Goal: Task Accomplishment & Management: Complete application form

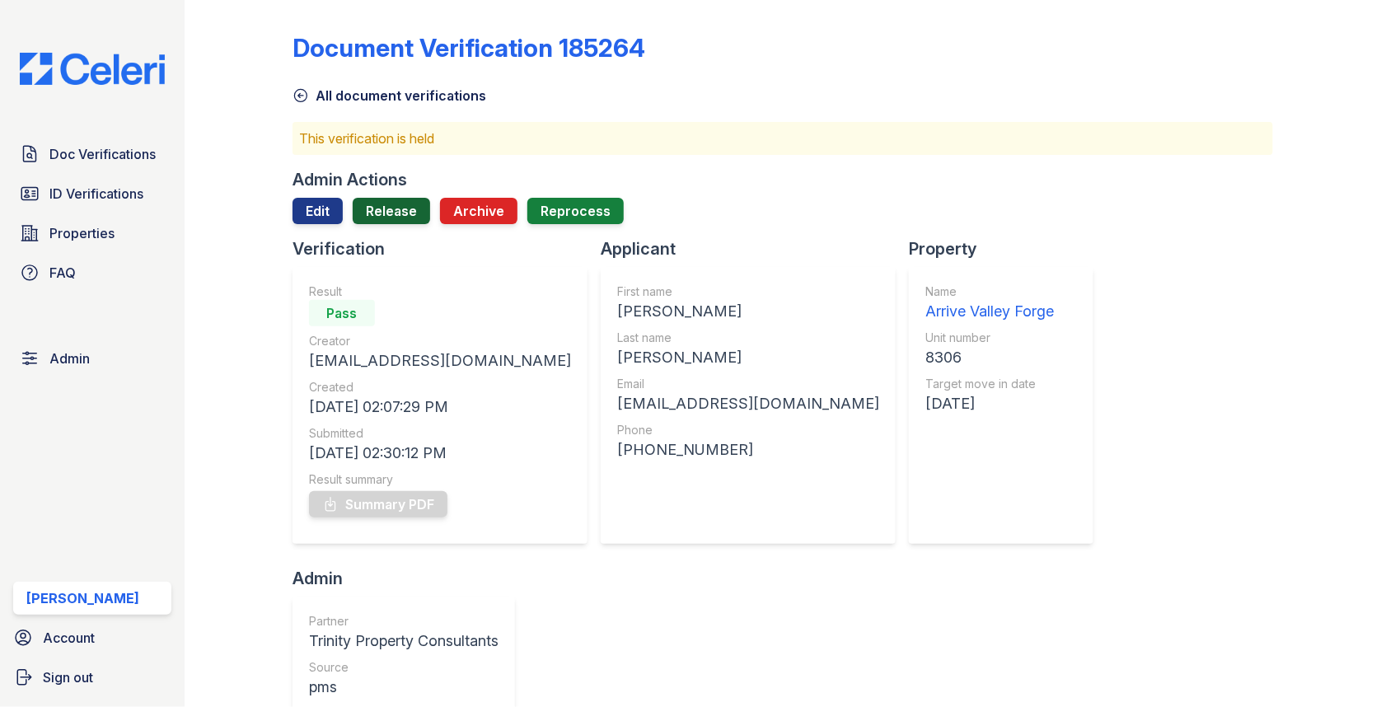
click at [391, 212] on link "Release" at bounding box center [391, 211] width 77 height 26
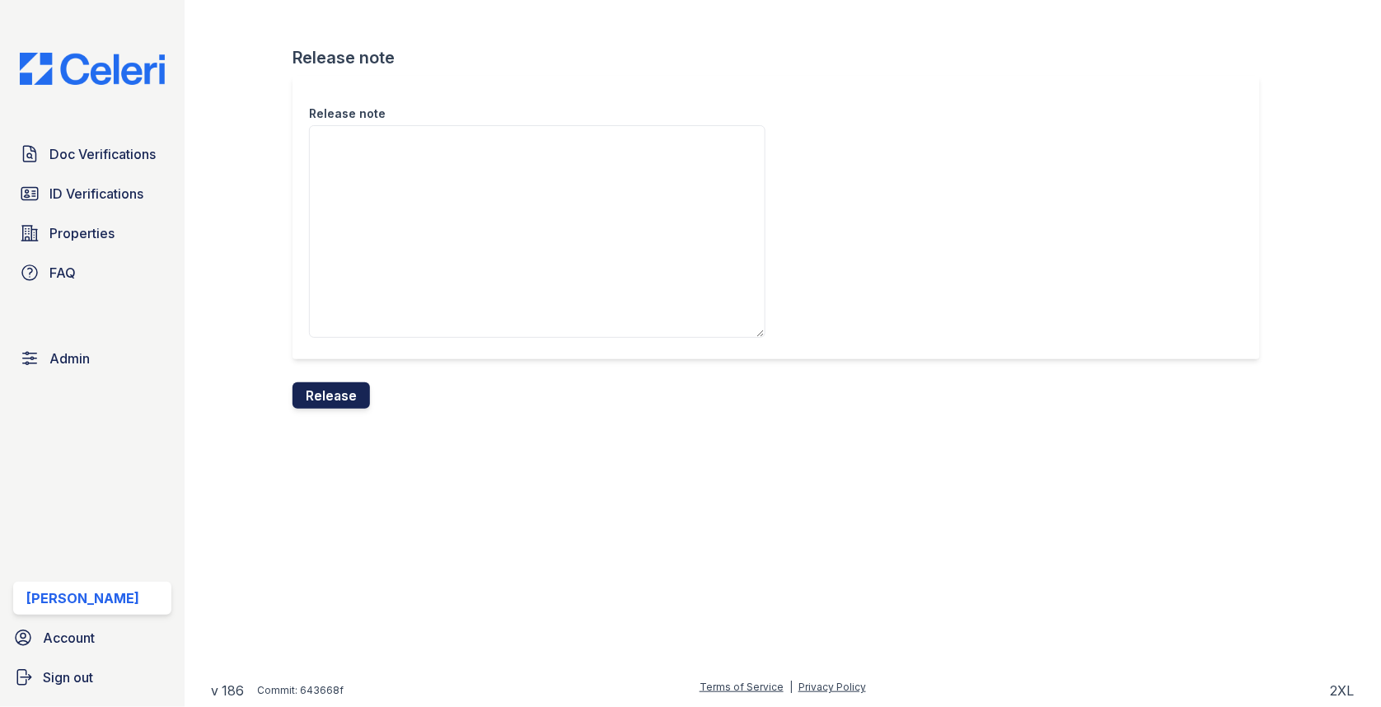
click at [330, 386] on button "Release" at bounding box center [330, 395] width 77 height 26
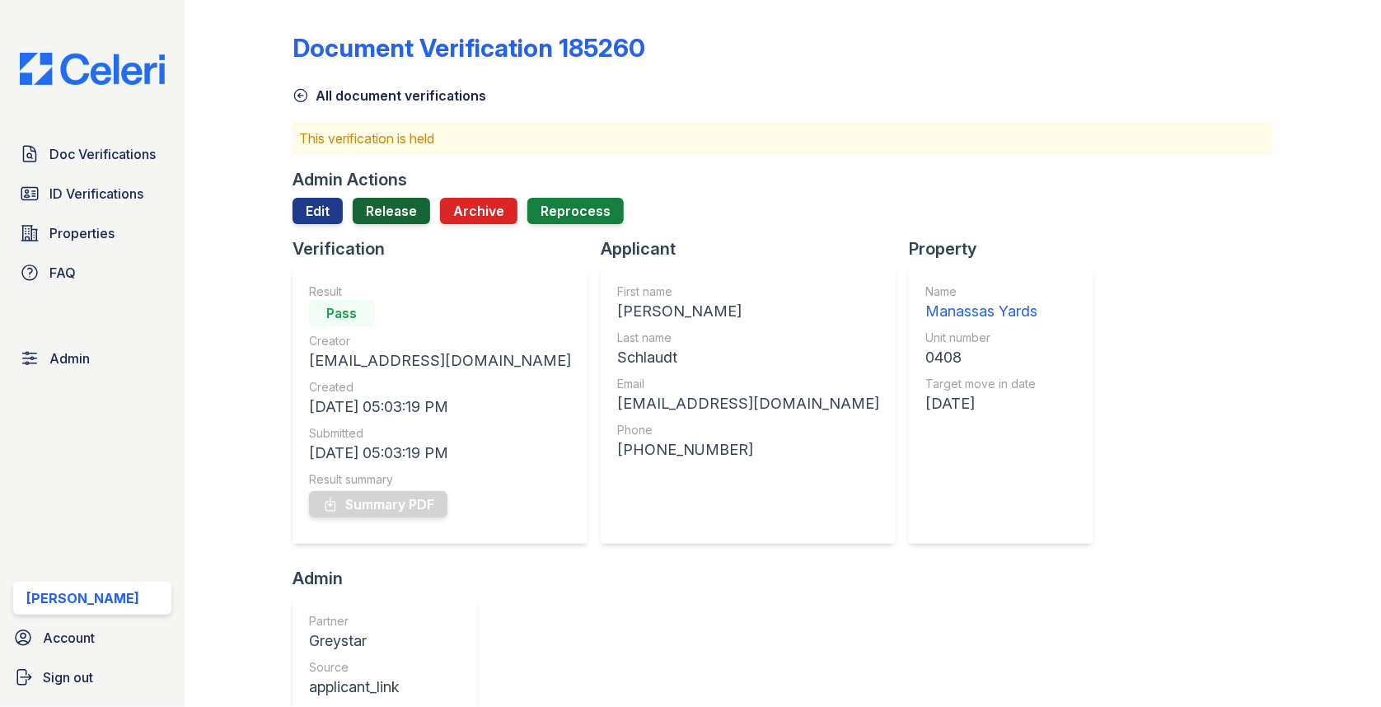
click at [401, 221] on link "Release" at bounding box center [391, 211] width 77 height 26
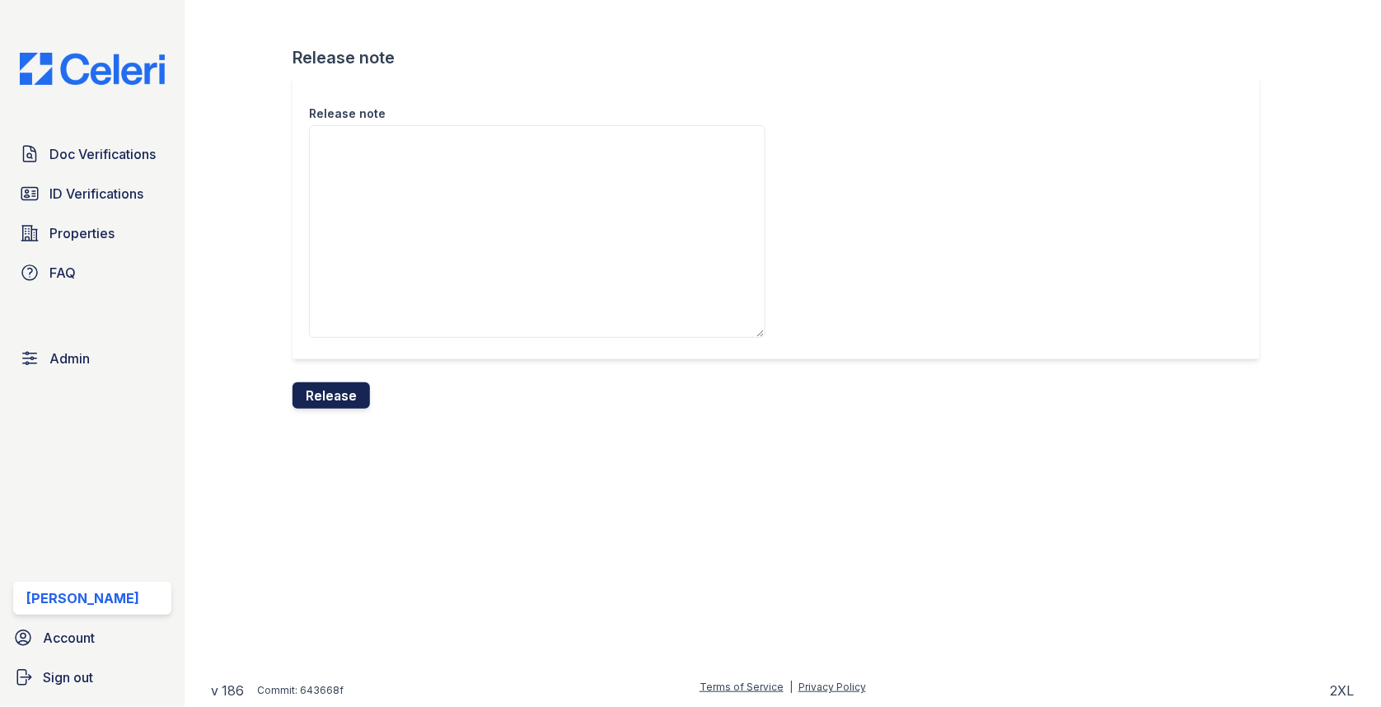
click at [349, 400] on button "Release" at bounding box center [330, 395] width 77 height 26
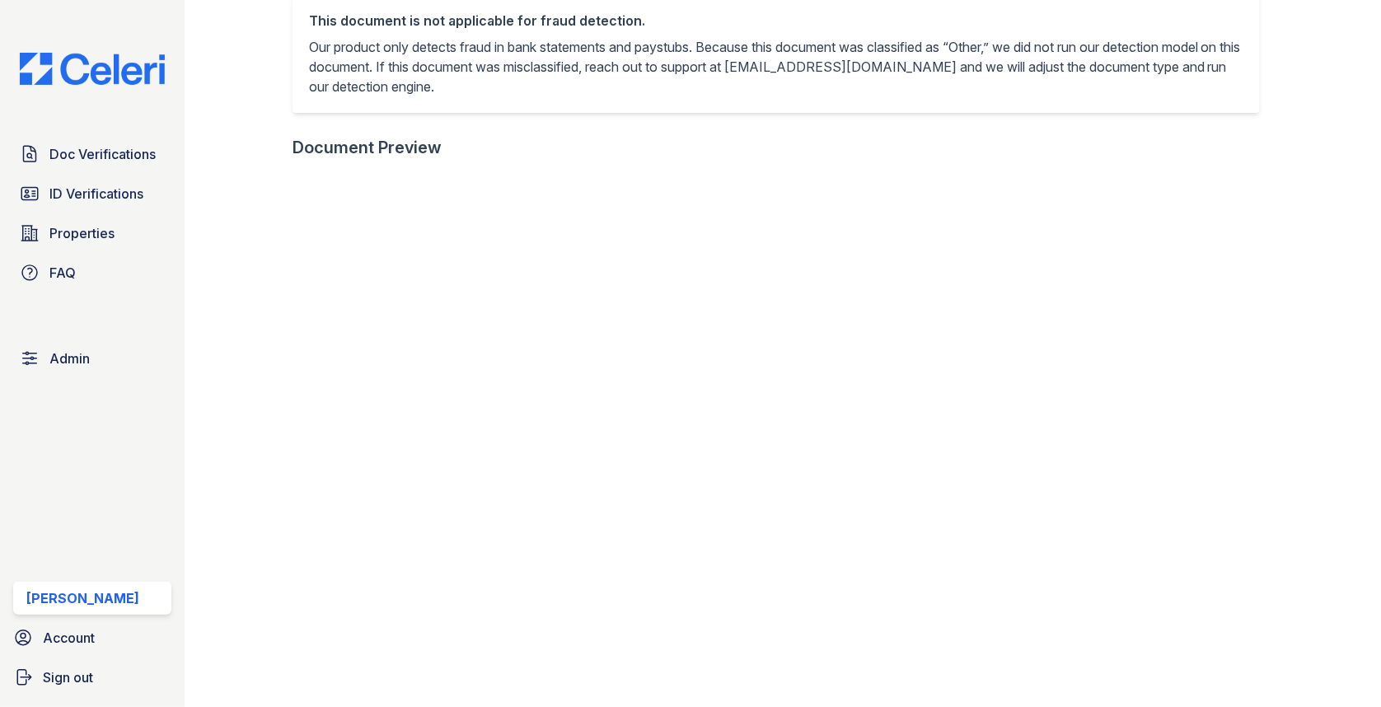
scroll to position [503, 0]
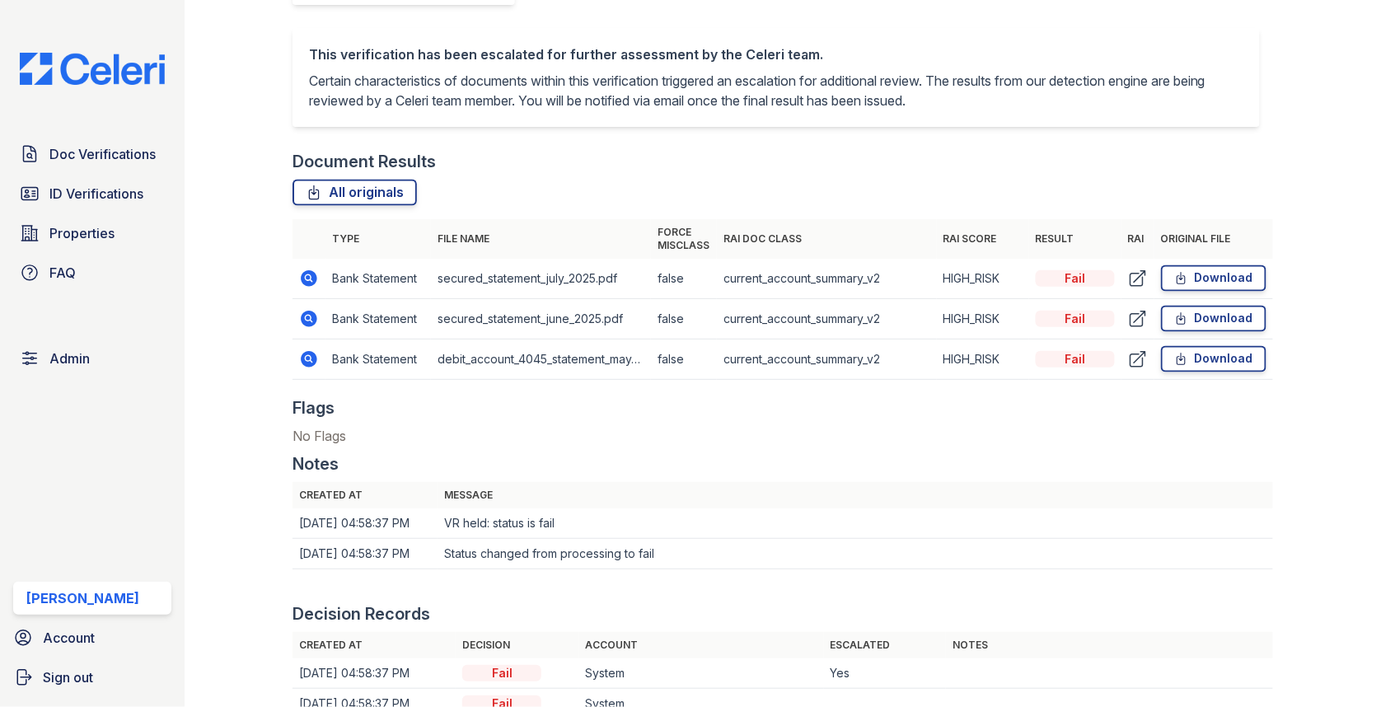
scroll to position [1110, 0]
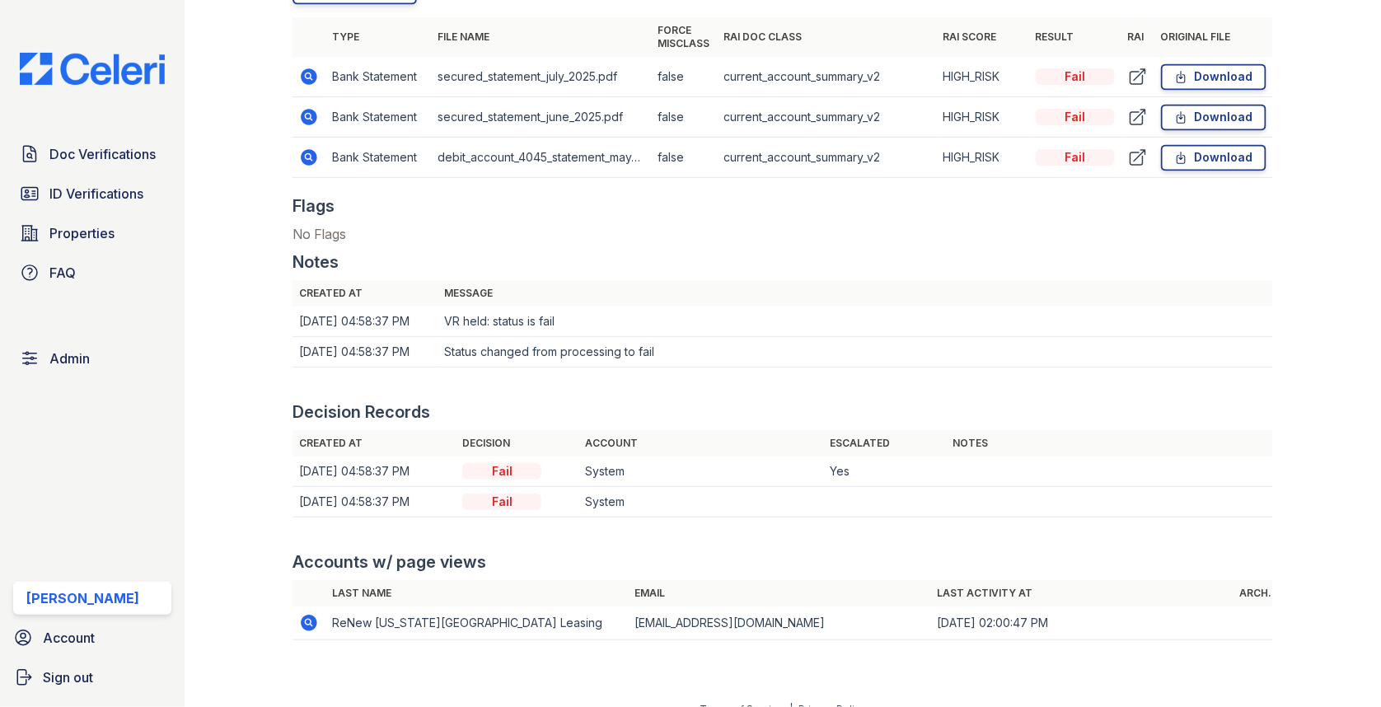
click at [305, 102] on td at bounding box center [308, 117] width 33 height 40
click at [305, 110] on icon at bounding box center [309, 117] width 16 height 16
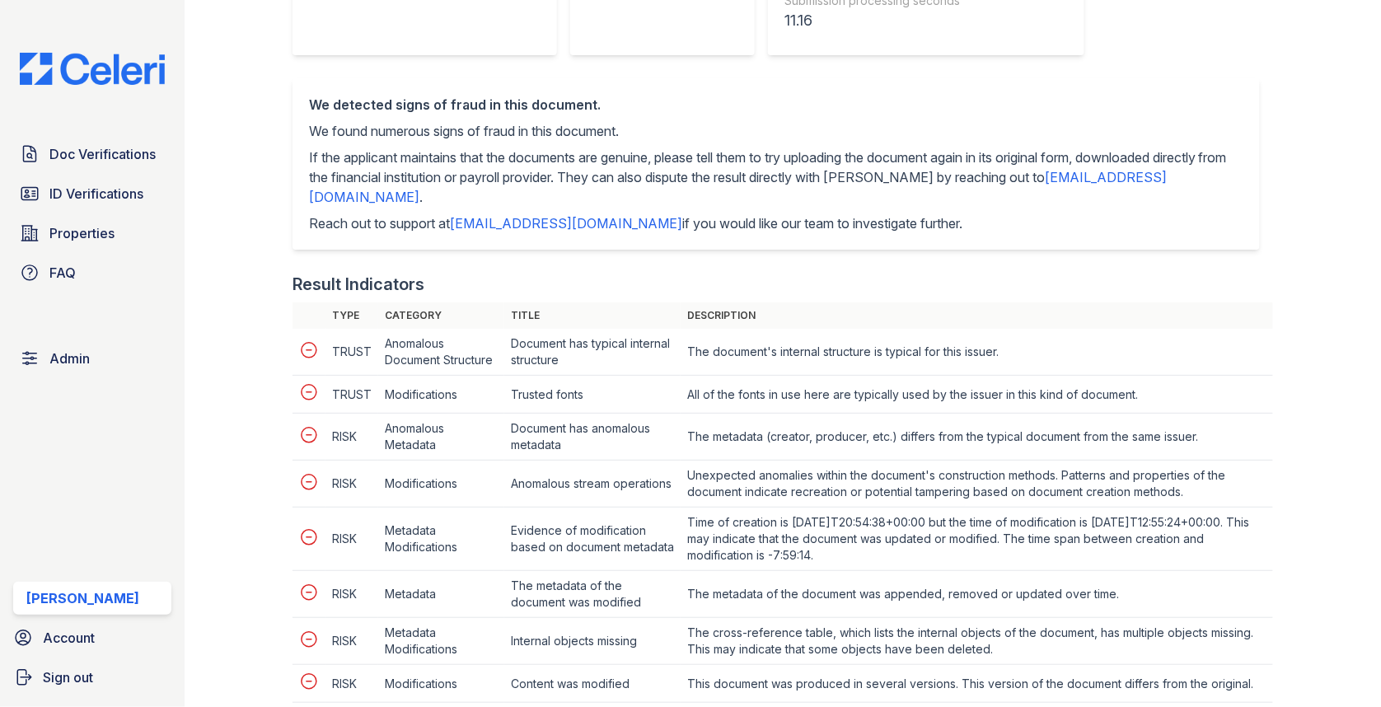
scroll to position [587, 0]
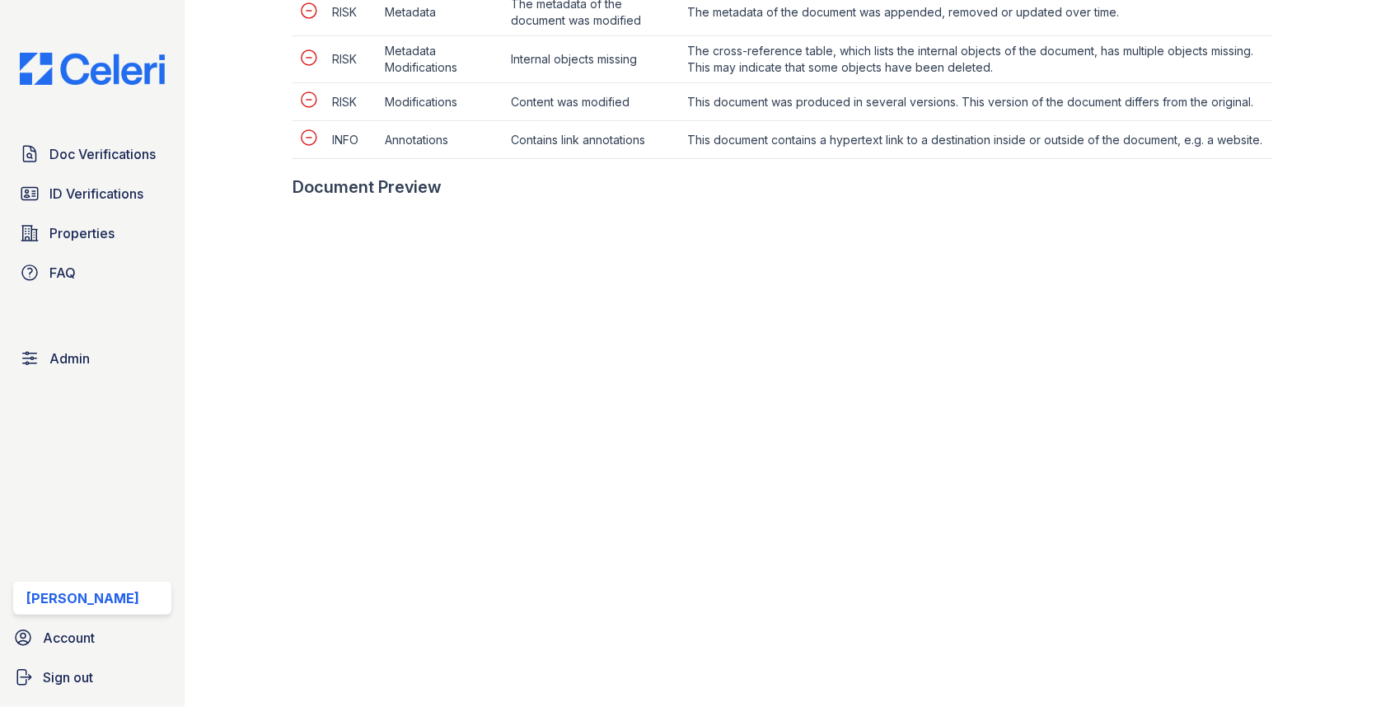
scroll to position [1200, 0]
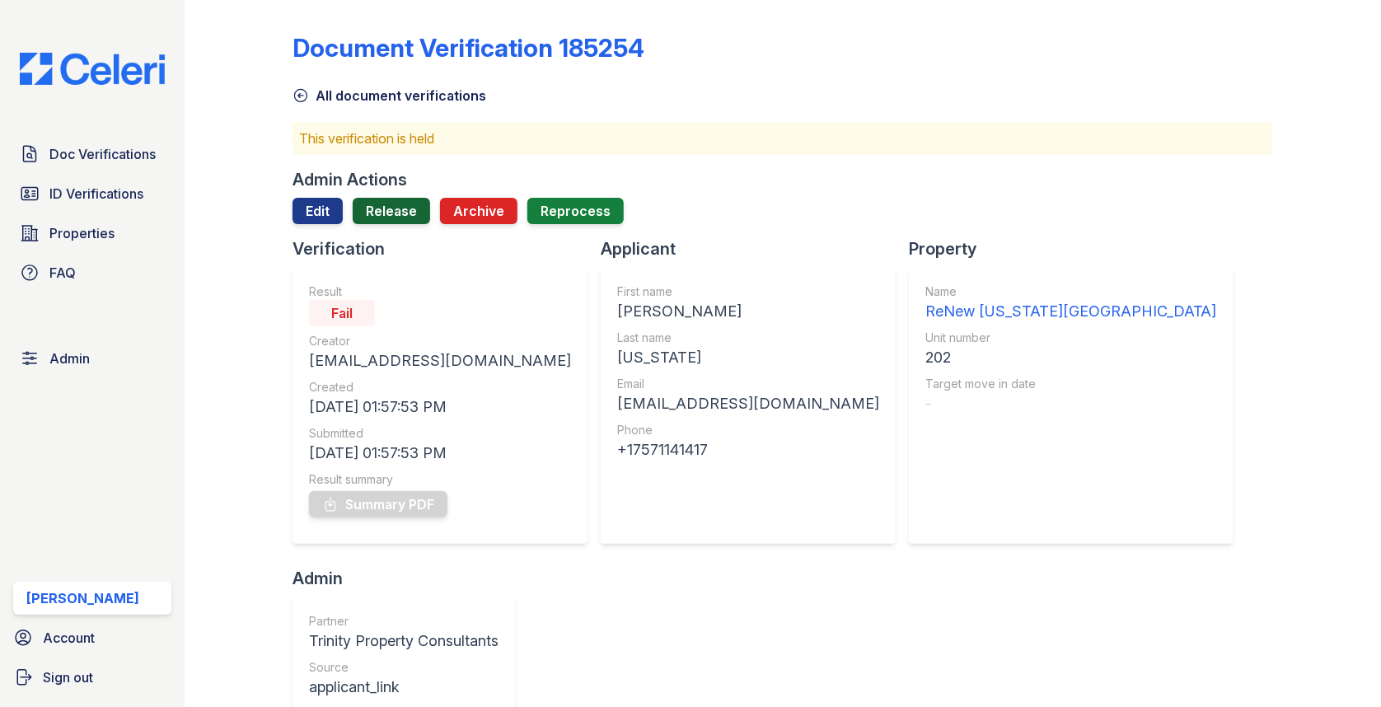
click at [389, 222] on link "Release" at bounding box center [391, 211] width 77 height 26
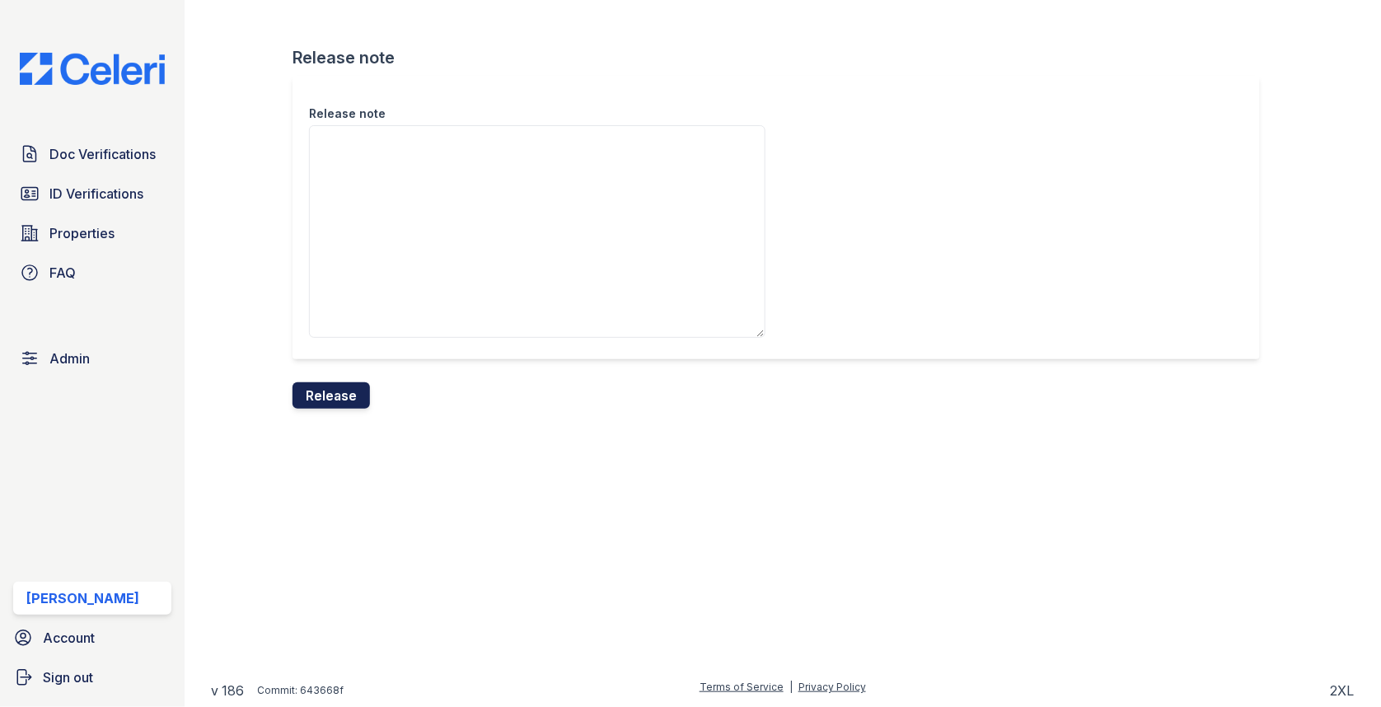
click at [347, 387] on button "Release" at bounding box center [330, 395] width 77 height 26
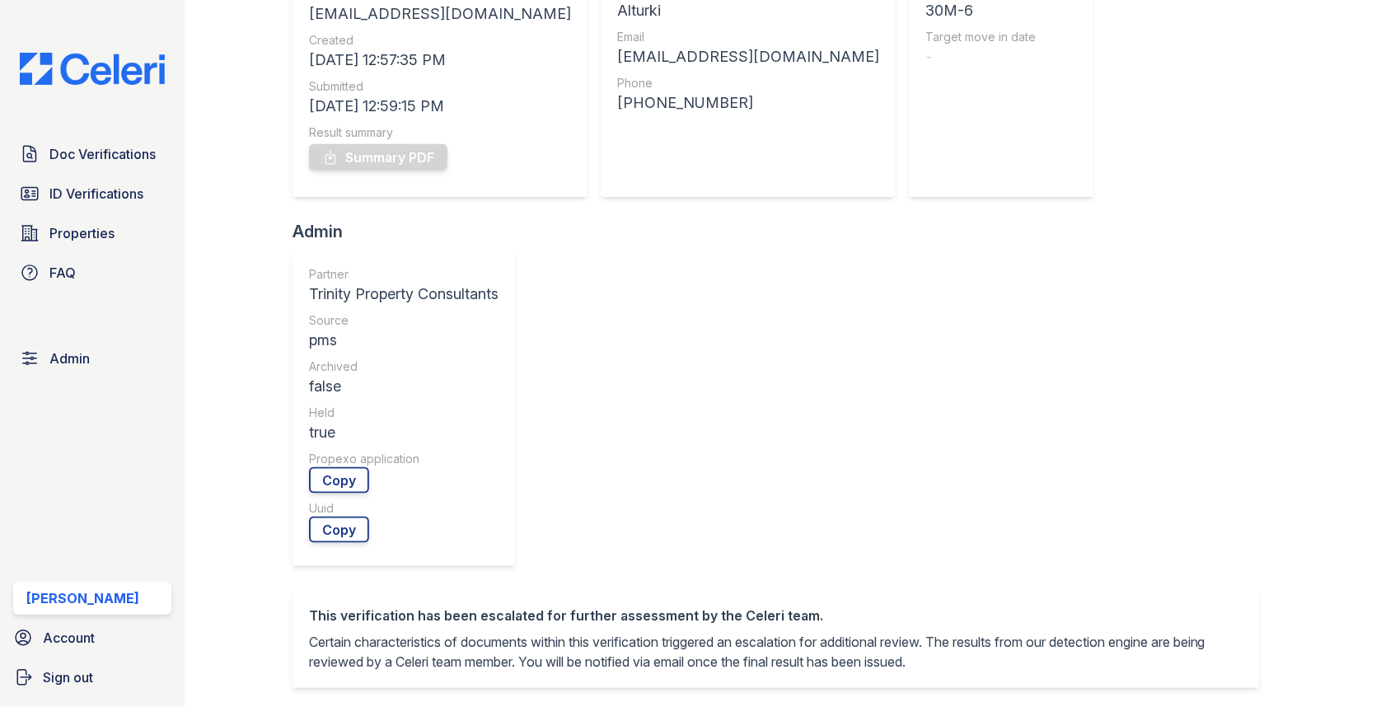
scroll to position [696, 0]
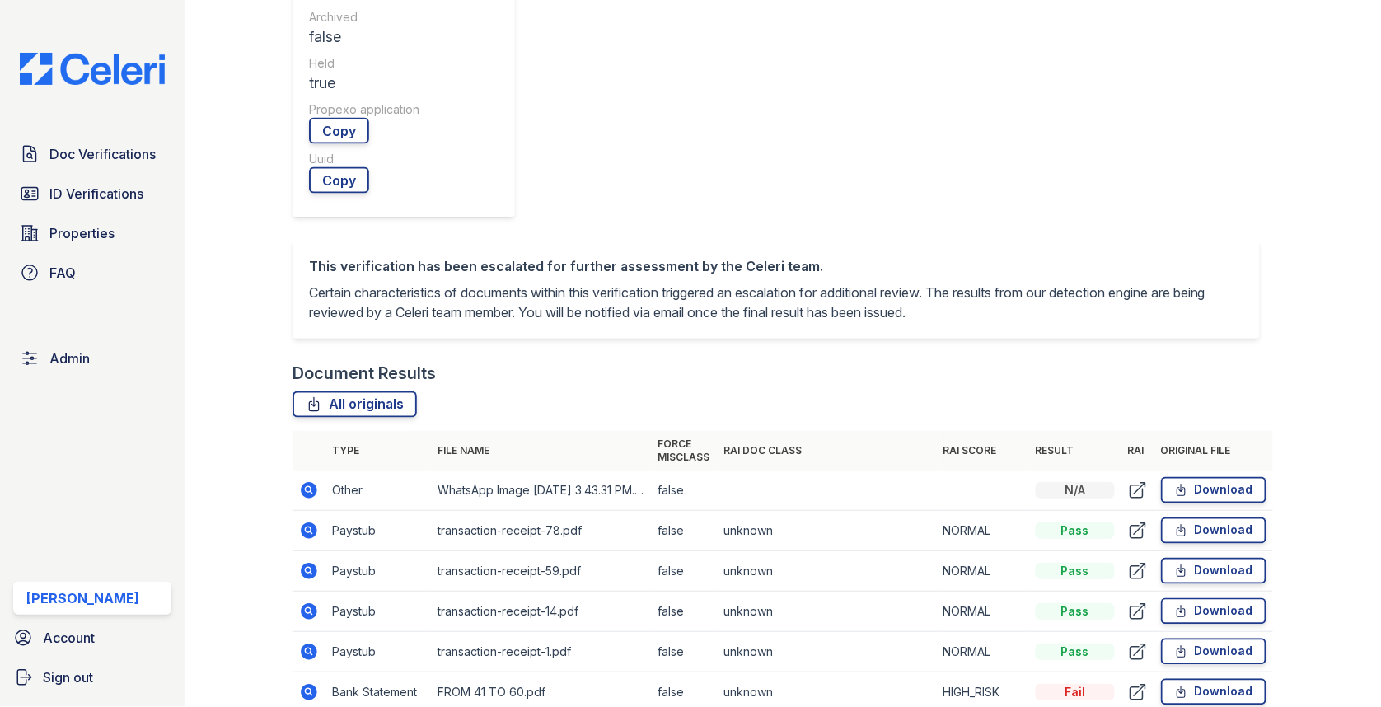
click at [306, 672] on td at bounding box center [308, 692] width 33 height 40
click at [306, 682] on icon at bounding box center [309, 692] width 20 height 20
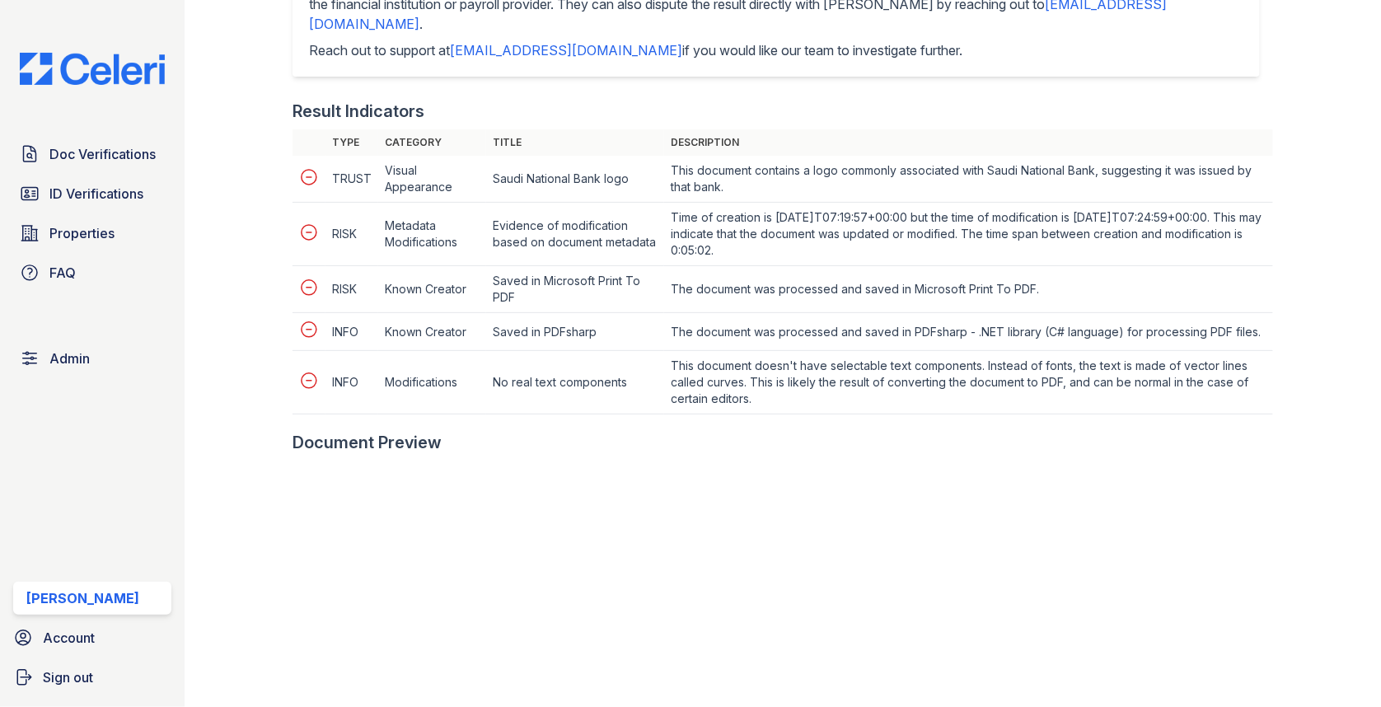
scroll to position [921, 0]
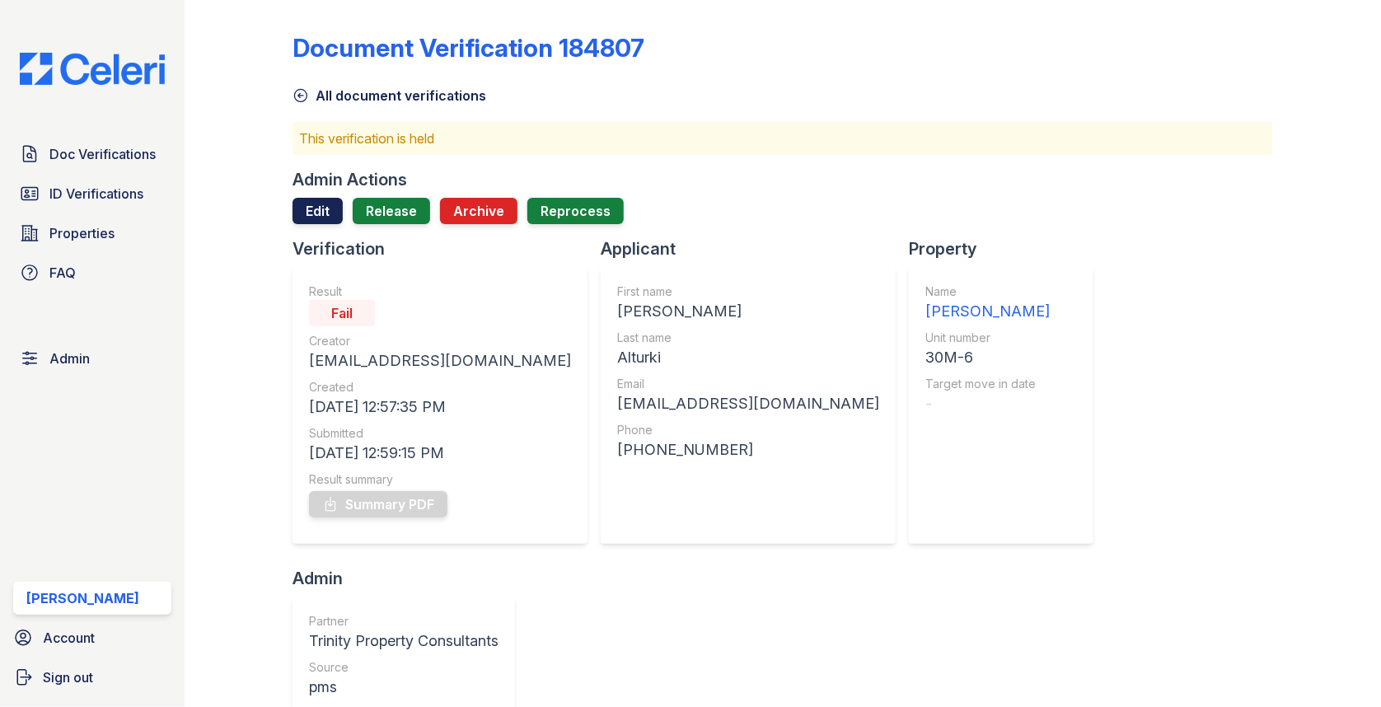
click at [303, 211] on link "Edit" at bounding box center [317, 211] width 50 height 26
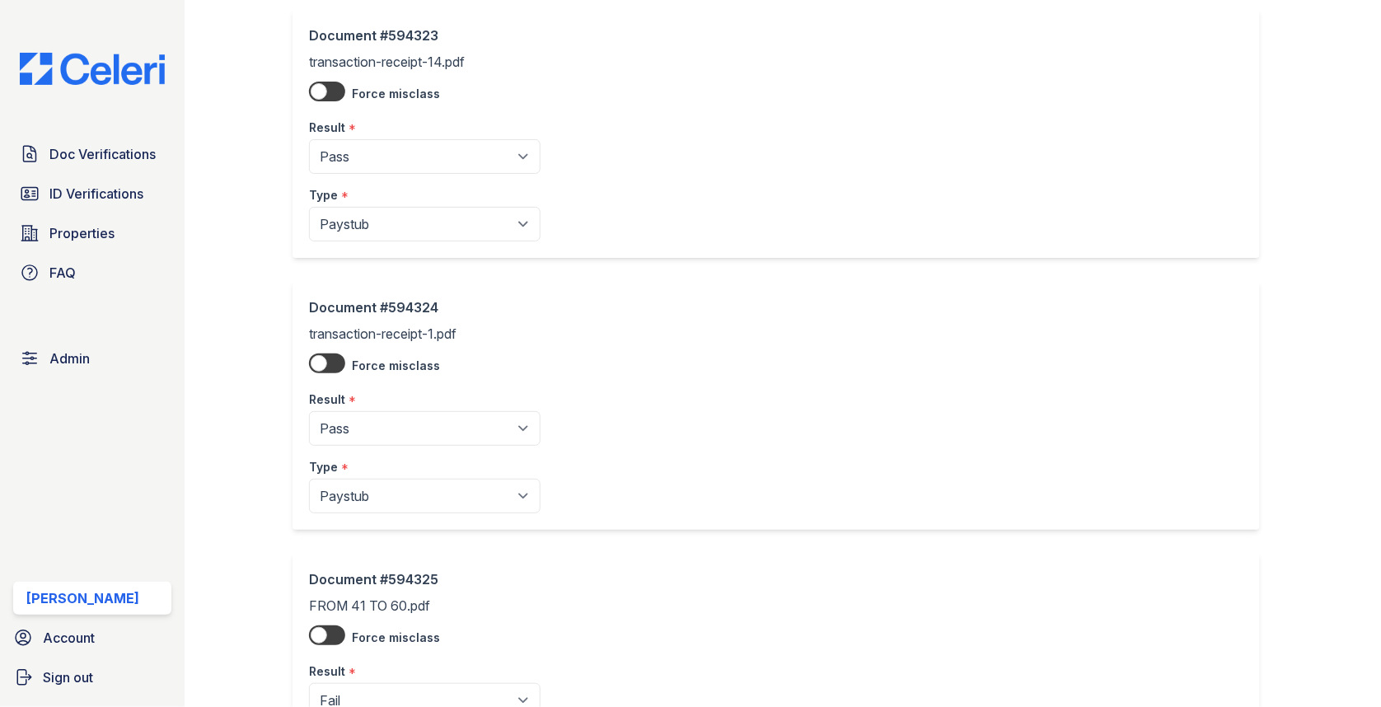
scroll to position [1662, 0]
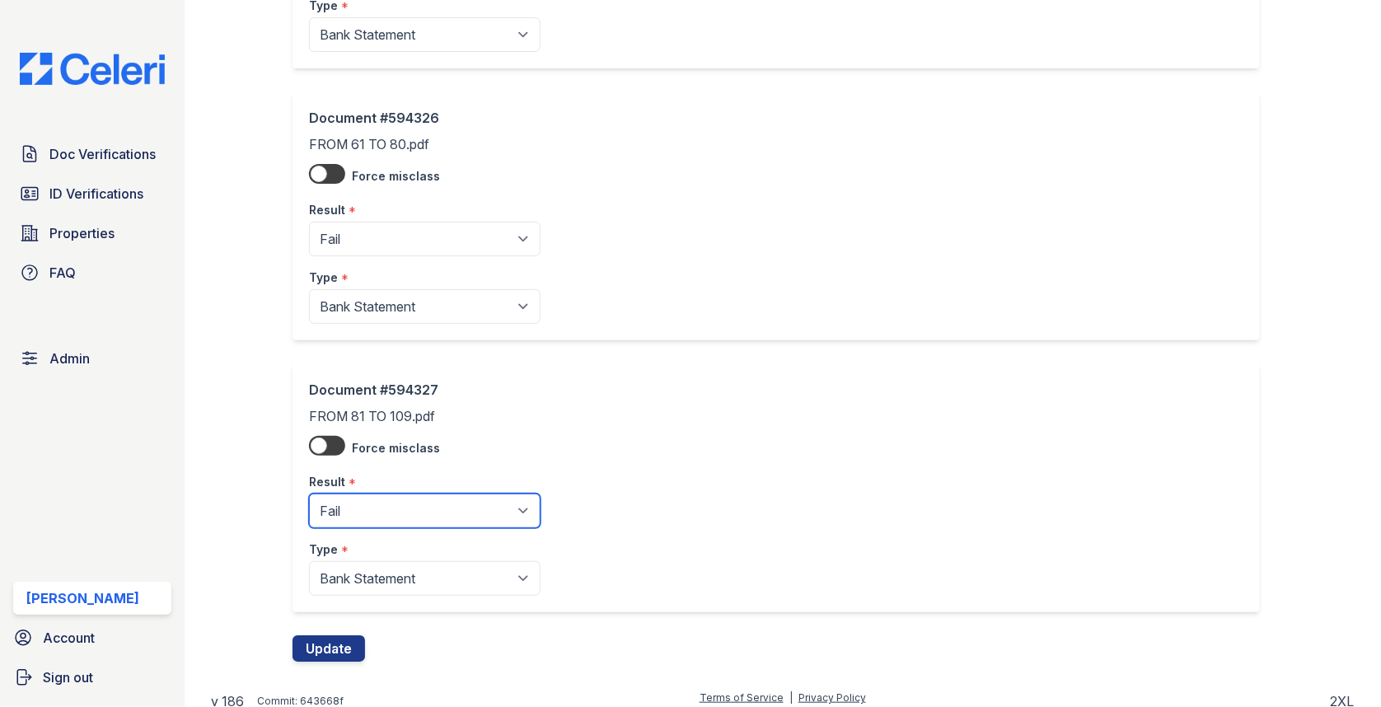
click at [439, 497] on select "Pending Sent Started Processing Pass Fail Caution Error N/A" at bounding box center [425, 511] width 232 height 35
select select "caution"
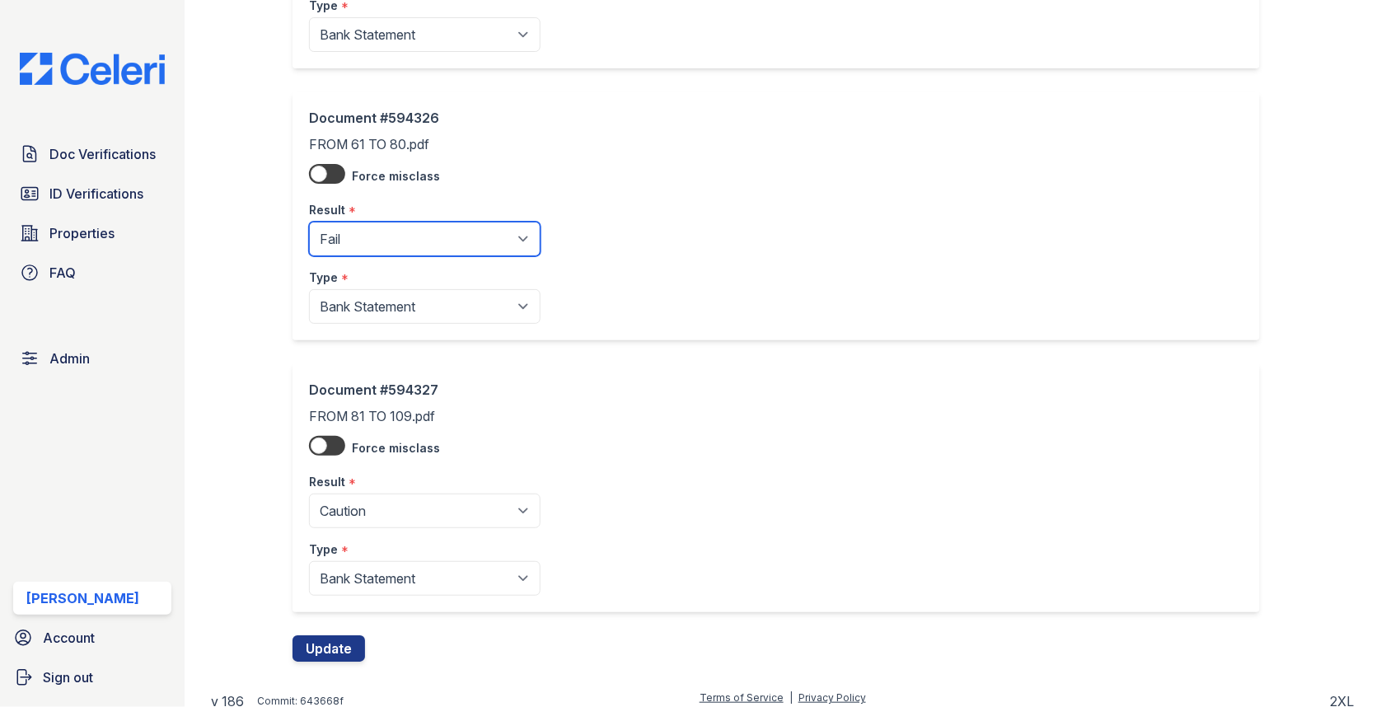
click at [422, 225] on select "Pending Sent Started Processing Pass Fail Caution Error N/A" at bounding box center [425, 239] width 232 height 35
select select "caution"
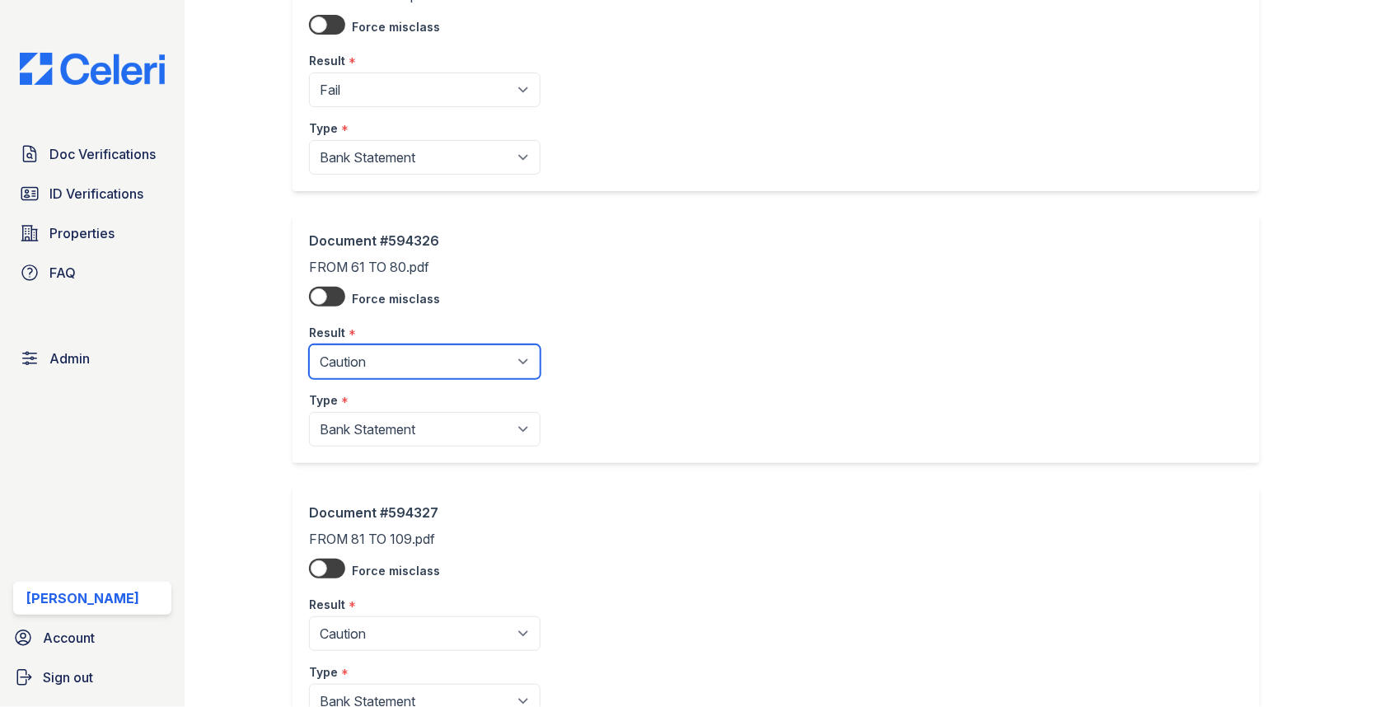
scroll to position [1460, 0]
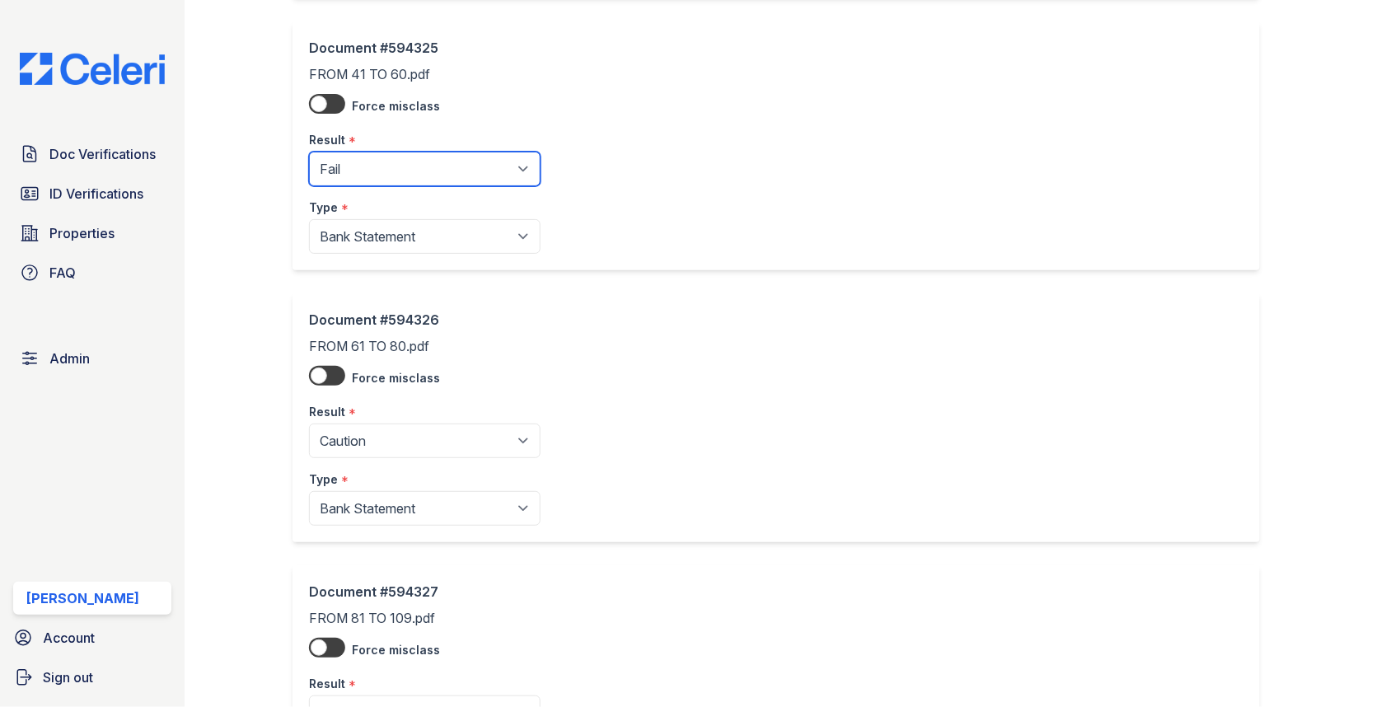
click at [415, 166] on select "Pending Sent Started Processing Pass Fail Caution Error N/A" at bounding box center [425, 169] width 232 height 35
select select "caution"
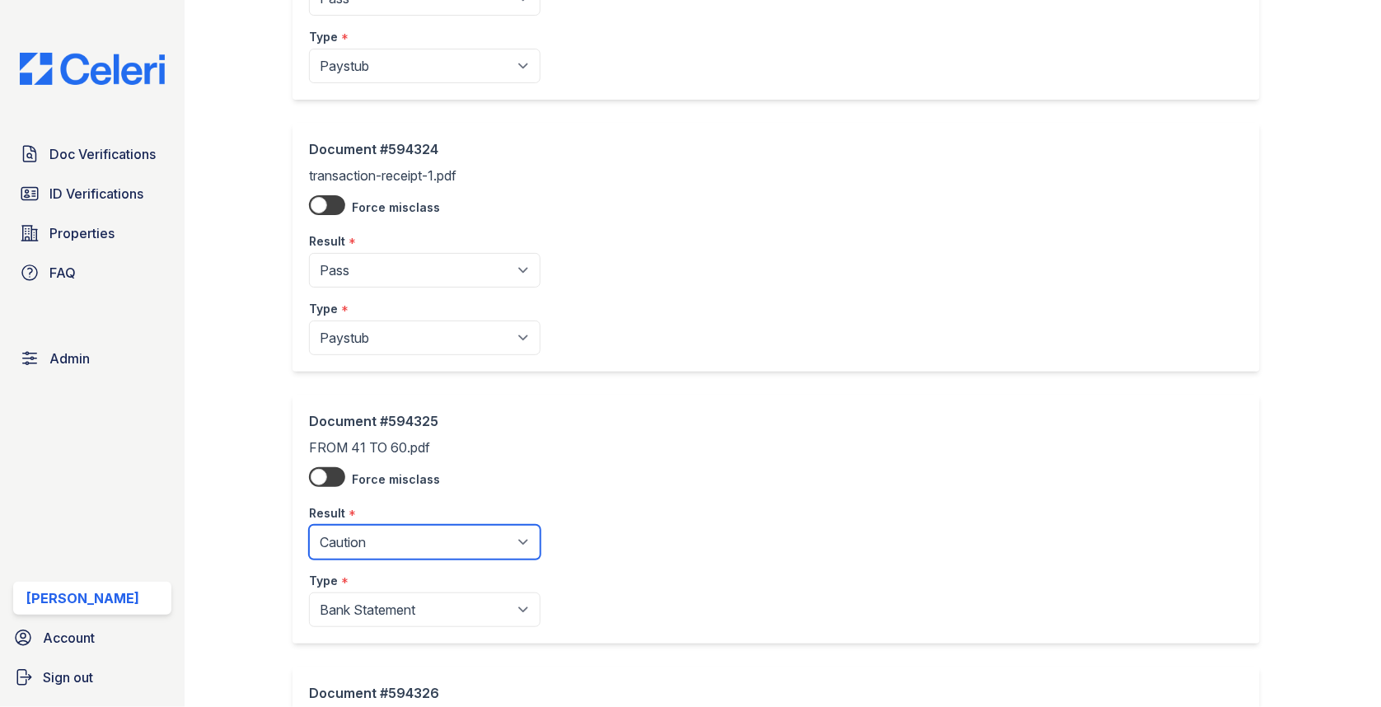
scroll to position [1662, 0]
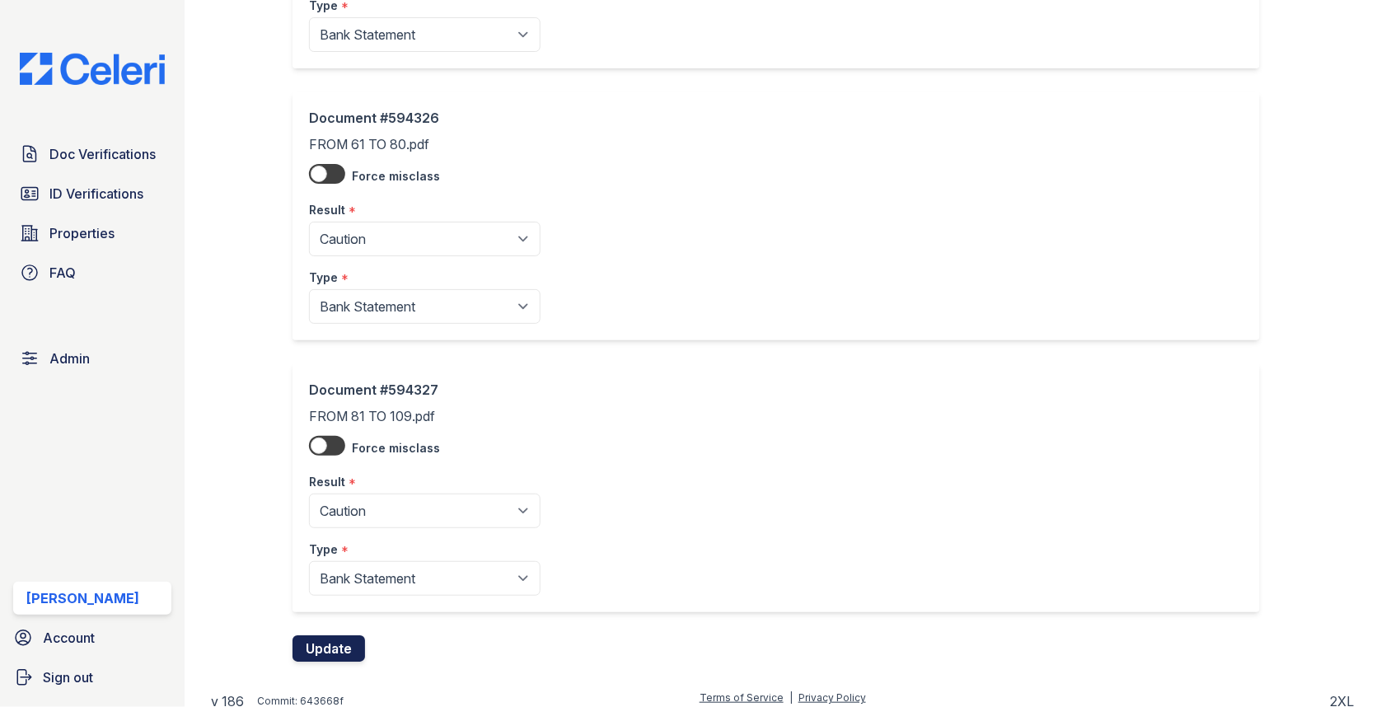
click at [344, 643] on button "Update" at bounding box center [328, 648] width 73 height 26
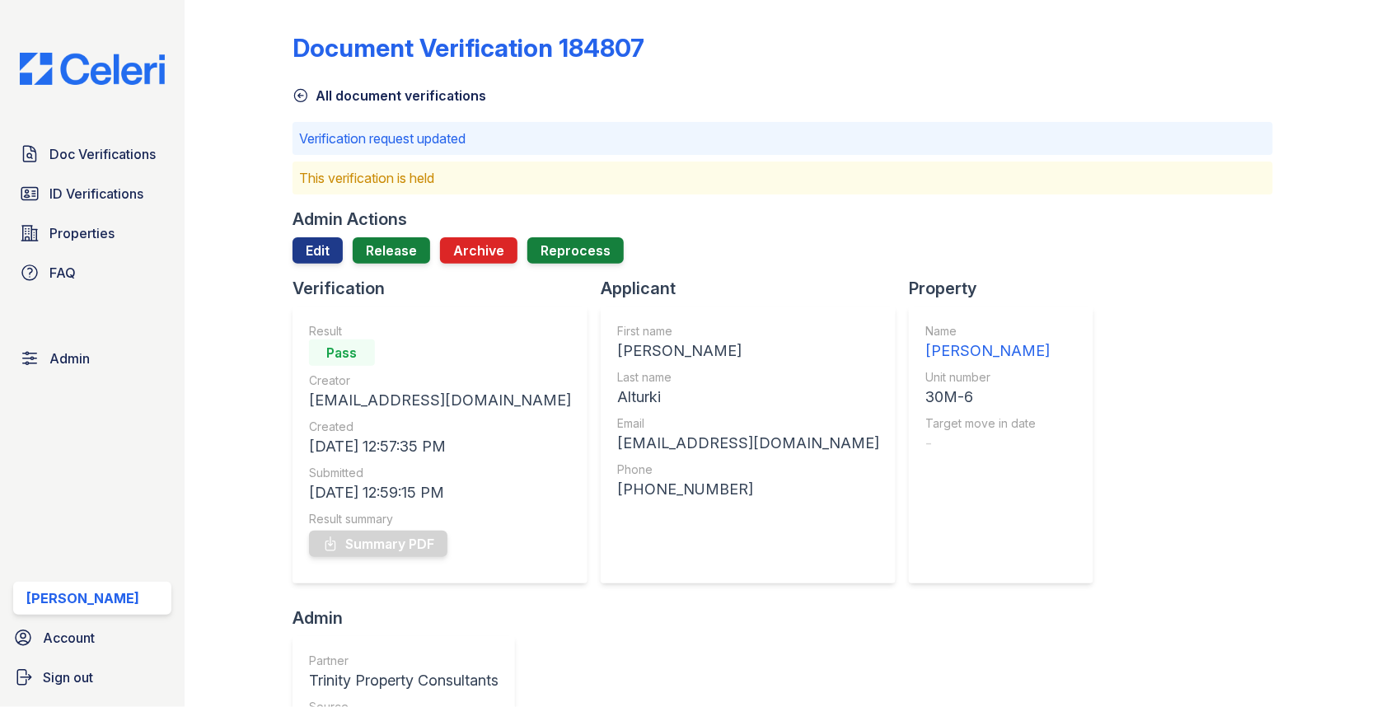
click at [395, 267] on div at bounding box center [782, 270] width 980 height 13
click at [395, 258] on link "Release" at bounding box center [391, 250] width 77 height 26
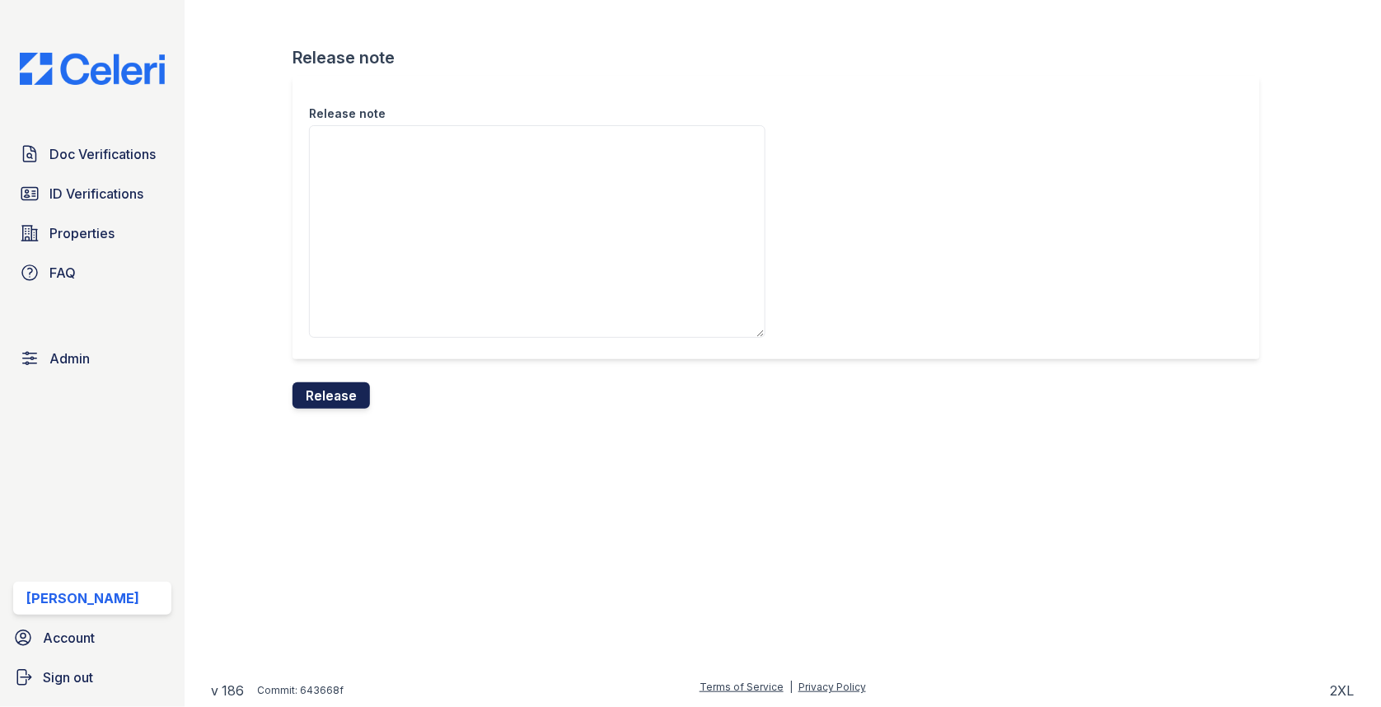
click at [335, 400] on button "Release" at bounding box center [330, 395] width 77 height 26
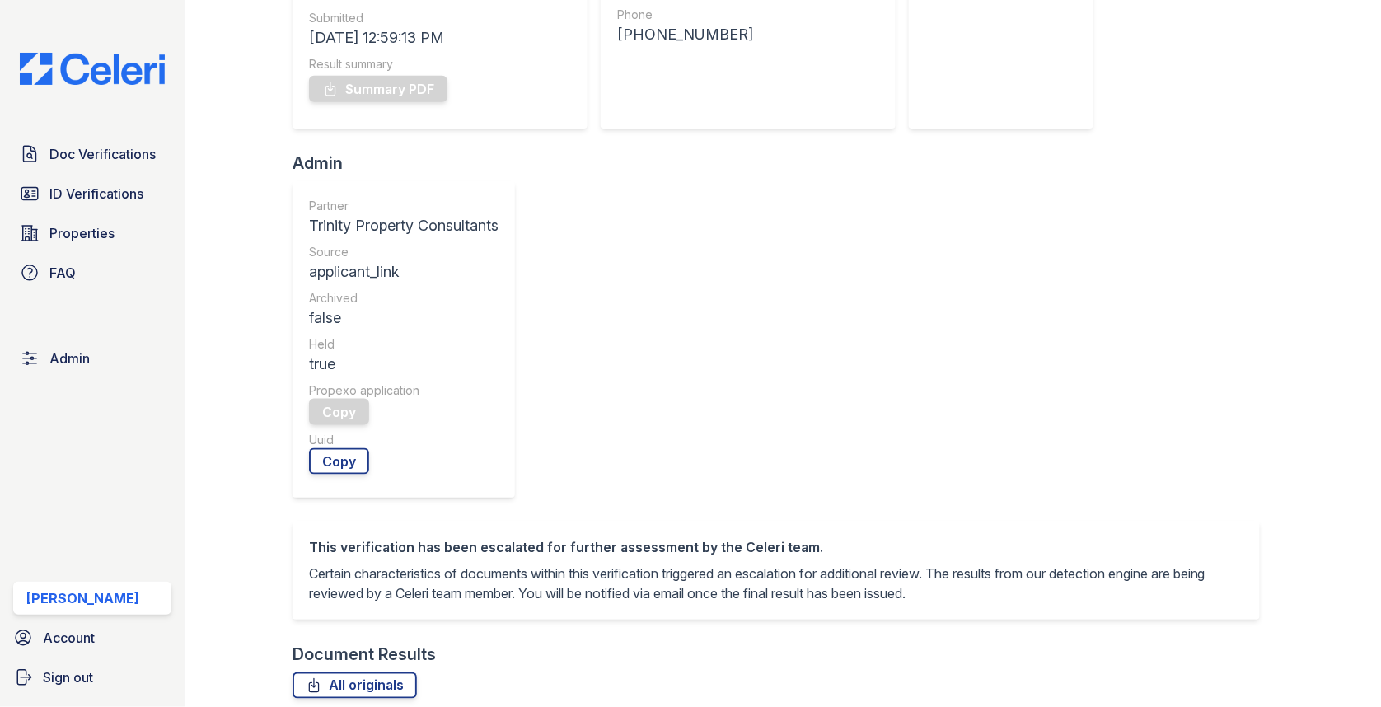
scroll to position [638, 0]
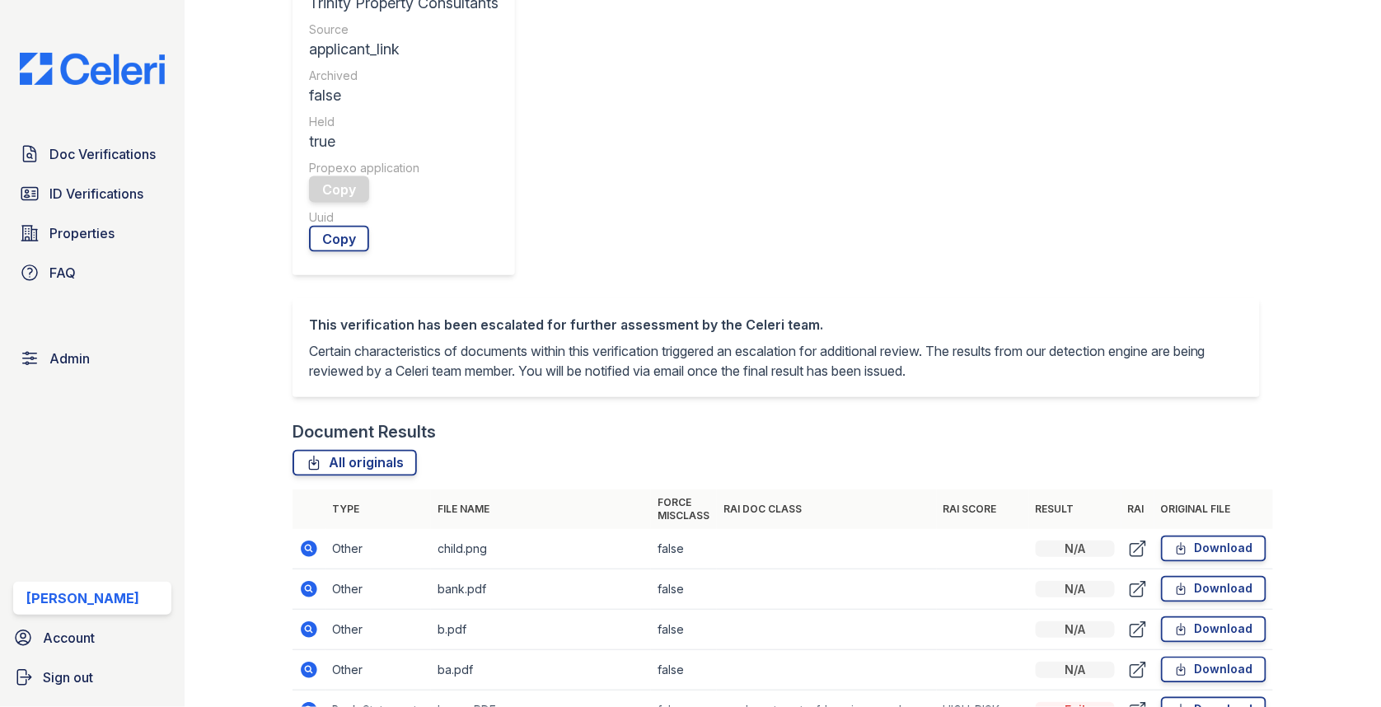
click at [306, 702] on icon at bounding box center [309, 710] width 16 height 16
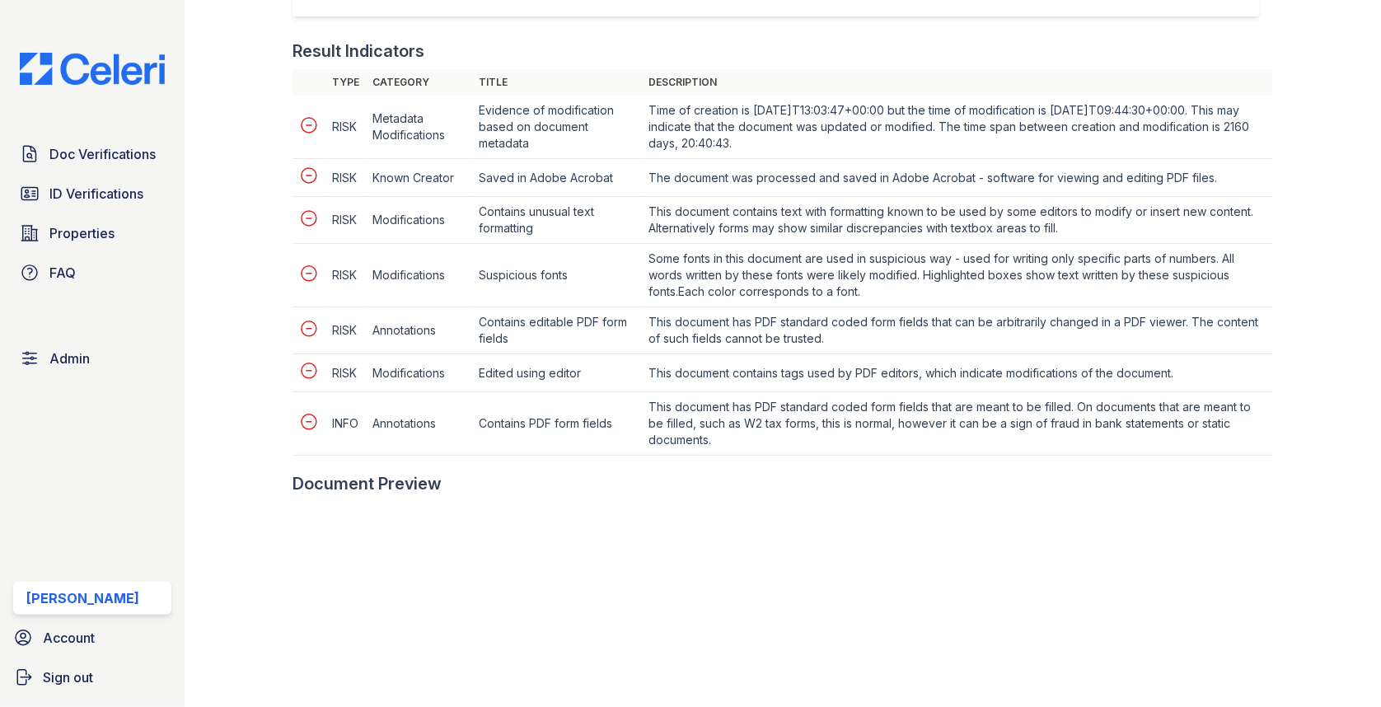
scroll to position [773, 0]
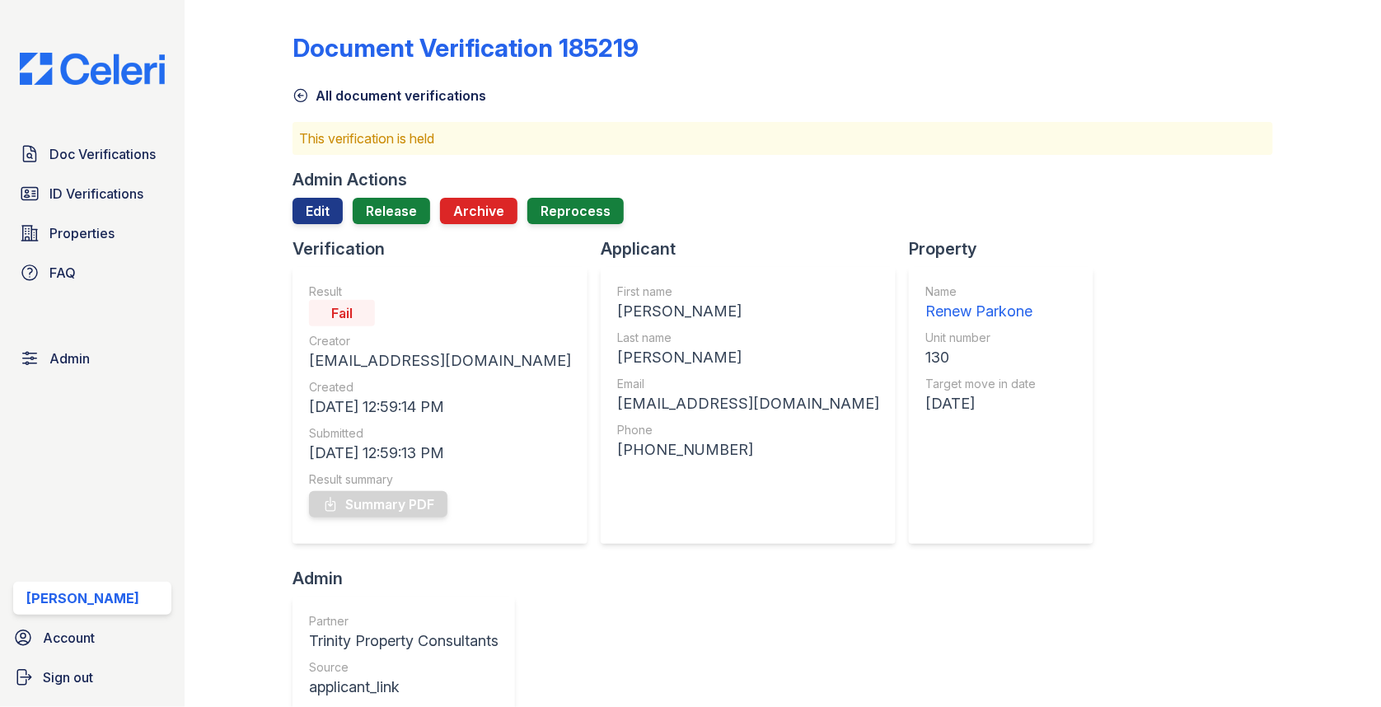
scroll to position [45, 0]
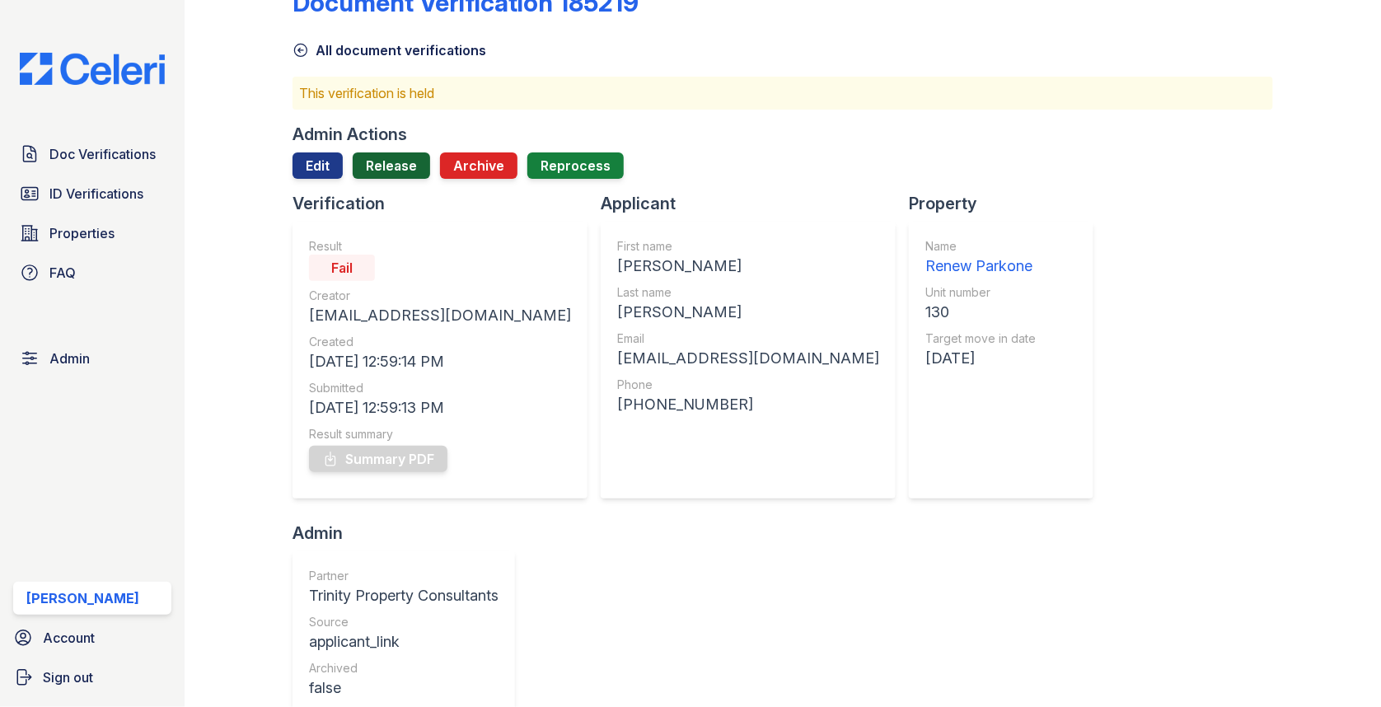
click at [400, 169] on link "Release" at bounding box center [391, 165] width 77 height 26
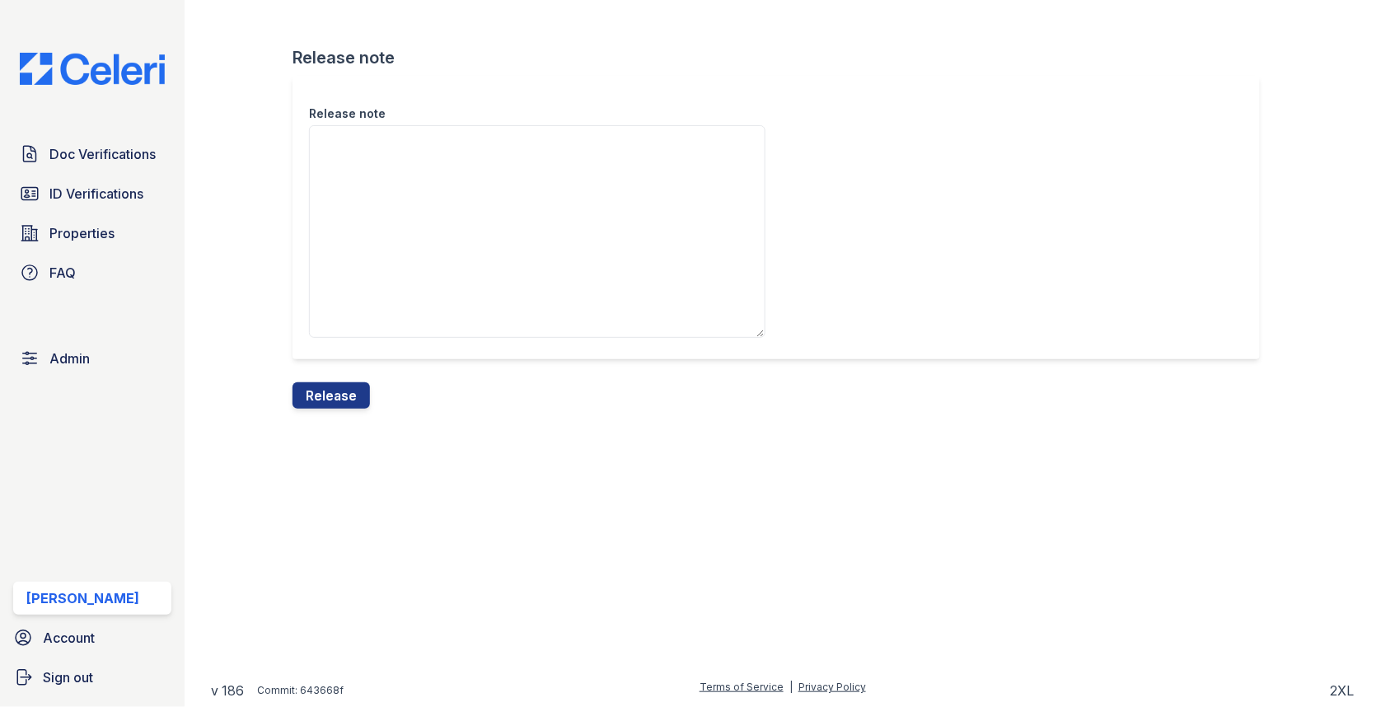
click at [345, 367] on div "Release note" at bounding box center [782, 229] width 980 height 306
click at [345, 401] on button "Release" at bounding box center [330, 395] width 77 height 26
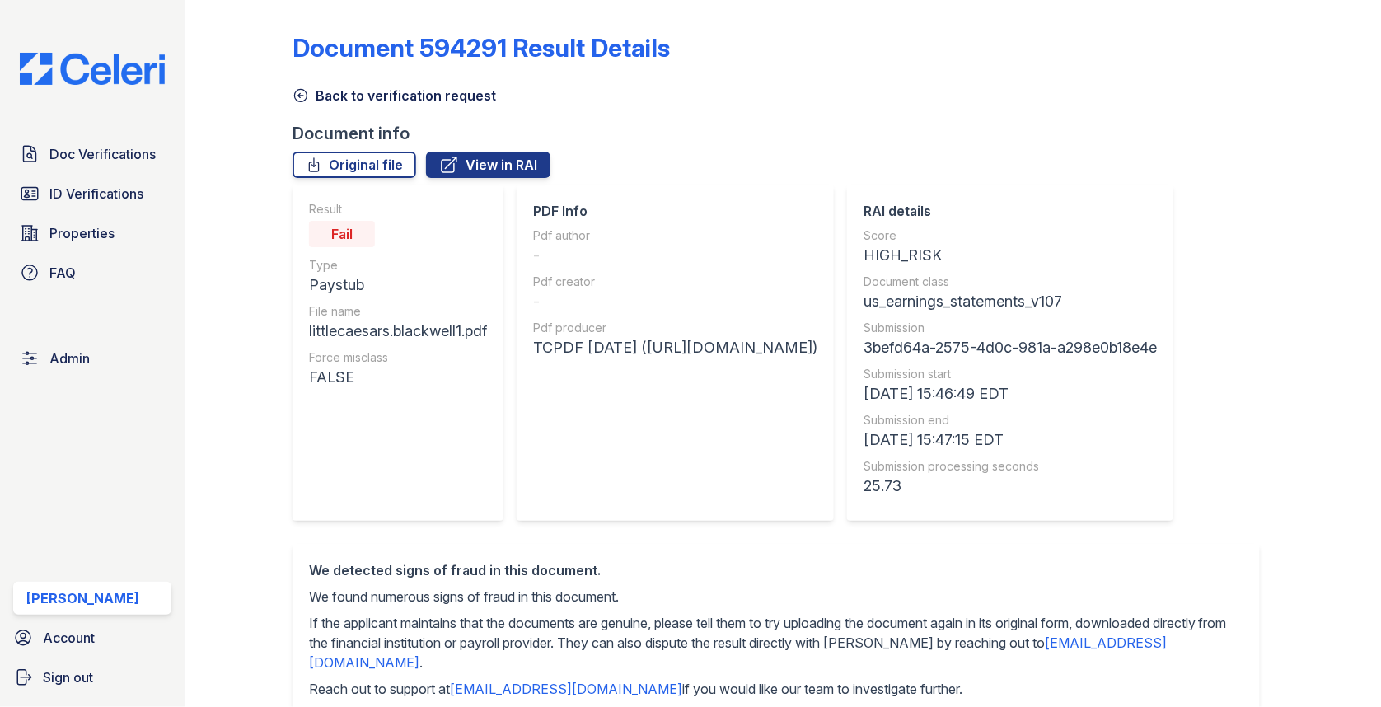
click at [377, 101] on link "Back to verification request" at bounding box center [394, 96] width 204 height 20
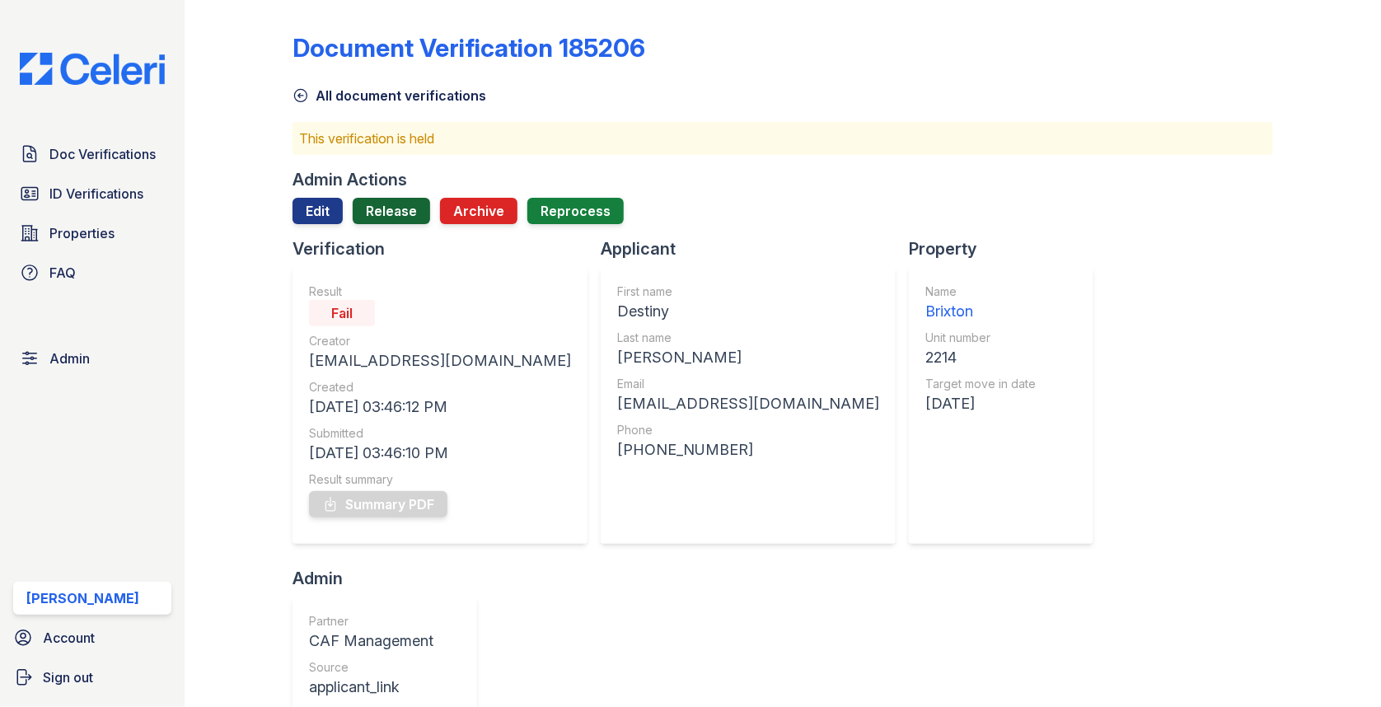
click at [372, 210] on link "Release" at bounding box center [391, 211] width 77 height 26
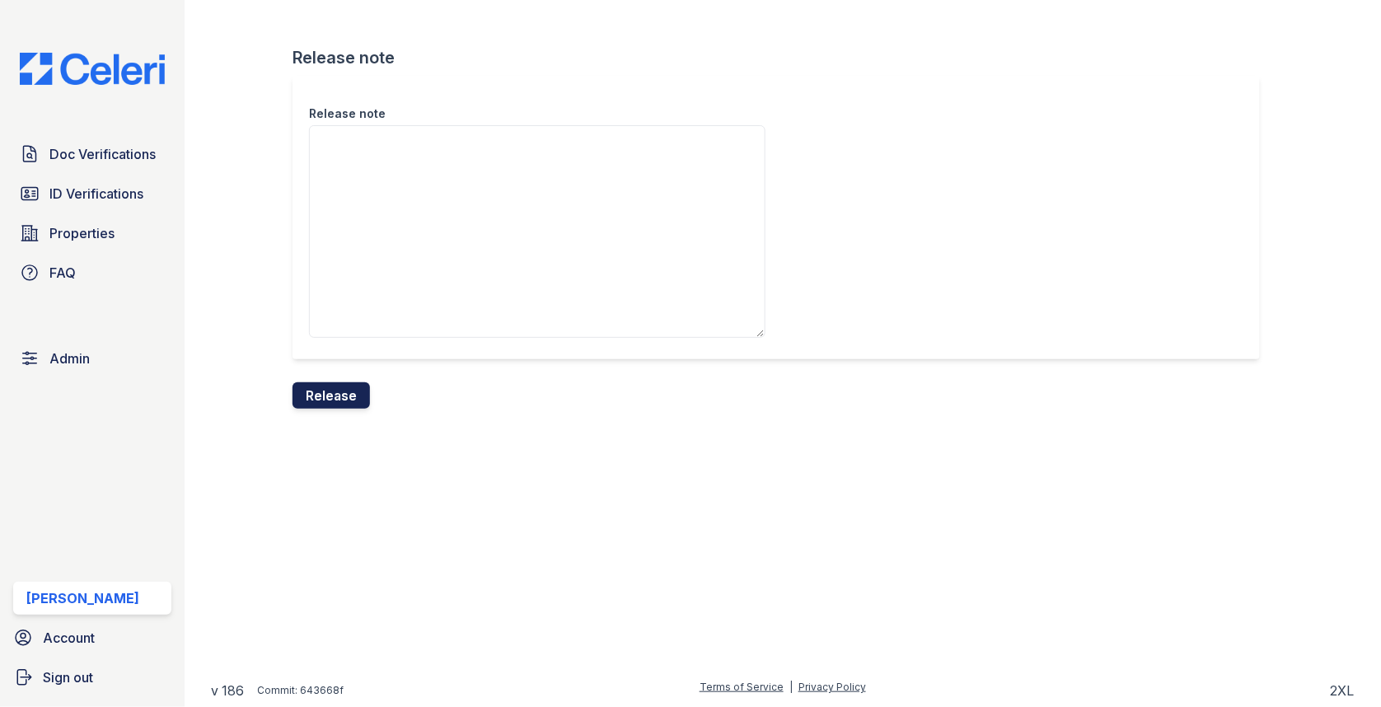
drag, startPoint x: 363, startPoint y: 390, endPoint x: 354, endPoint y: 397, distance: 11.1
click at [354, 397] on button "Release" at bounding box center [330, 395] width 77 height 26
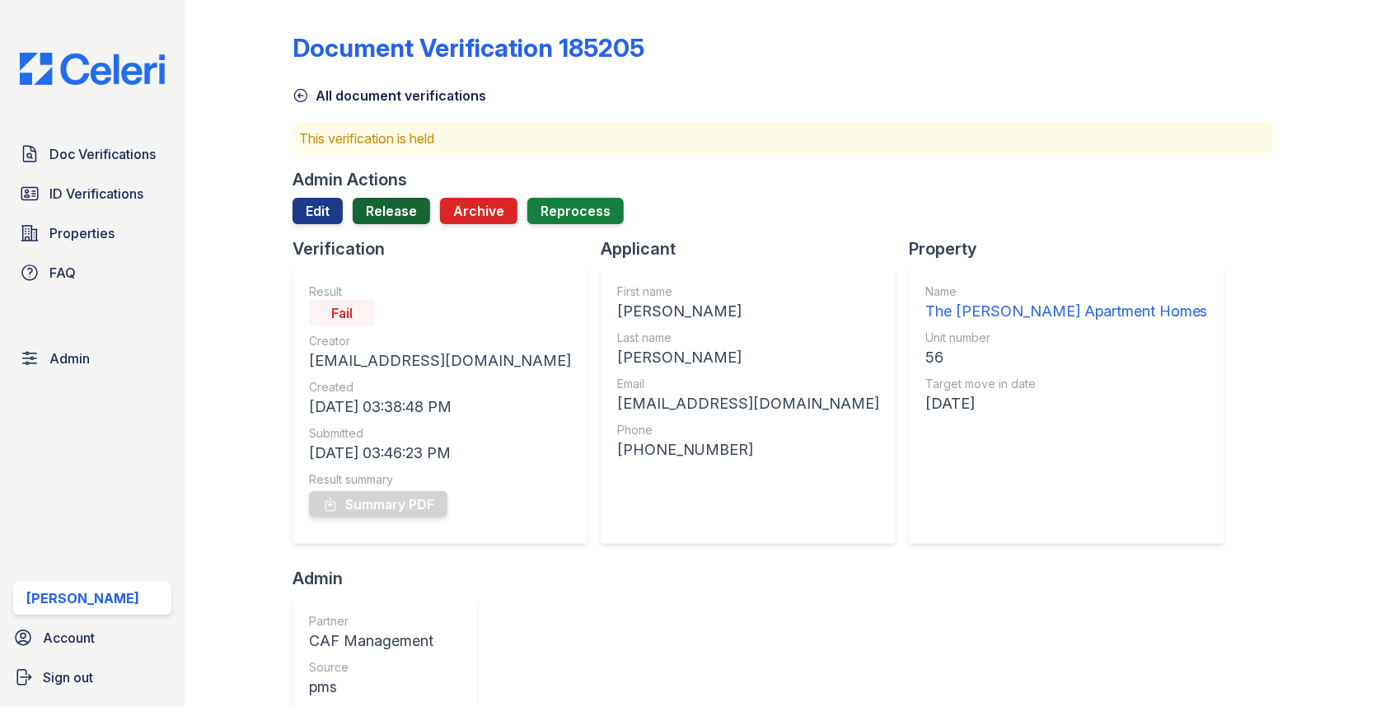
click at [406, 213] on link "Release" at bounding box center [391, 211] width 77 height 26
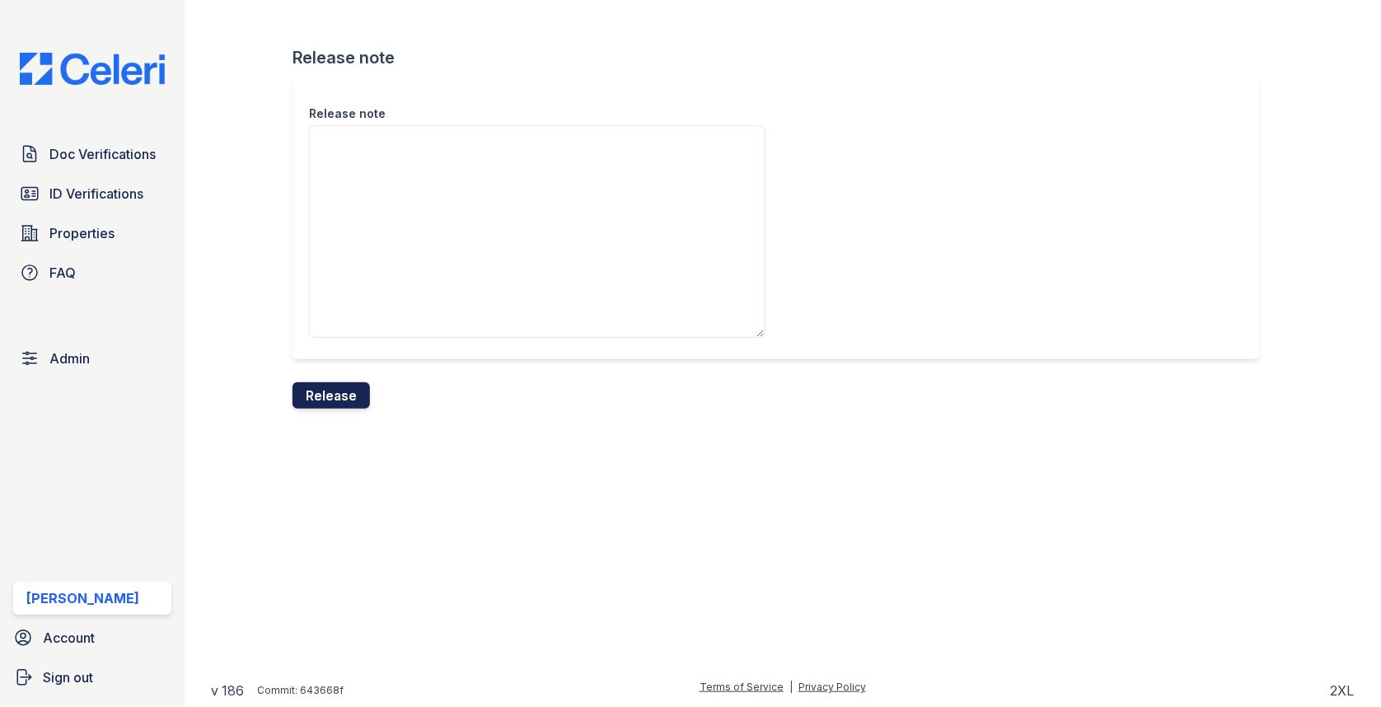
click at [352, 400] on button "Release" at bounding box center [330, 395] width 77 height 26
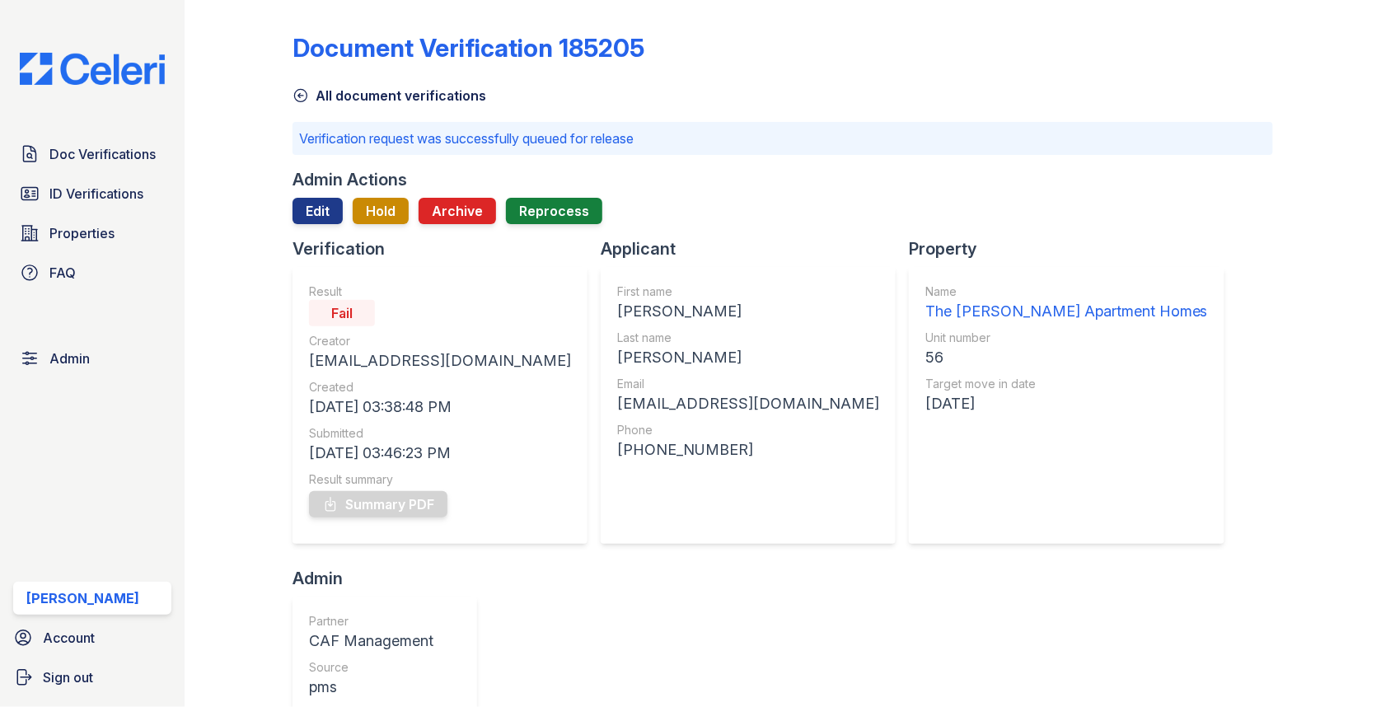
click at [125, 128] on div "Doc Verifications ID Verifications Properties FAQ Admin Max Orshan Account Sign…" at bounding box center [92, 353] width 185 height 707
click at [125, 146] on span "Doc Verifications" at bounding box center [102, 154] width 106 height 20
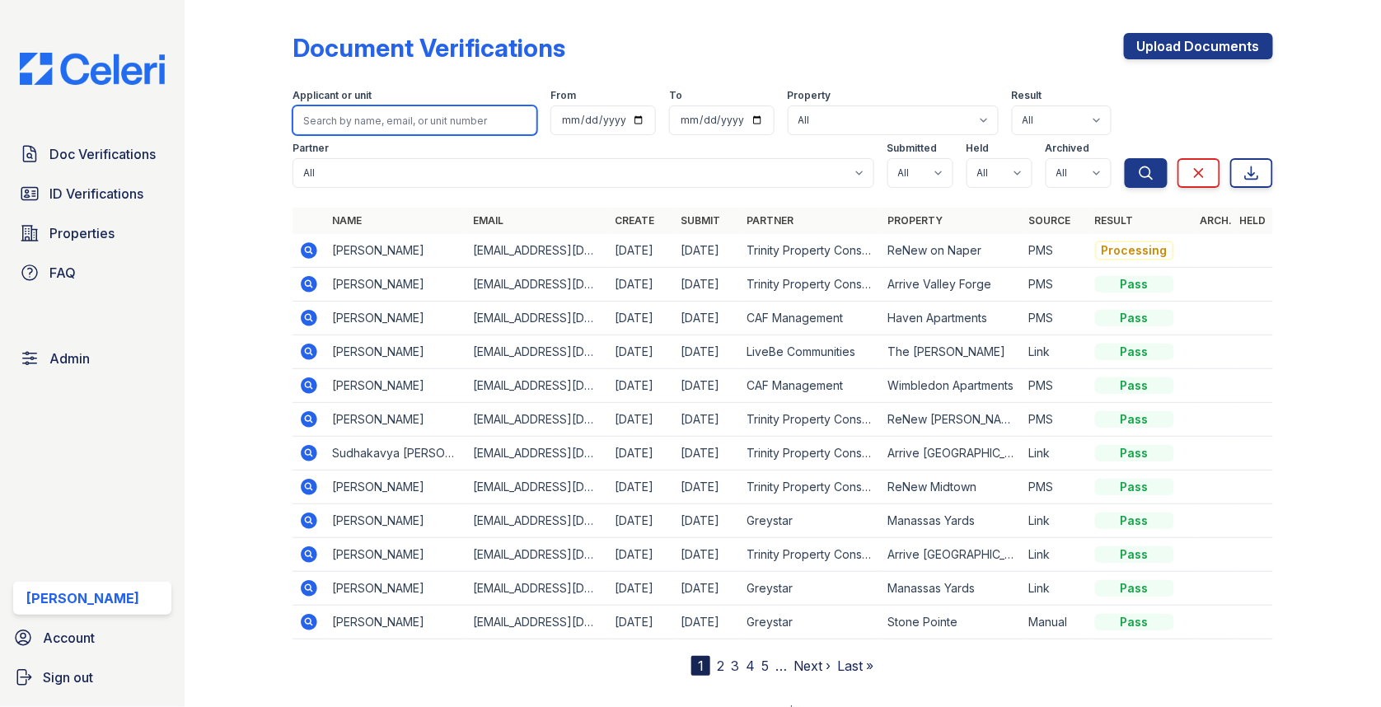
click at [406, 119] on input "search" at bounding box center [414, 120] width 245 height 30
paste input "Felicia"
type input "Felicia"
click at [1125, 158] on button "Search" at bounding box center [1146, 173] width 43 height 30
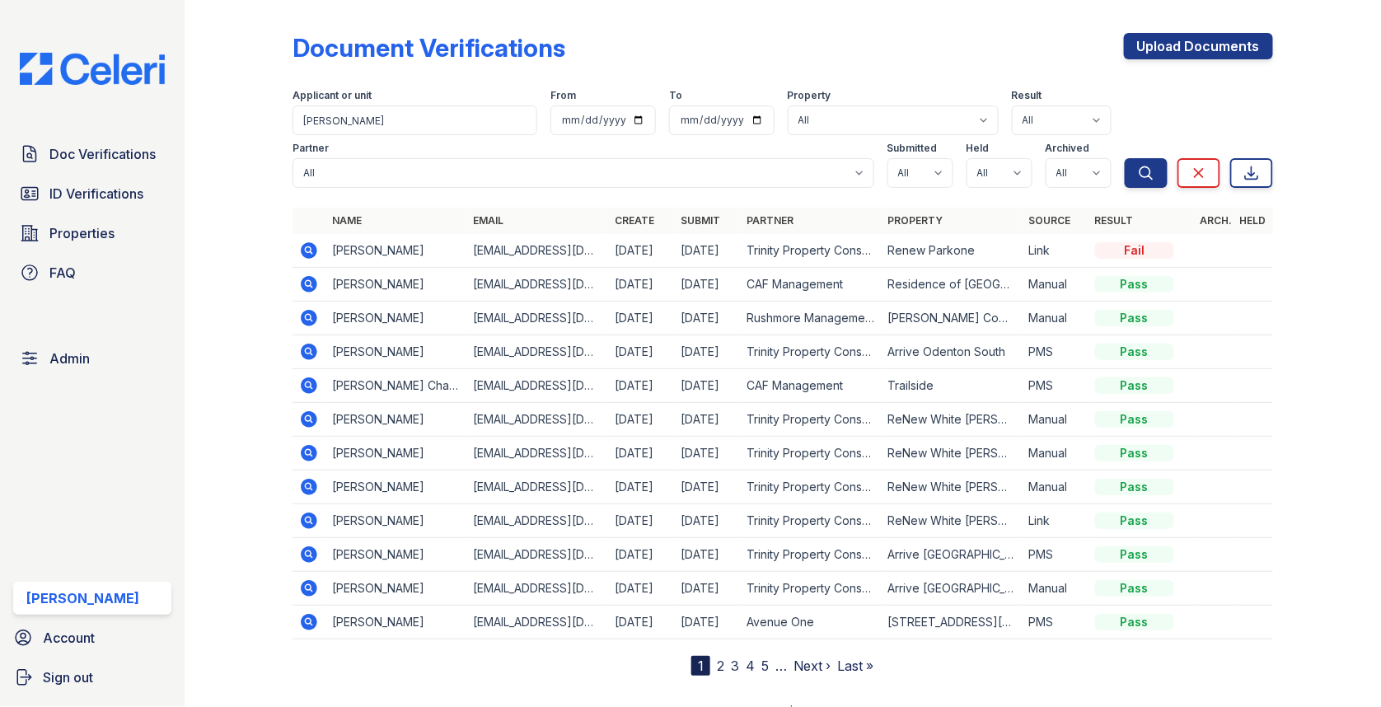
click at [306, 246] on icon at bounding box center [309, 251] width 20 height 20
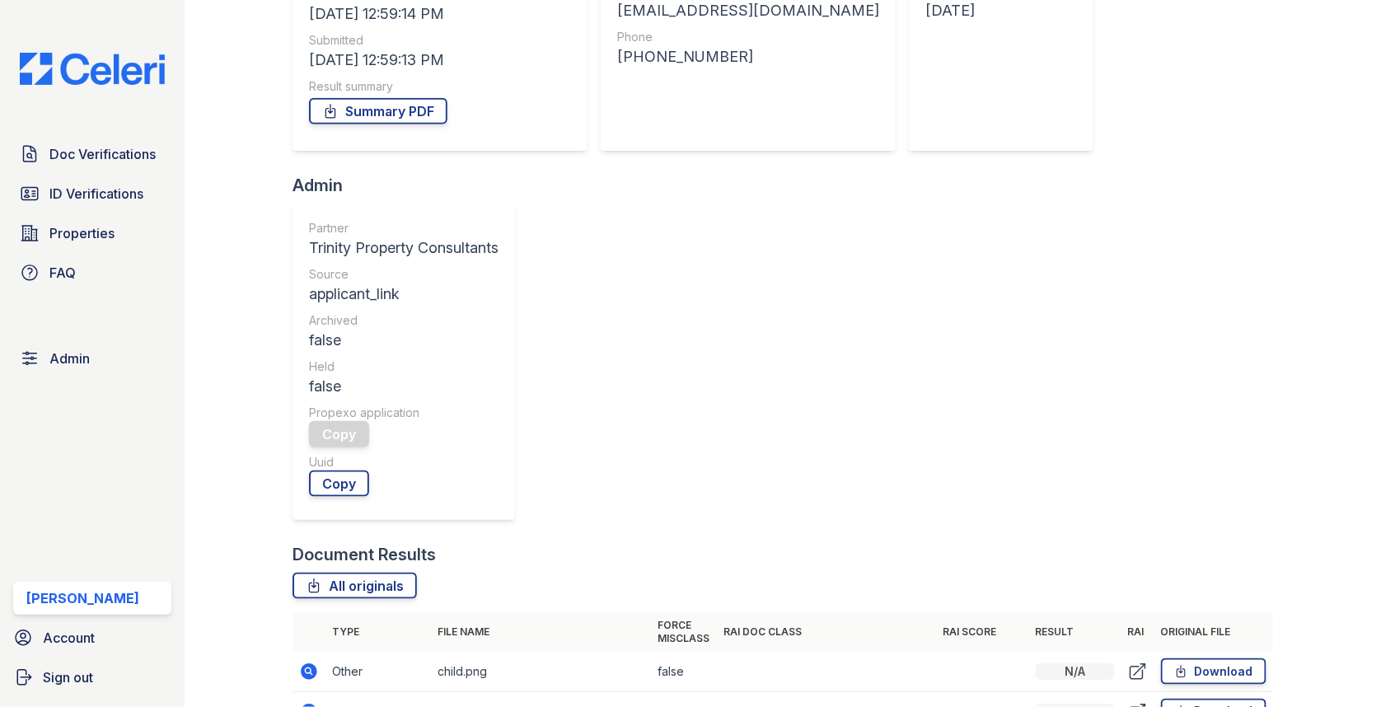
scroll to position [466, 0]
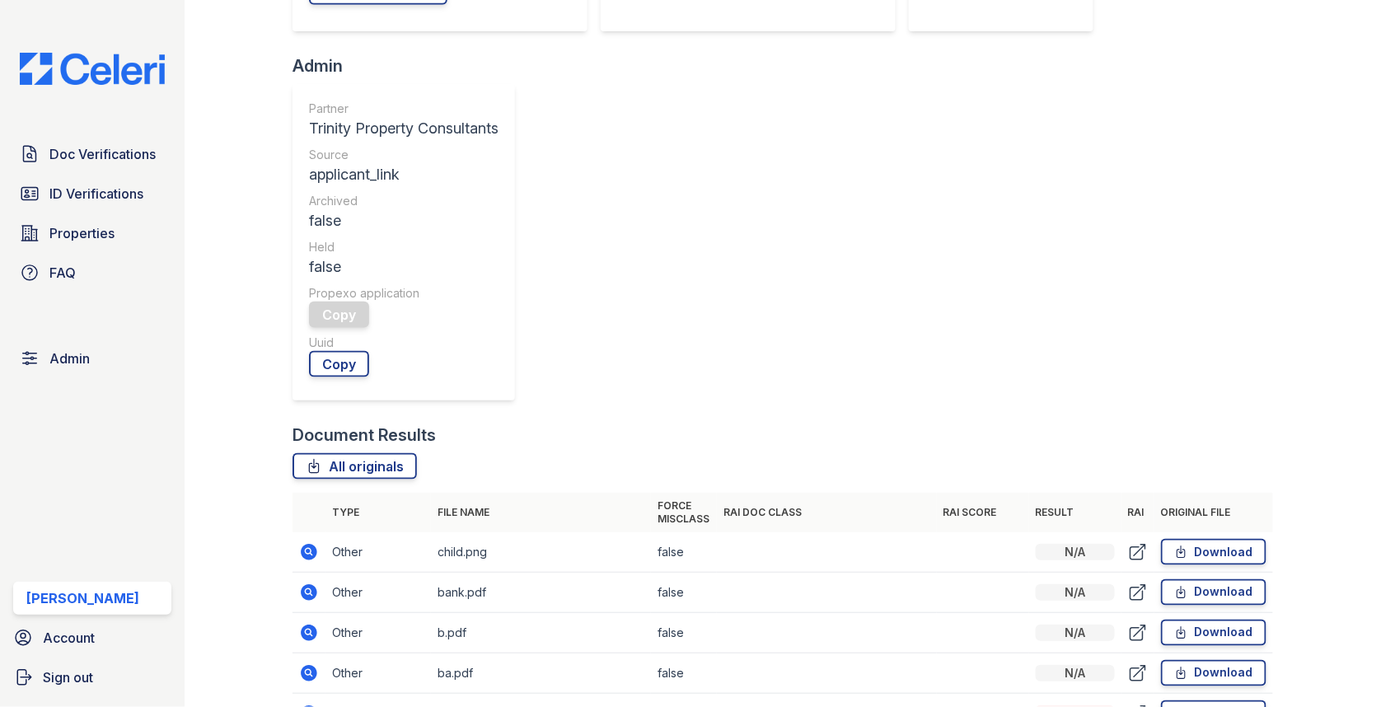
click at [309, 584] on icon at bounding box center [309, 592] width 16 height 16
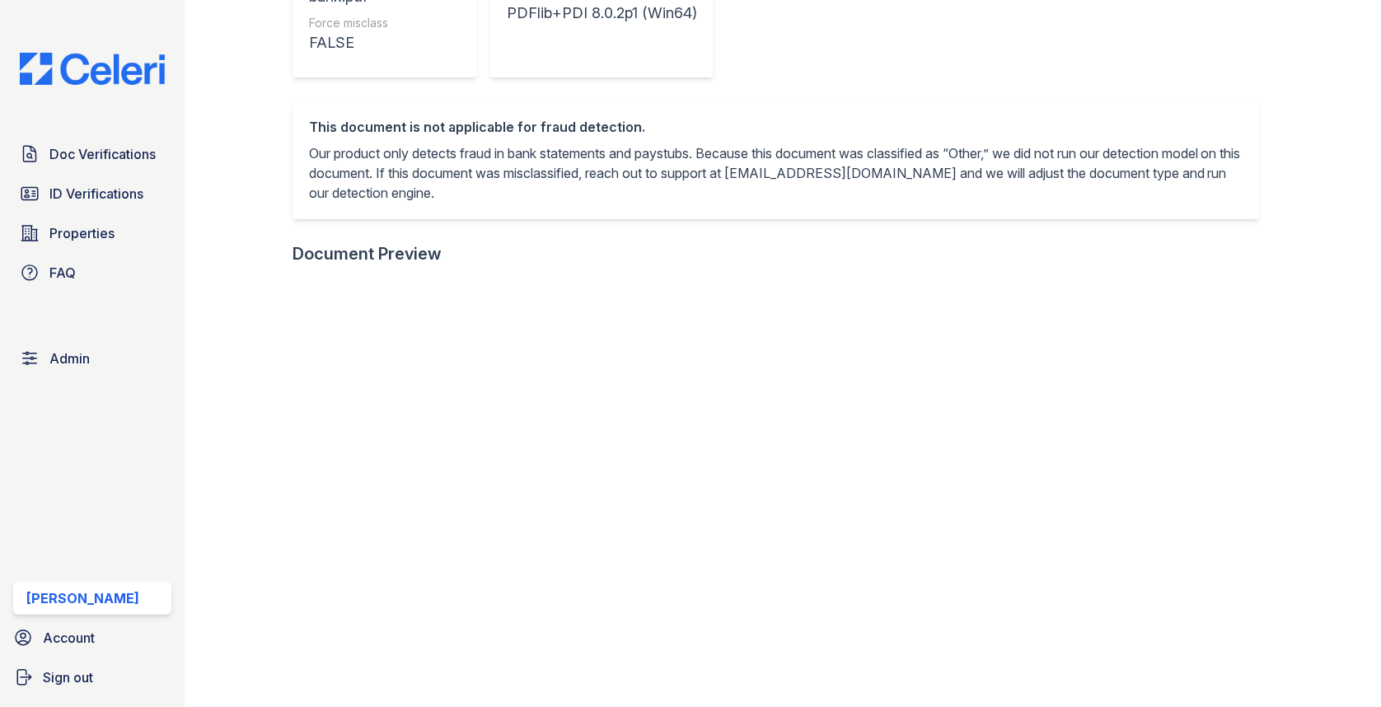
scroll to position [424, 0]
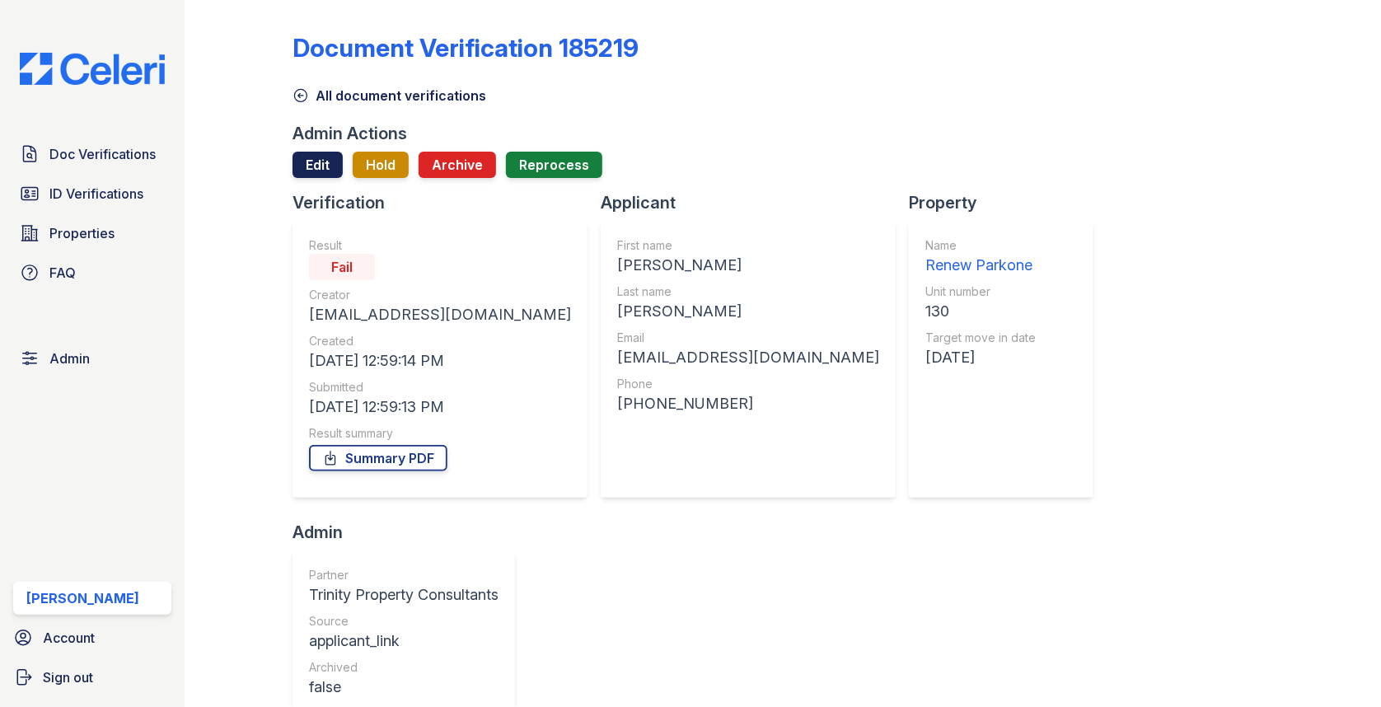
click at [327, 169] on link "Edit" at bounding box center [317, 165] width 50 height 26
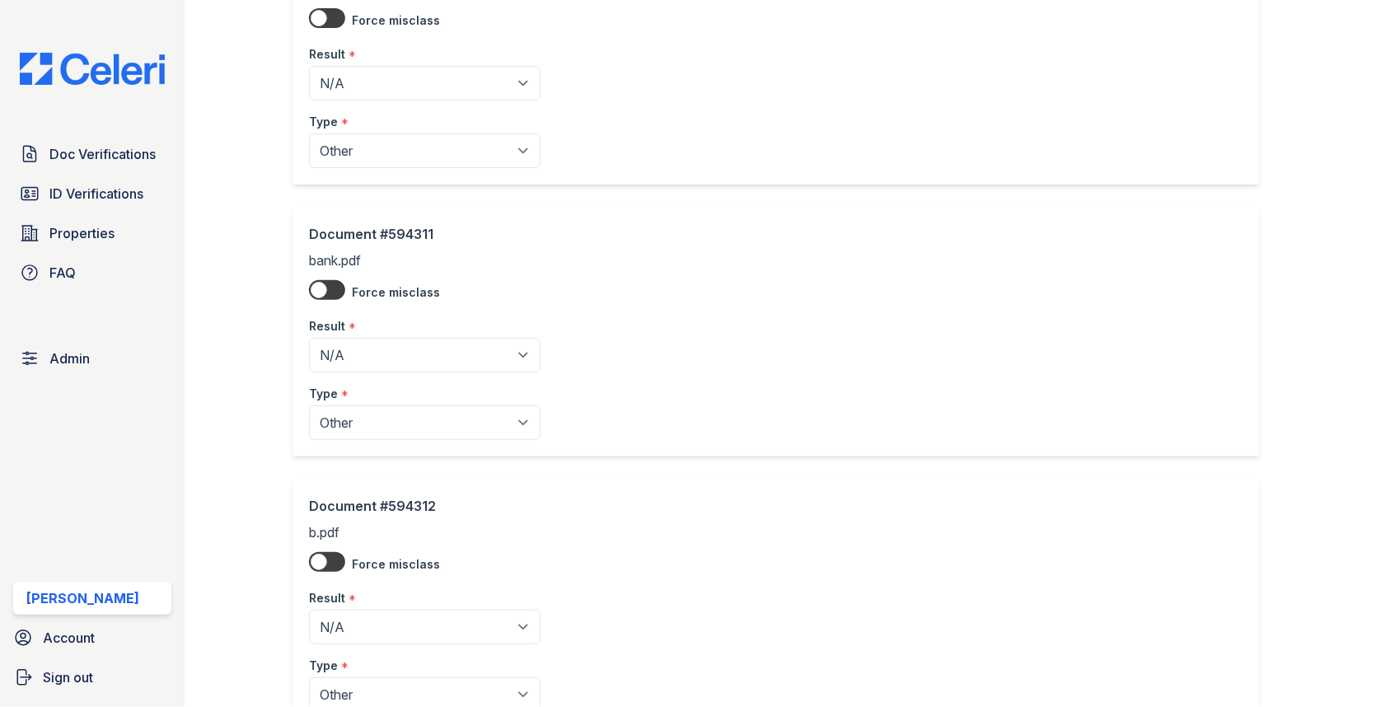
scroll to position [218, 0]
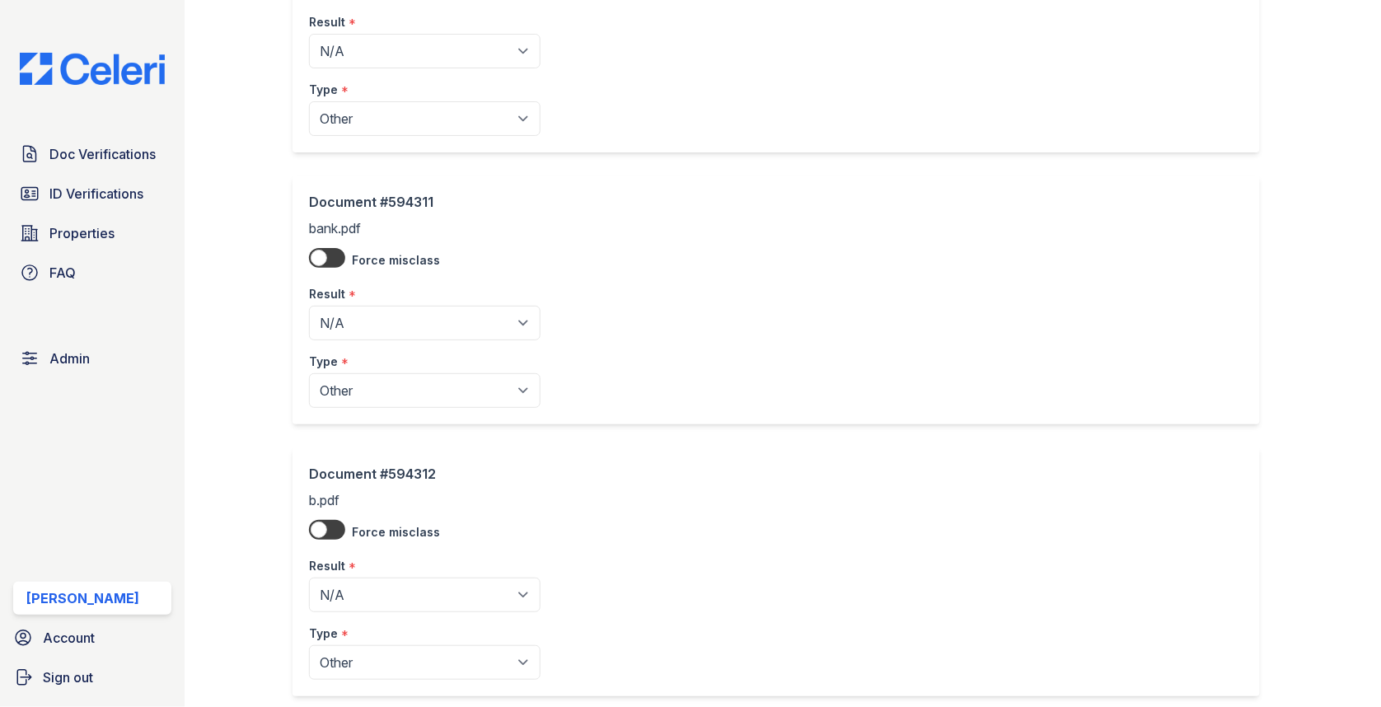
click at [391, 303] on div "Result *" at bounding box center [425, 289] width 232 height 33
click at [385, 320] on select "Pending Sent Started Processing Pass Fail Caution Error N/A" at bounding box center [425, 323] width 232 height 35
select select "pass"
click at [423, 583] on select "Pending Sent Started Processing Pass Fail Caution Error N/A" at bounding box center [425, 595] width 232 height 35
select select "pass"
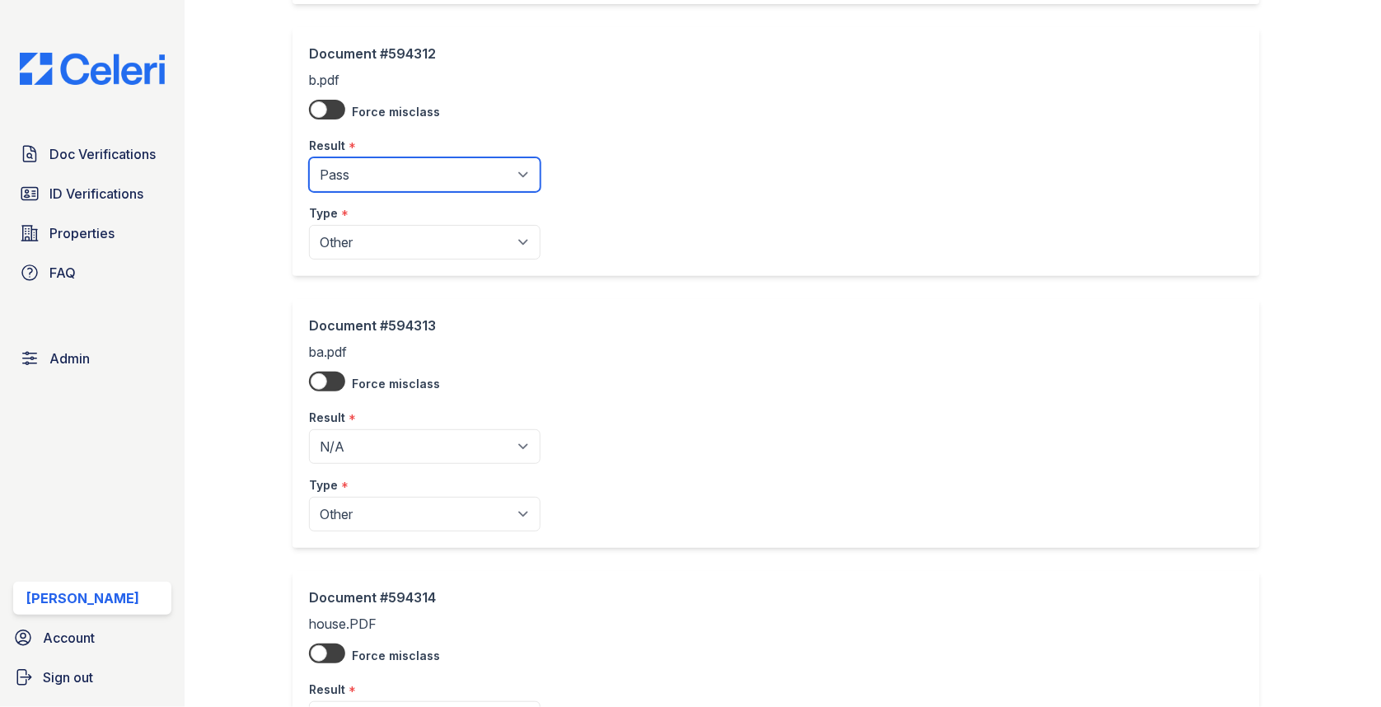
scroll to position [704, 0]
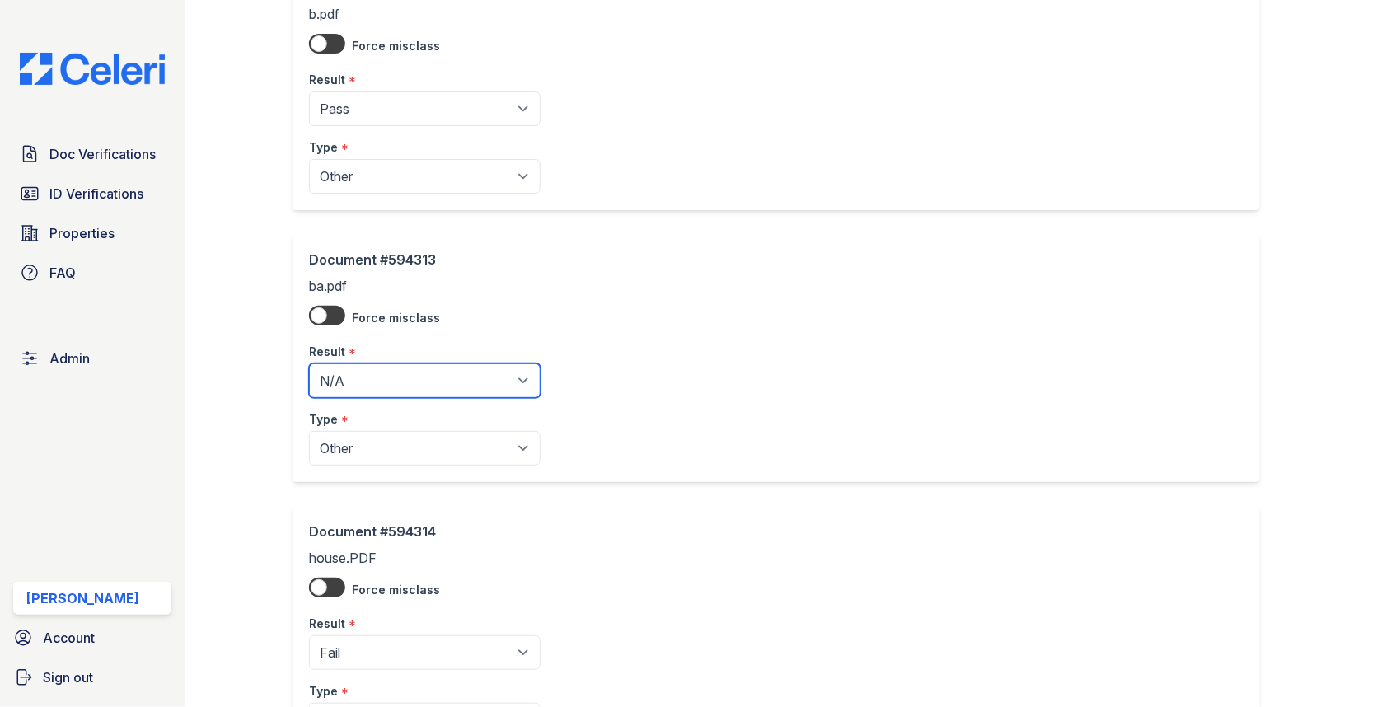
click at [386, 383] on select "Pending Sent Started Processing Pass Fail Caution Error N/A" at bounding box center [425, 380] width 232 height 35
select select "pass"
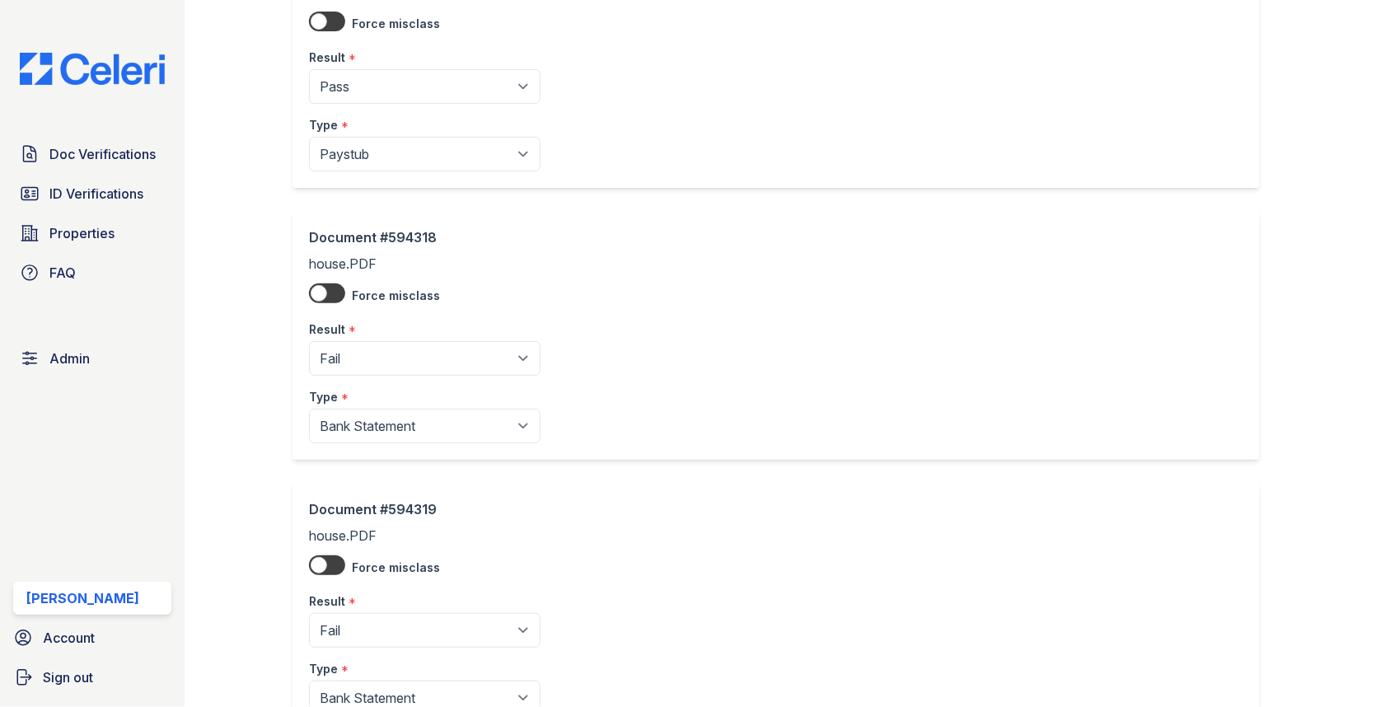
scroll to position [2202, 0]
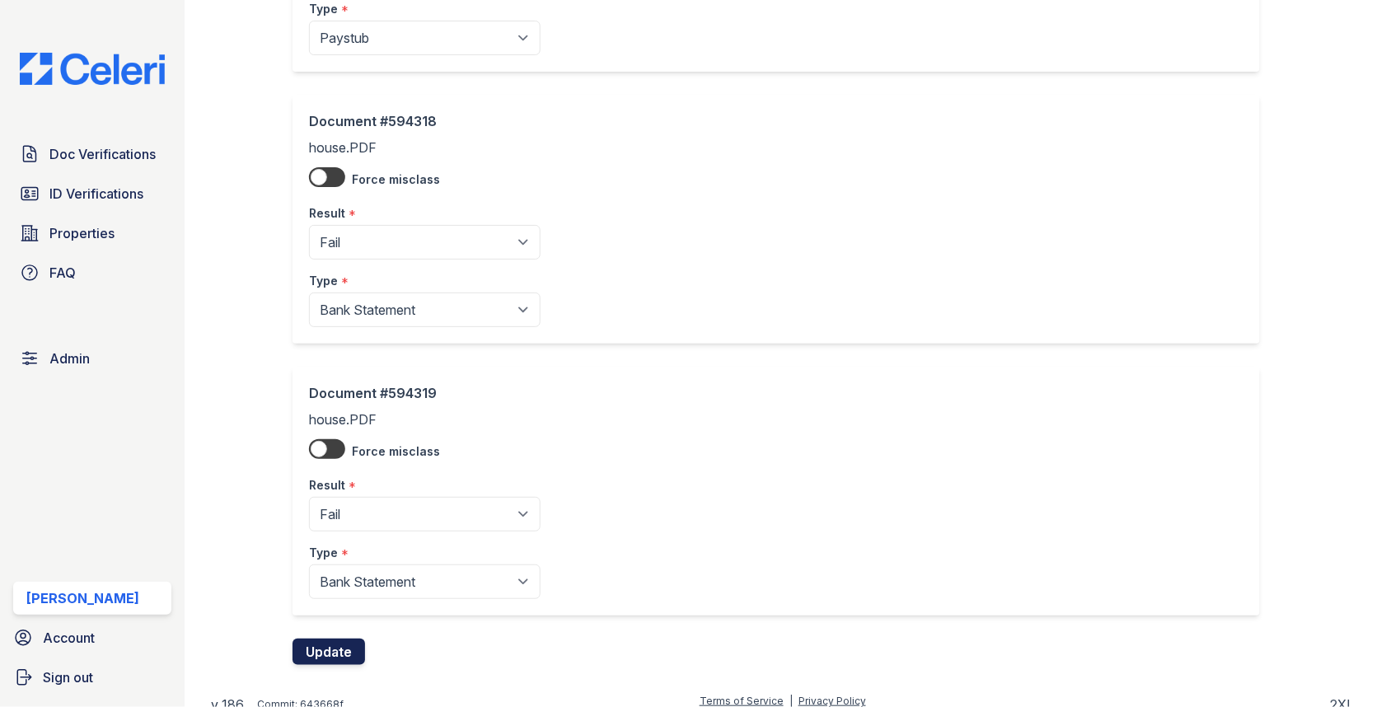
click at [349, 639] on button "Update" at bounding box center [328, 652] width 73 height 26
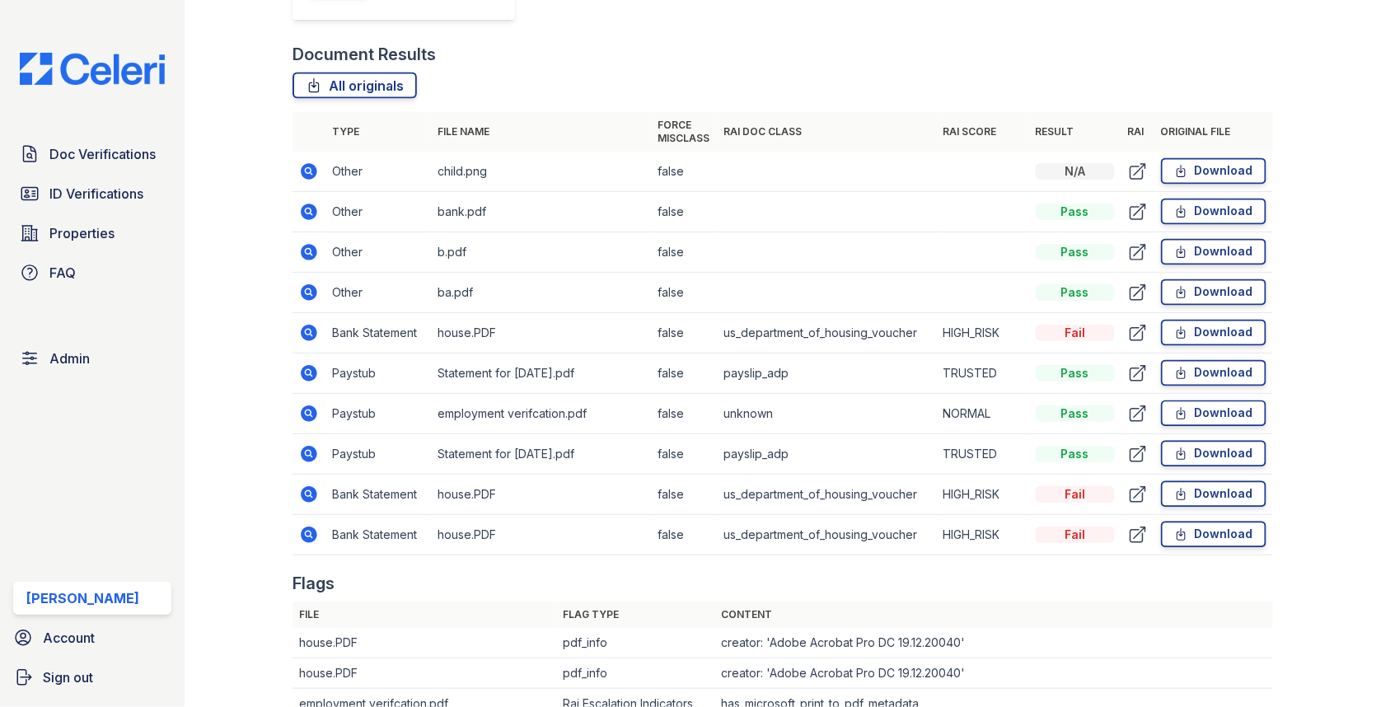
scroll to position [836, 0]
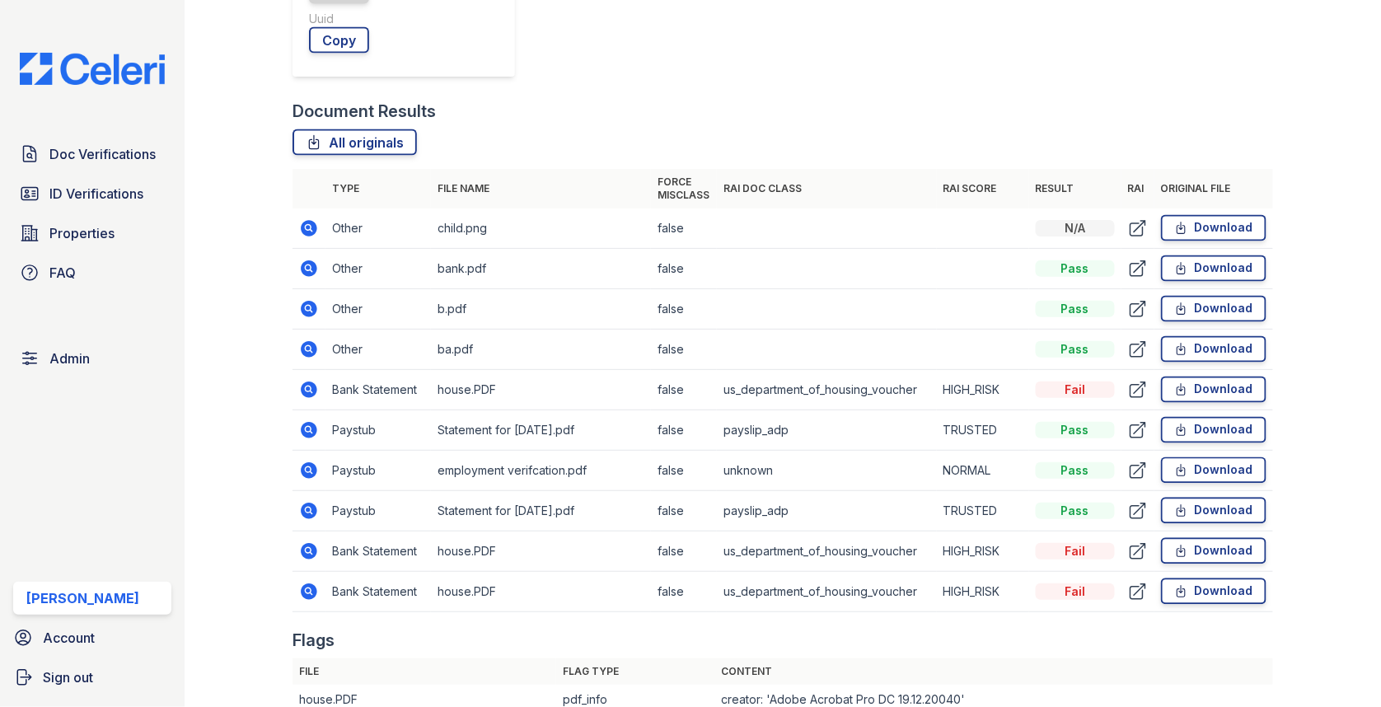
click at [312, 543] on icon at bounding box center [309, 551] width 16 height 16
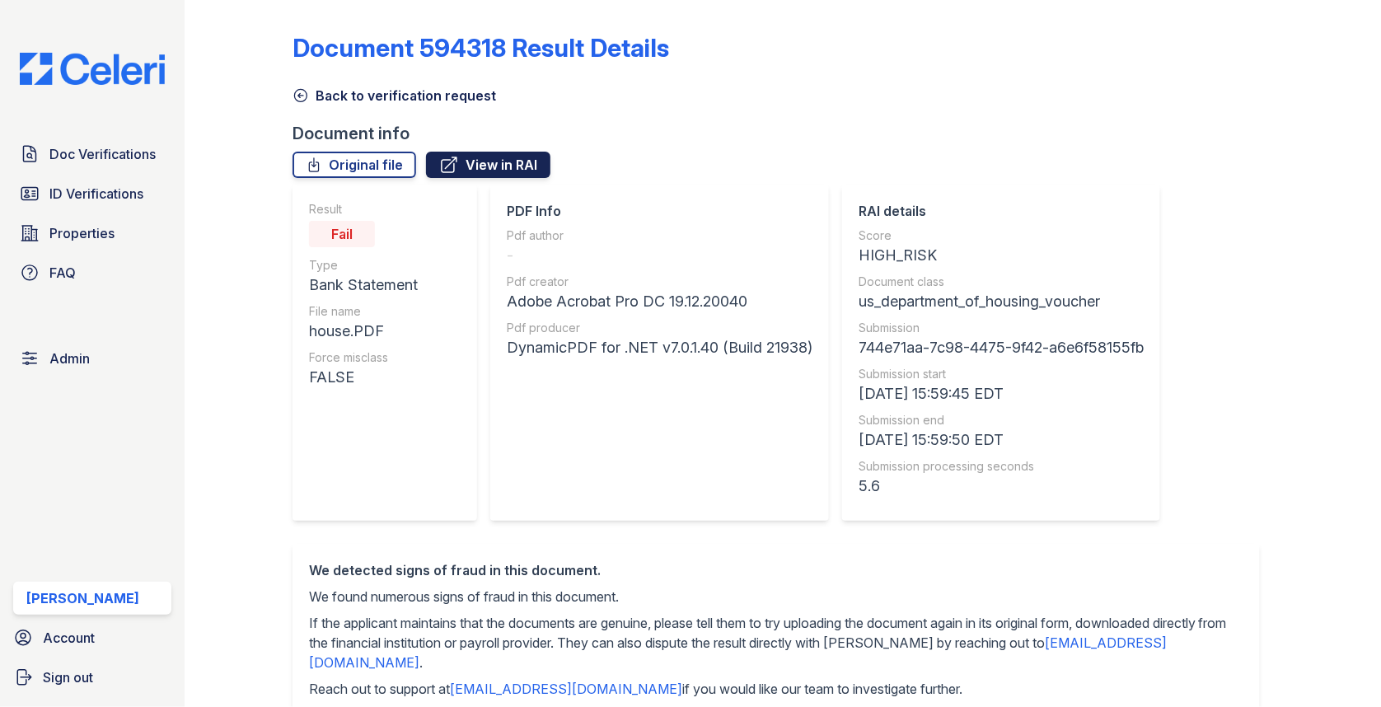
click at [503, 162] on link "View in RAI" at bounding box center [488, 165] width 124 height 26
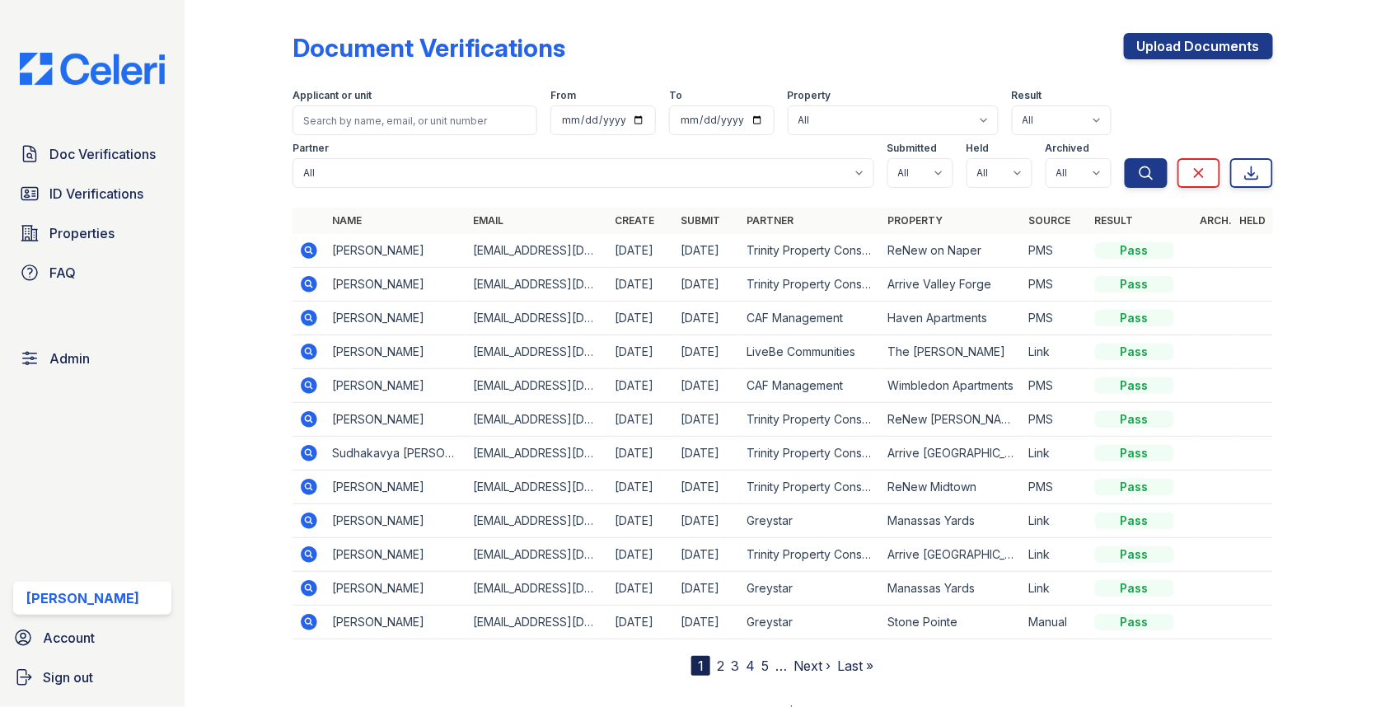
click at [398, 138] on div "Partner All 21st Century Property Management Acme Corp. ACME Properties Alliah …" at bounding box center [708, 161] width 832 height 53
click at [398, 117] on input "search" at bounding box center [414, 120] width 245 height 30
paste input "Felicia"
type input "Felicia"
click at [1125, 158] on button "Search" at bounding box center [1146, 173] width 43 height 30
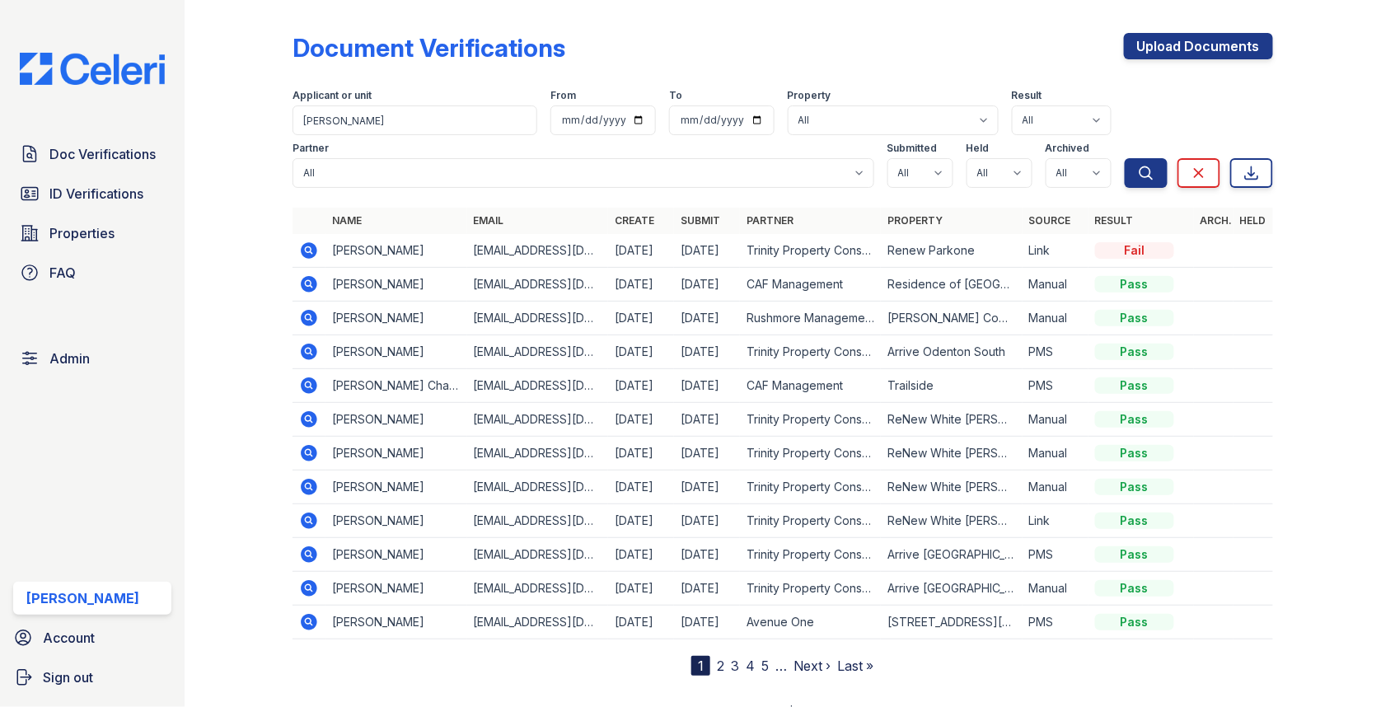
click at [312, 250] on icon at bounding box center [309, 250] width 16 height 16
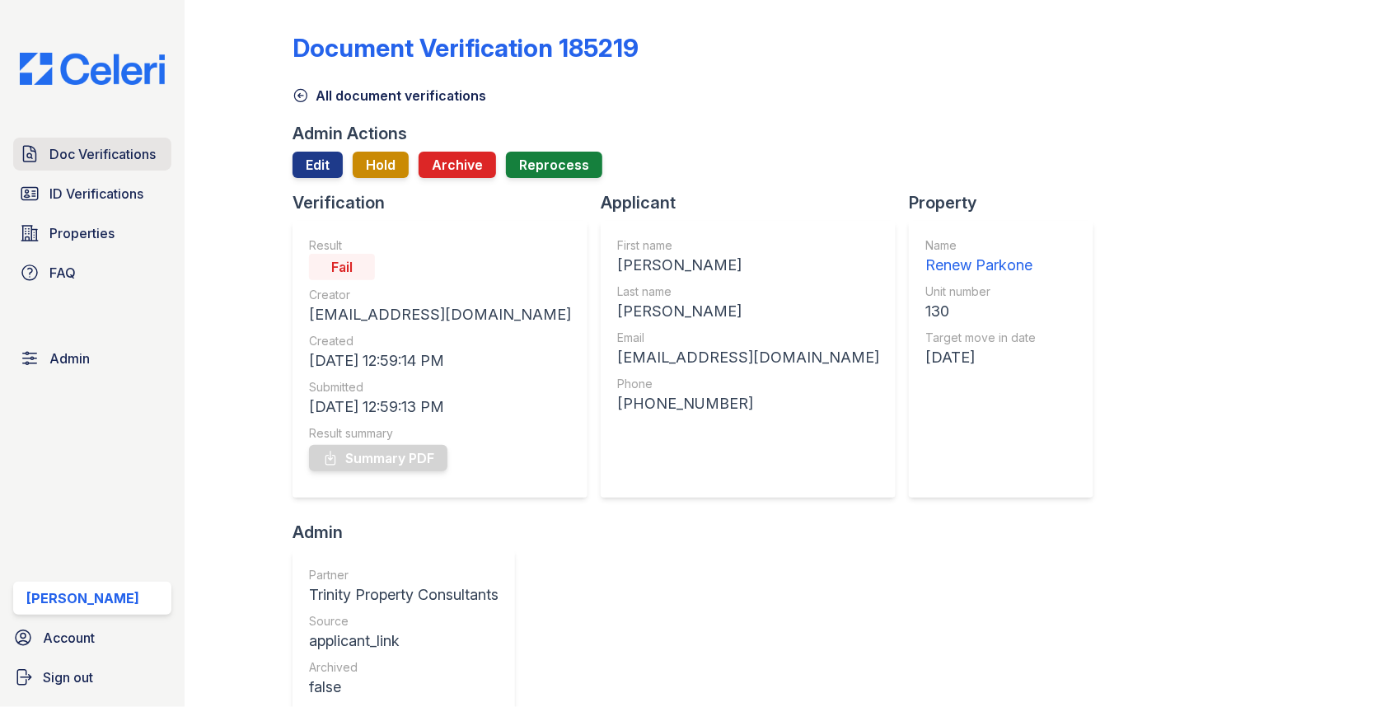
click at [110, 160] on span "Doc Verifications" at bounding box center [102, 154] width 106 height 20
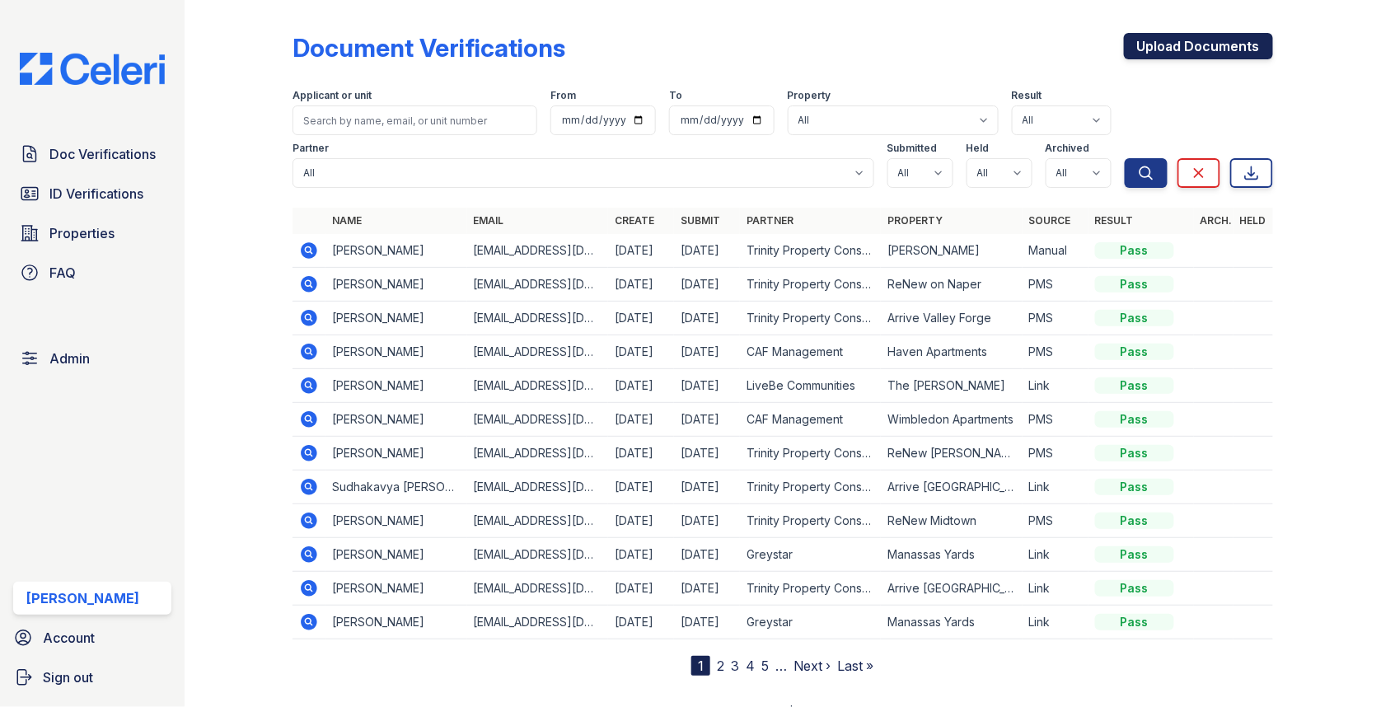
click at [1230, 54] on link "Upload Documents" at bounding box center [1198, 46] width 149 height 26
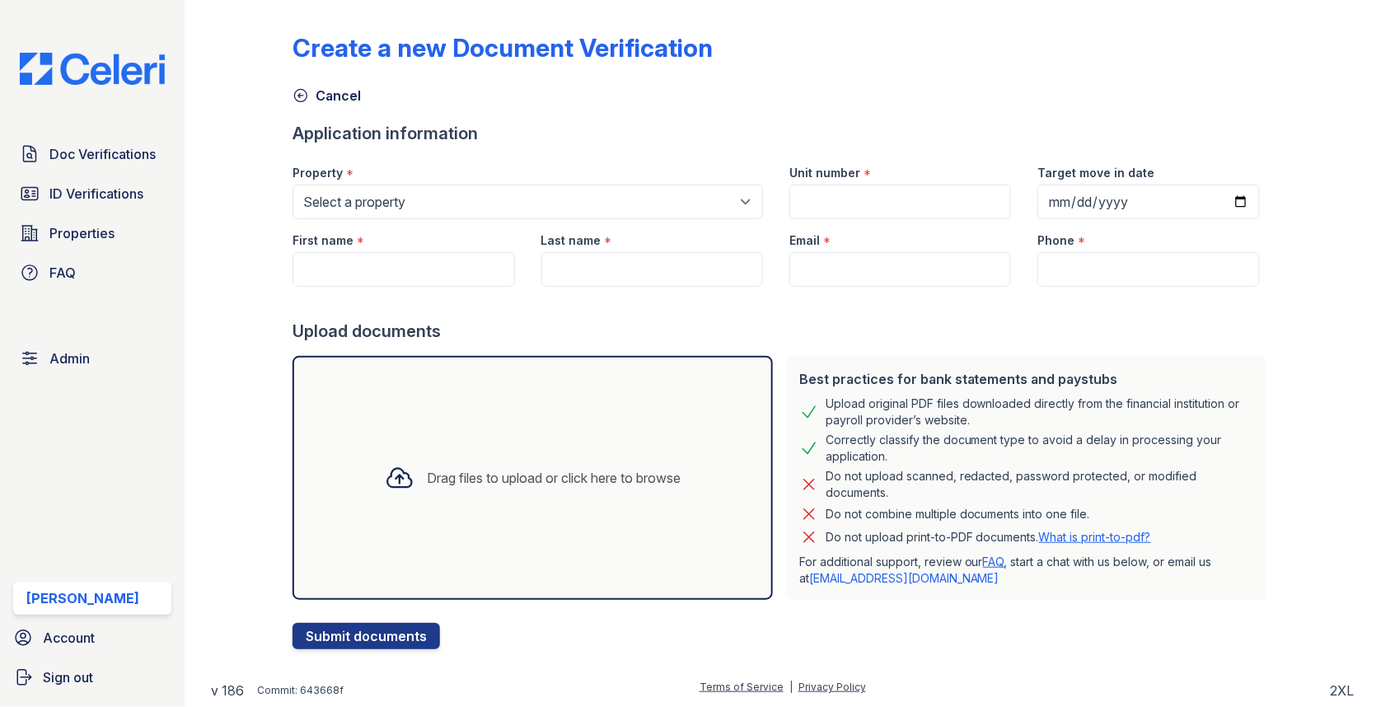
click at [401, 220] on div "First name *" at bounding box center [403, 235] width 222 height 33
click at [376, 277] on input "First name" at bounding box center [403, 269] width 222 height 35
paste input "Markeetha Watson"
click at [376, 275] on input "Markeetha Watson" at bounding box center [403, 269] width 222 height 35
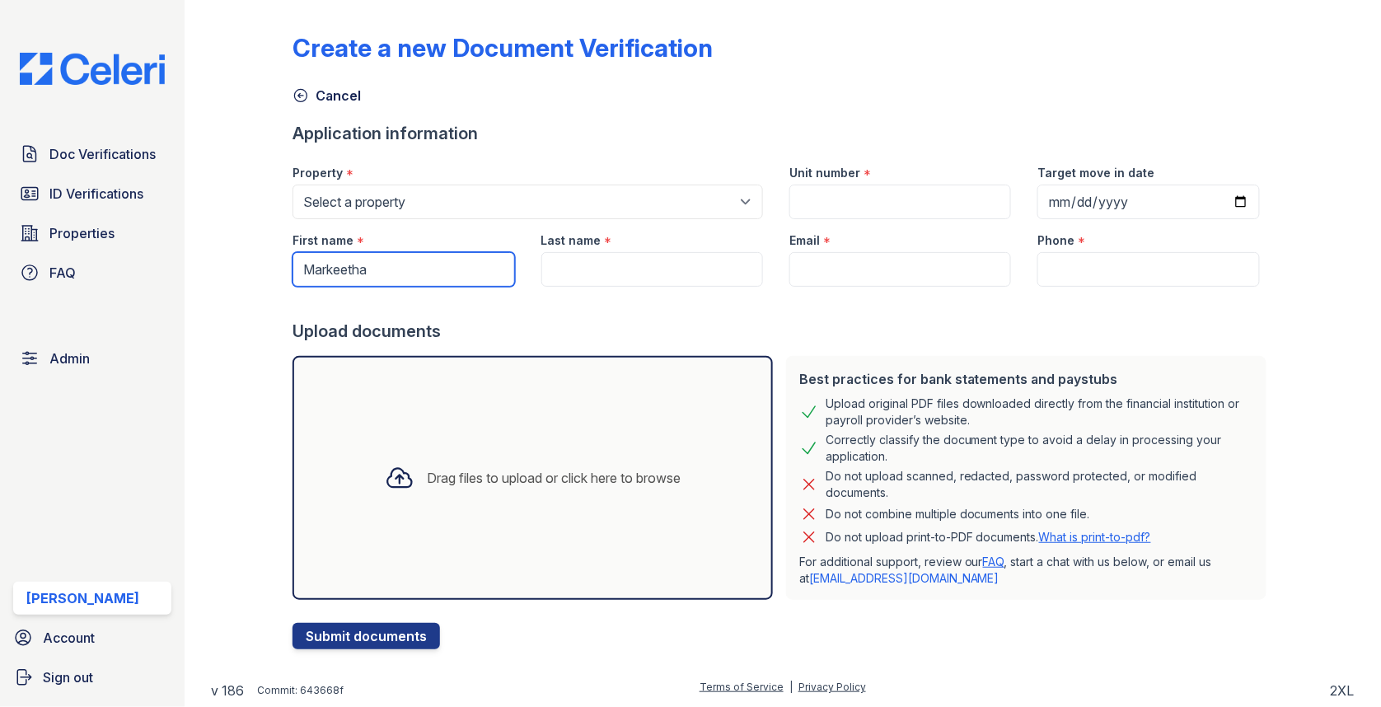
type input "Markeetha"
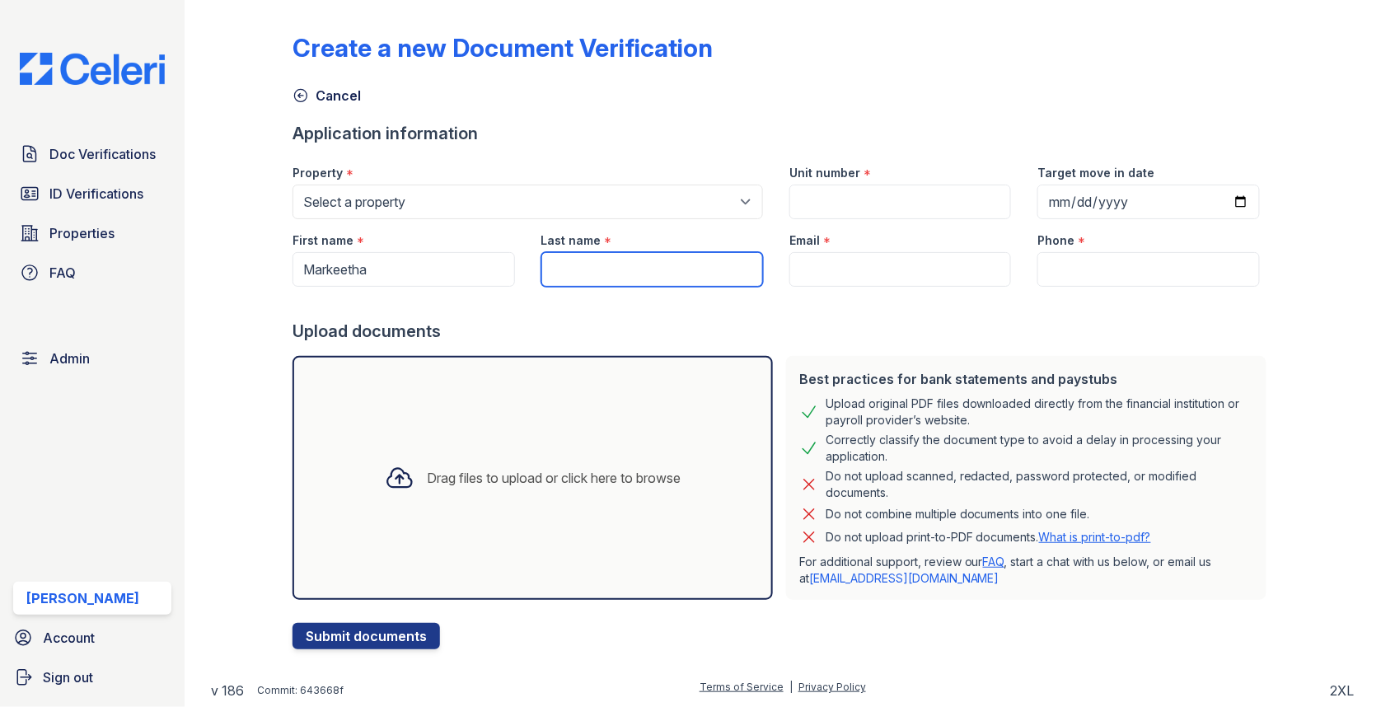
paste input "Watson"
type input "Watson"
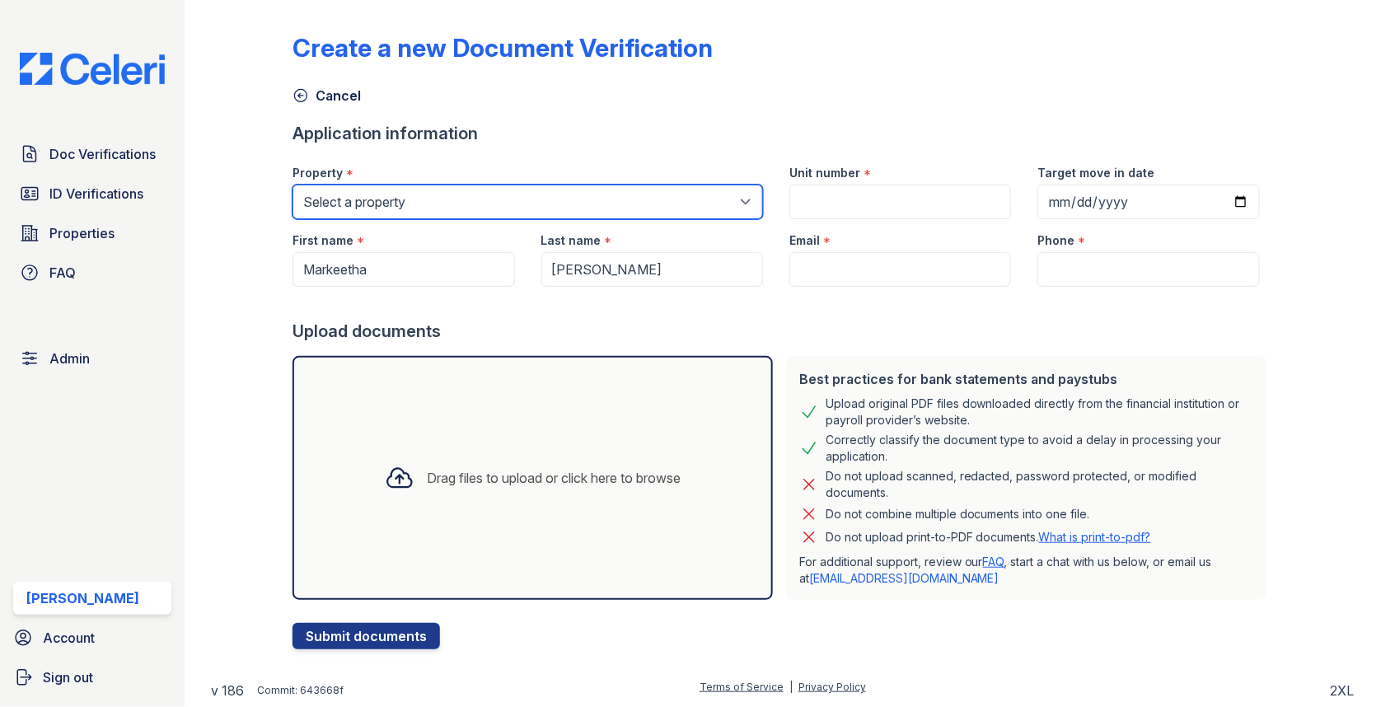
click at [447, 199] on select "Select a property 0000 Kinney Avenue 09 Cape Coral 10006 North Glowing Forge Co…" at bounding box center [527, 202] width 470 height 35
select select "3099"
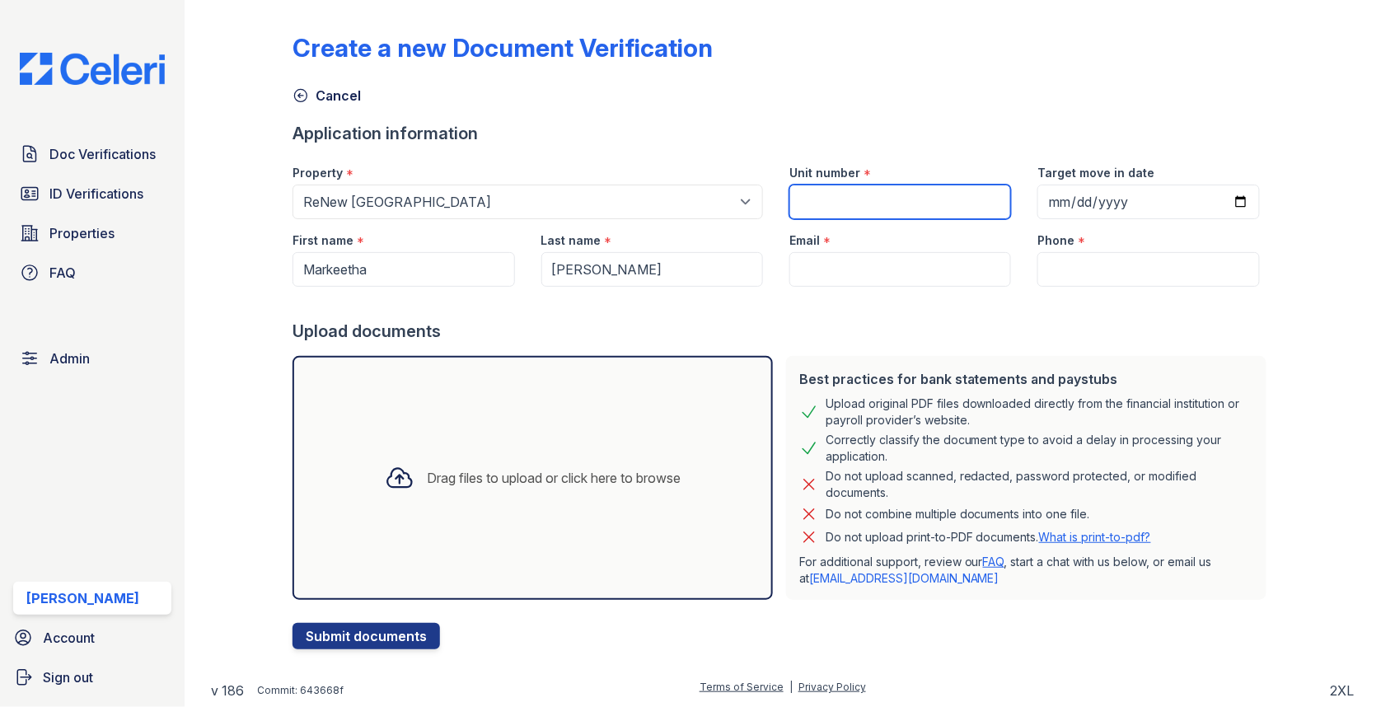
click at [886, 213] on input "Unit number" at bounding box center [900, 202] width 222 height 35
paste input "1403"
type input "1403"
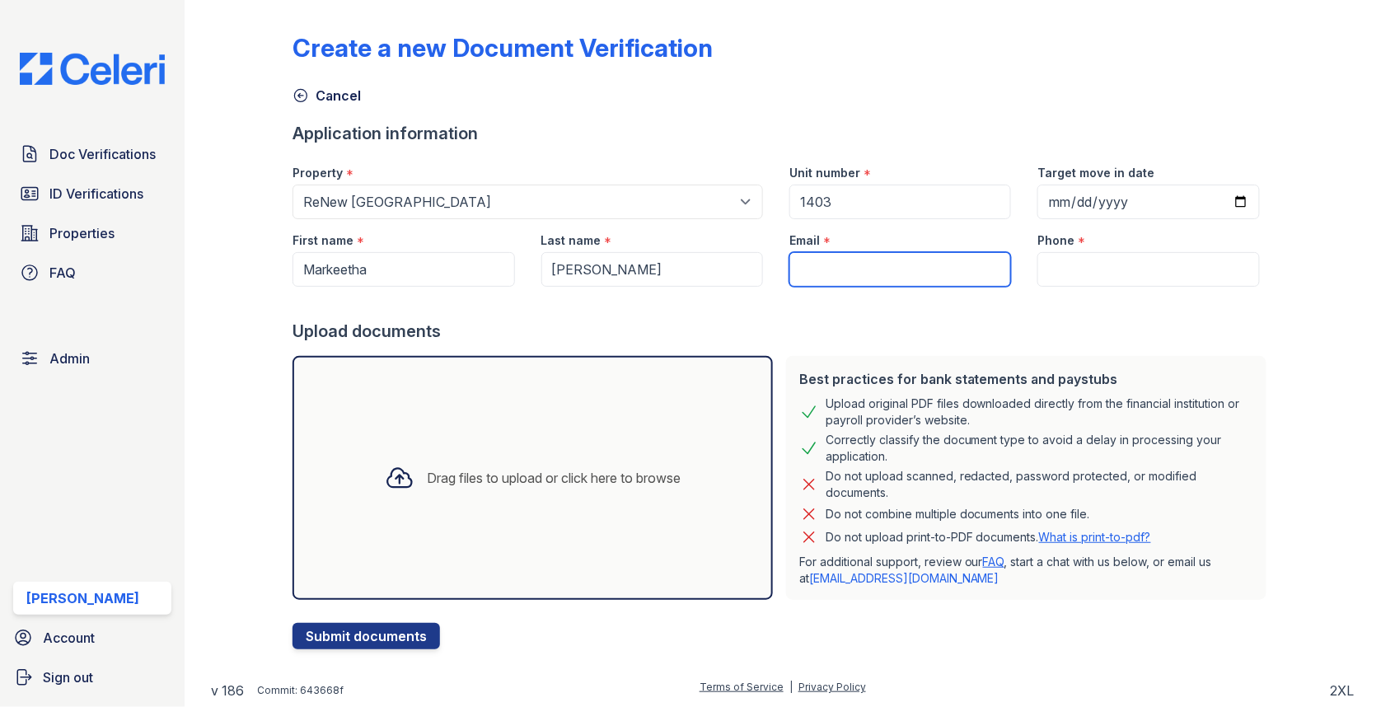
click at [854, 261] on input "Email" at bounding box center [900, 269] width 222 height 35
click at [854, 261] on input "markeetha" at bounding box center [900, 269] width 222 height 35
click at [956, 265] on input "markeethaw@gmailcom" at bounding box center [900, 269] width 222 height 35
type input "markeethaw@gmail.com"
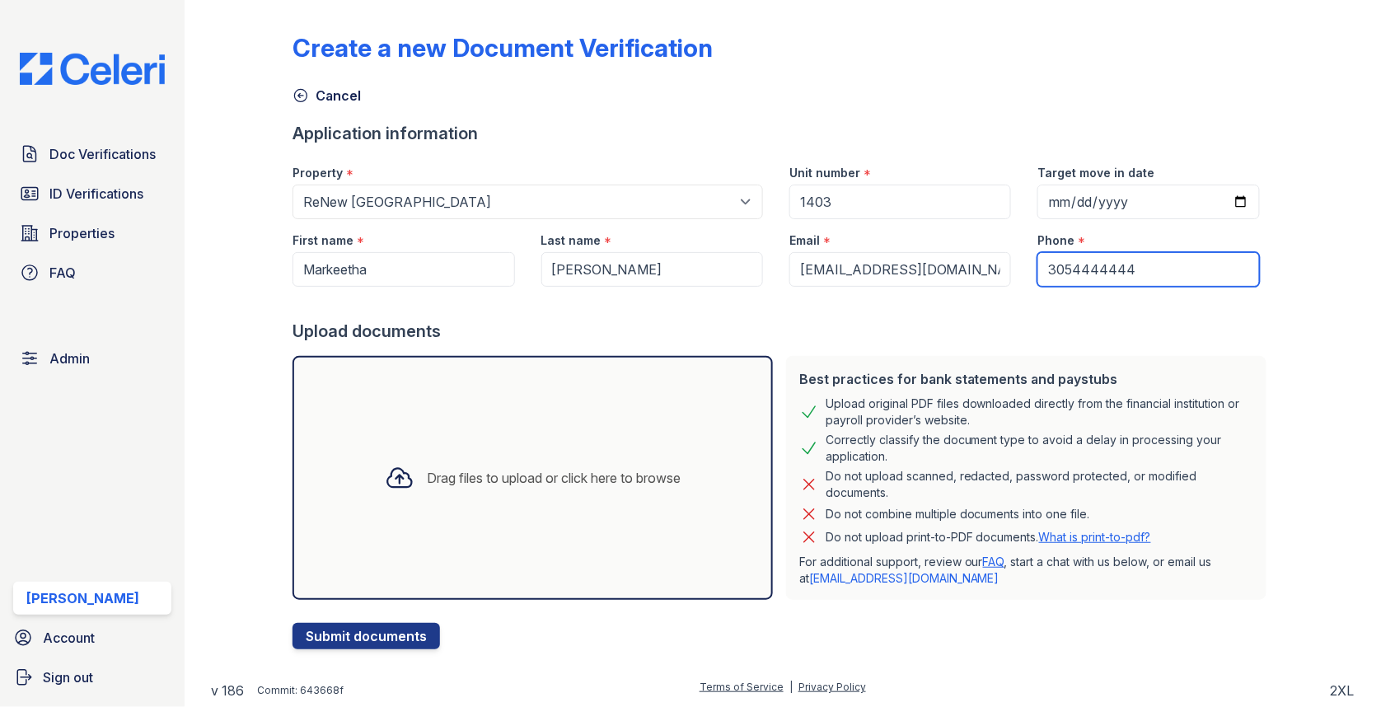
type input "3054444444"
click at [522, 453] on div "Drag files to upload or click here to browse" at bounding box center [533, 478] width 323 height 56
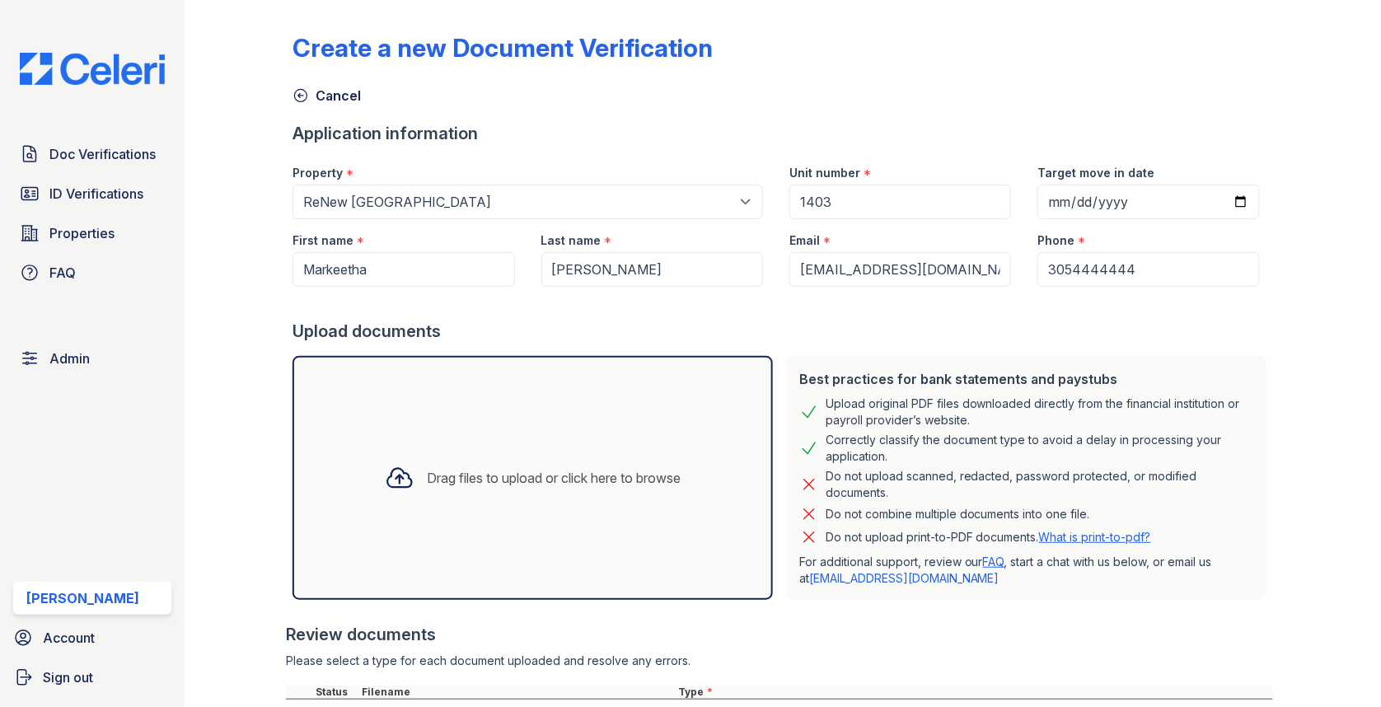
scroll to position [226, 0]
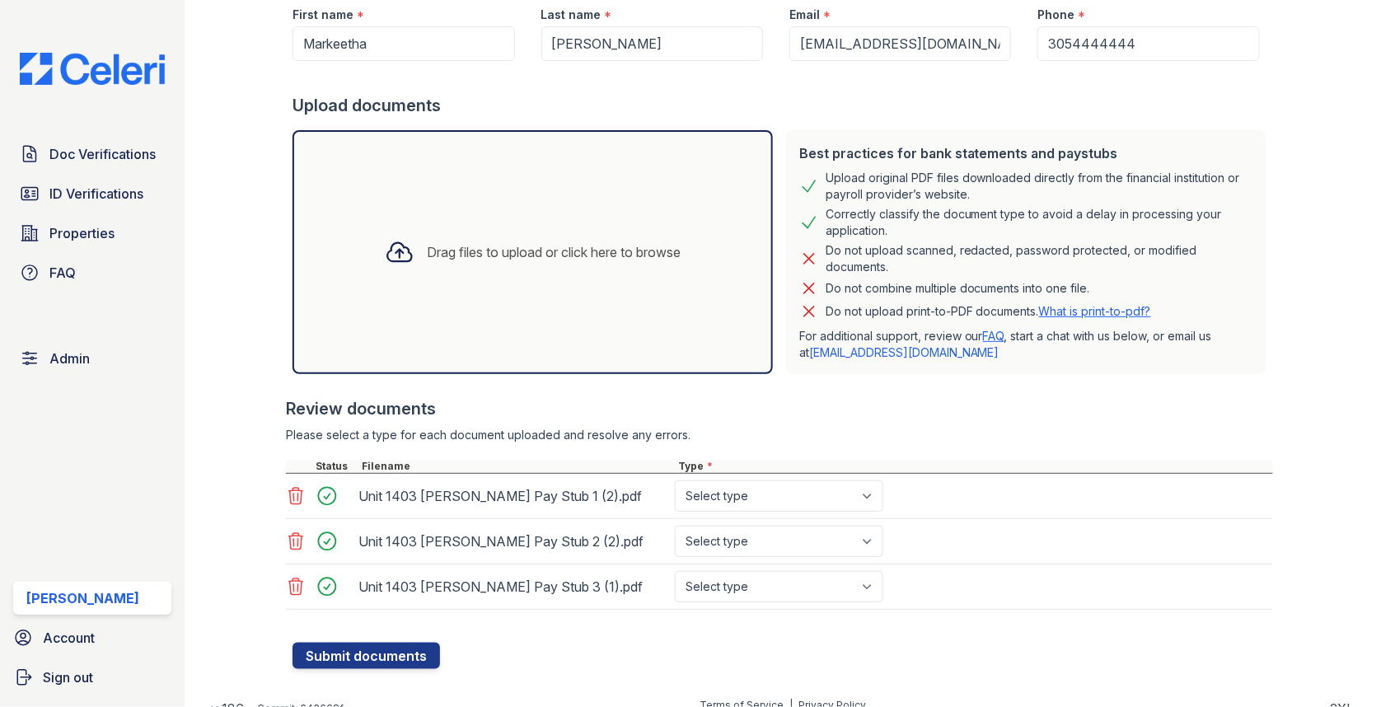
select select "paystub"
click at [737, 531] on select "Select type Paystub Bank Statement Offer Letter Tax Documents Benefit Award Let…" at bounding box center [779, 541] width 208 height 31
select select "paystub"
click at [726, 579] on select "Select type Paystub Bank Statement Offer Letter Tax Documents Benefit Award Let…" at bounding box center [779, 586] width 208 height 31
select select "paystub"
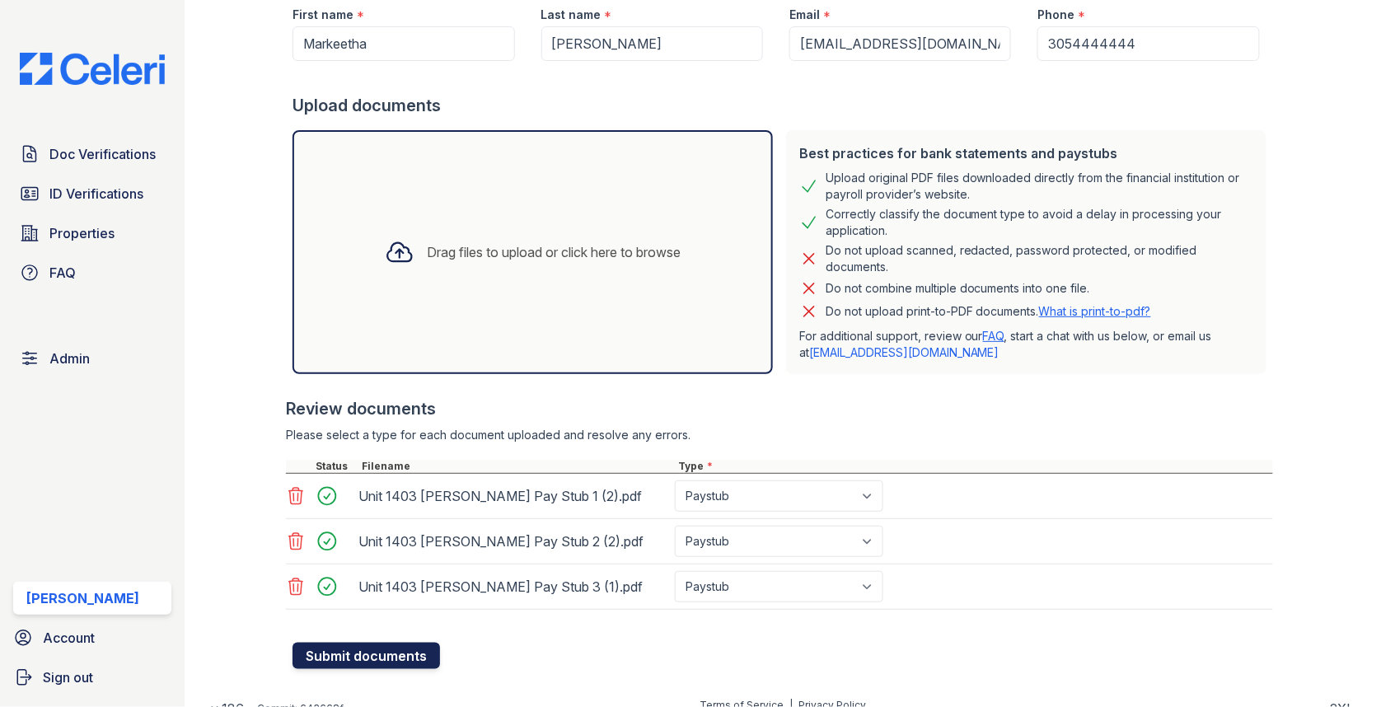
click at [338, 652] on button "Submit documents" at bounding box center [365, 656] width 147 height 26
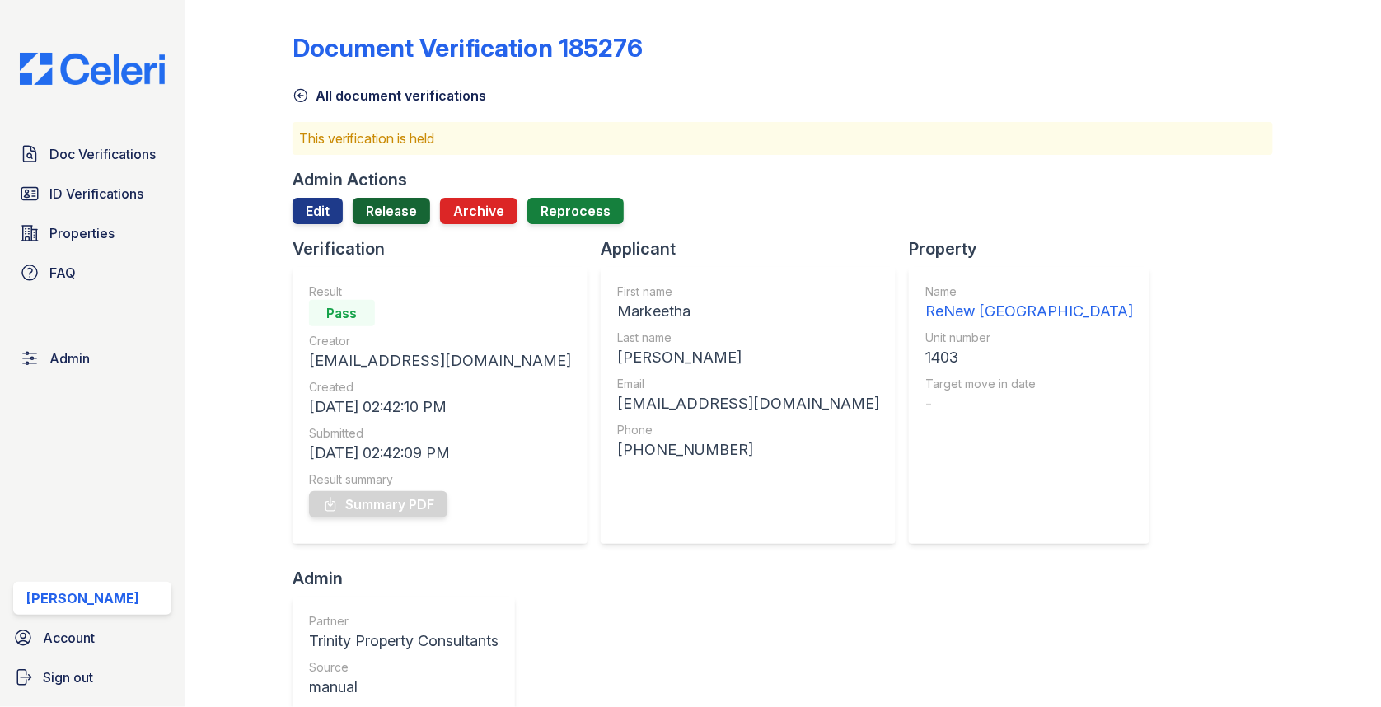
click at [398, 220] on link "Release" at bounding box center [391, 211] width 77 height 26
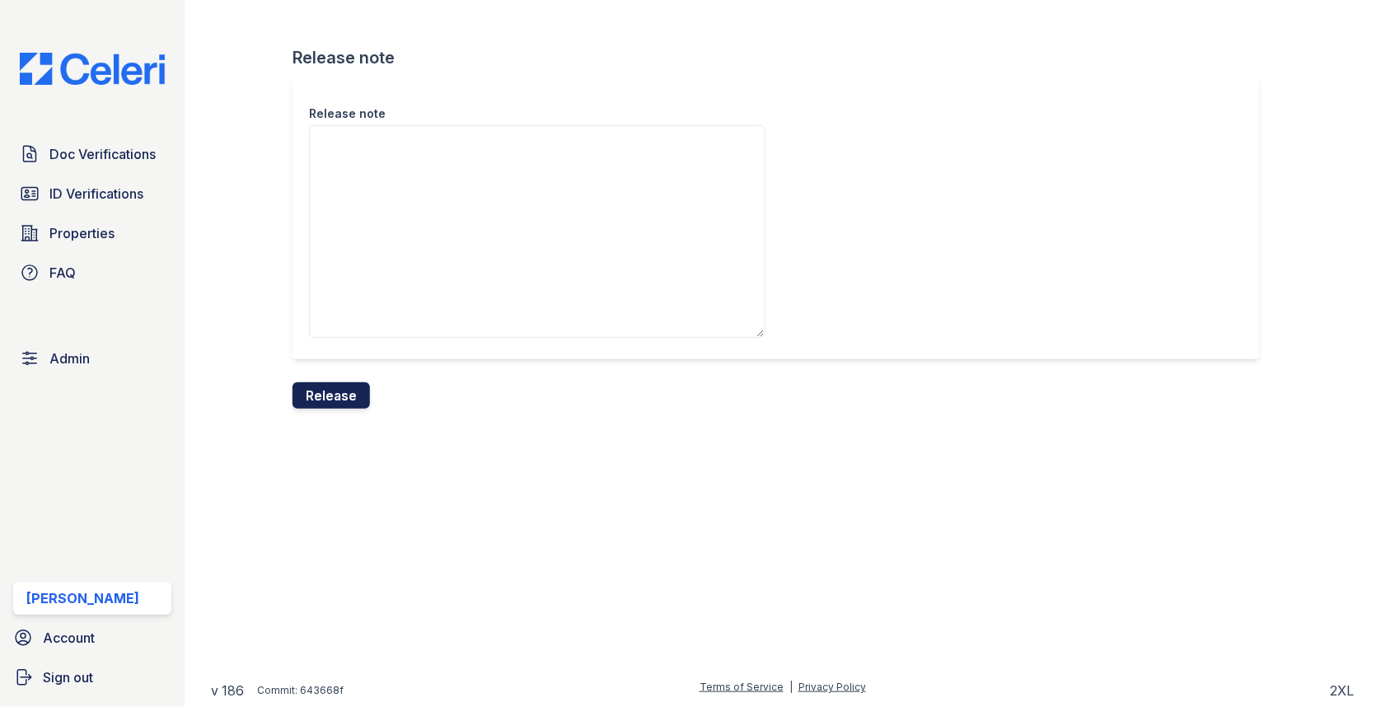
click at [356, 401] on button "Release" at bounding box center [330, 395] width 77 height 26
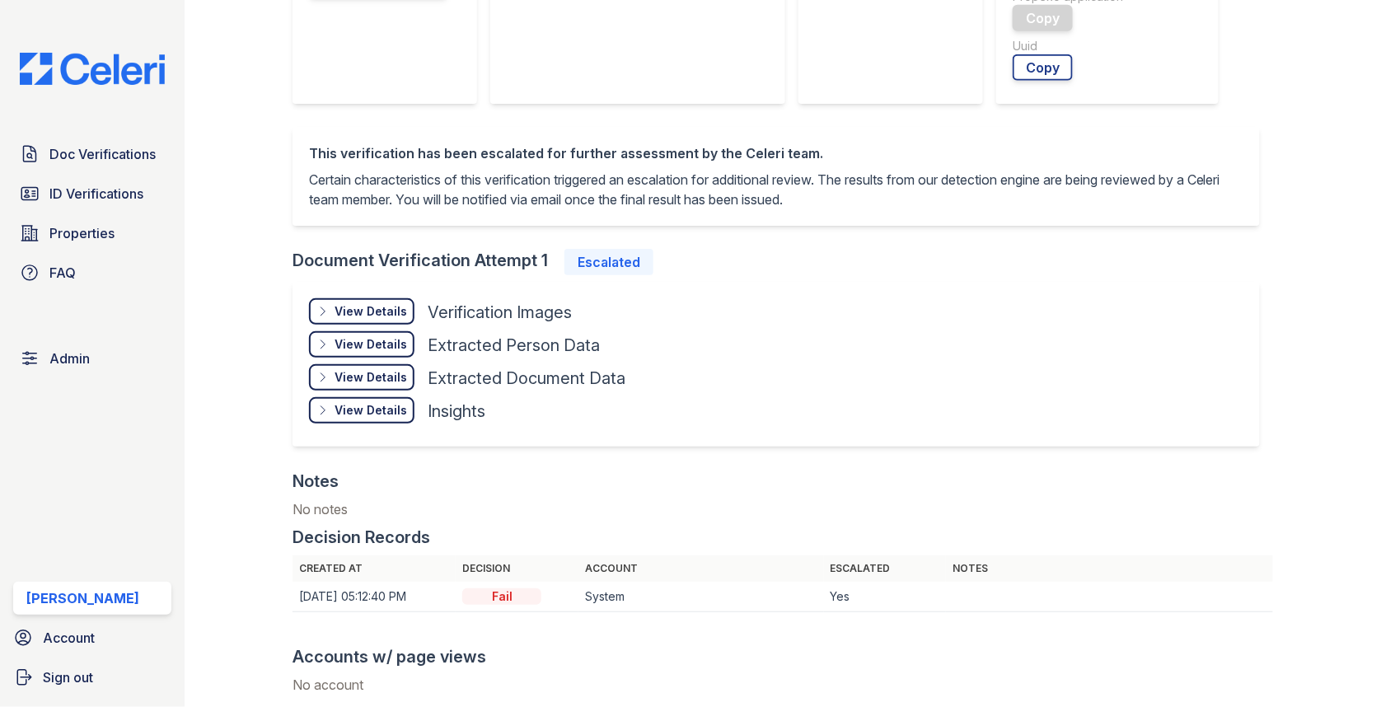
scroll to position [577, 0]
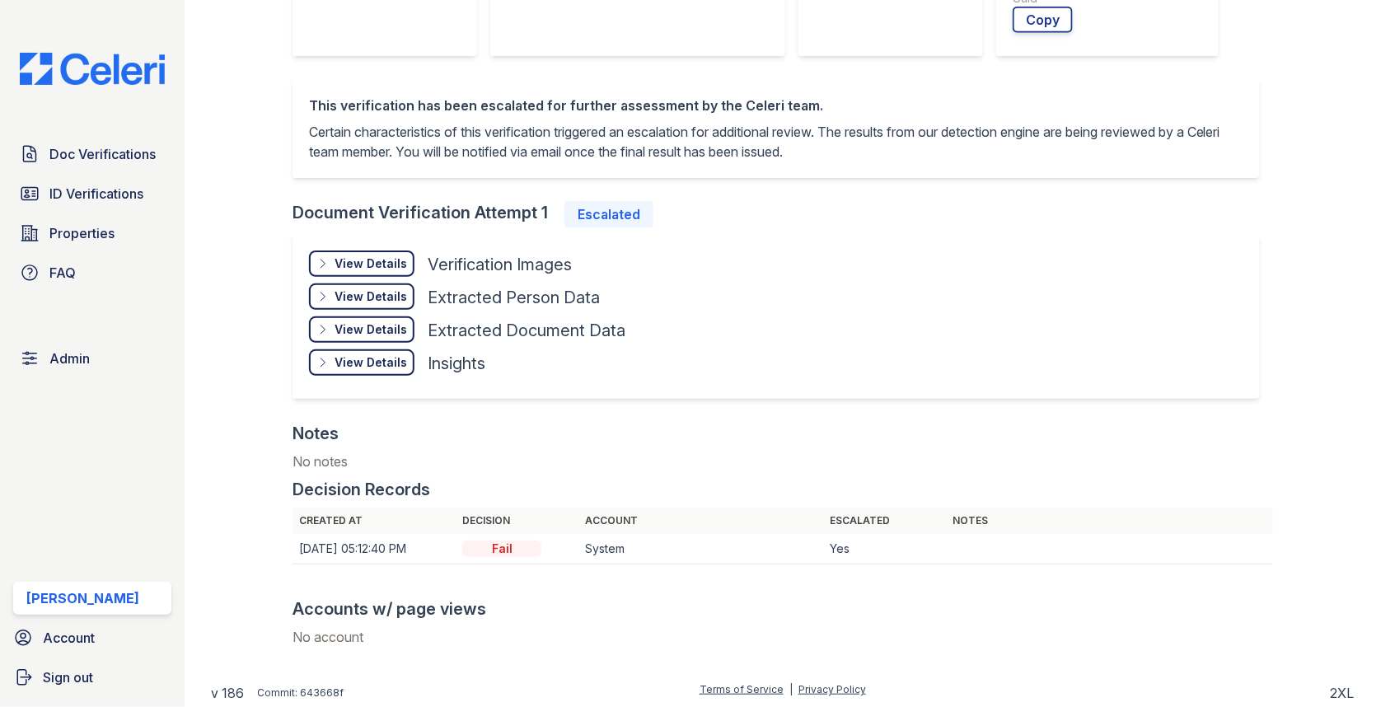
click at [364, 261] on div "View Details" at bounding box center [371, 263] width 73 height 16
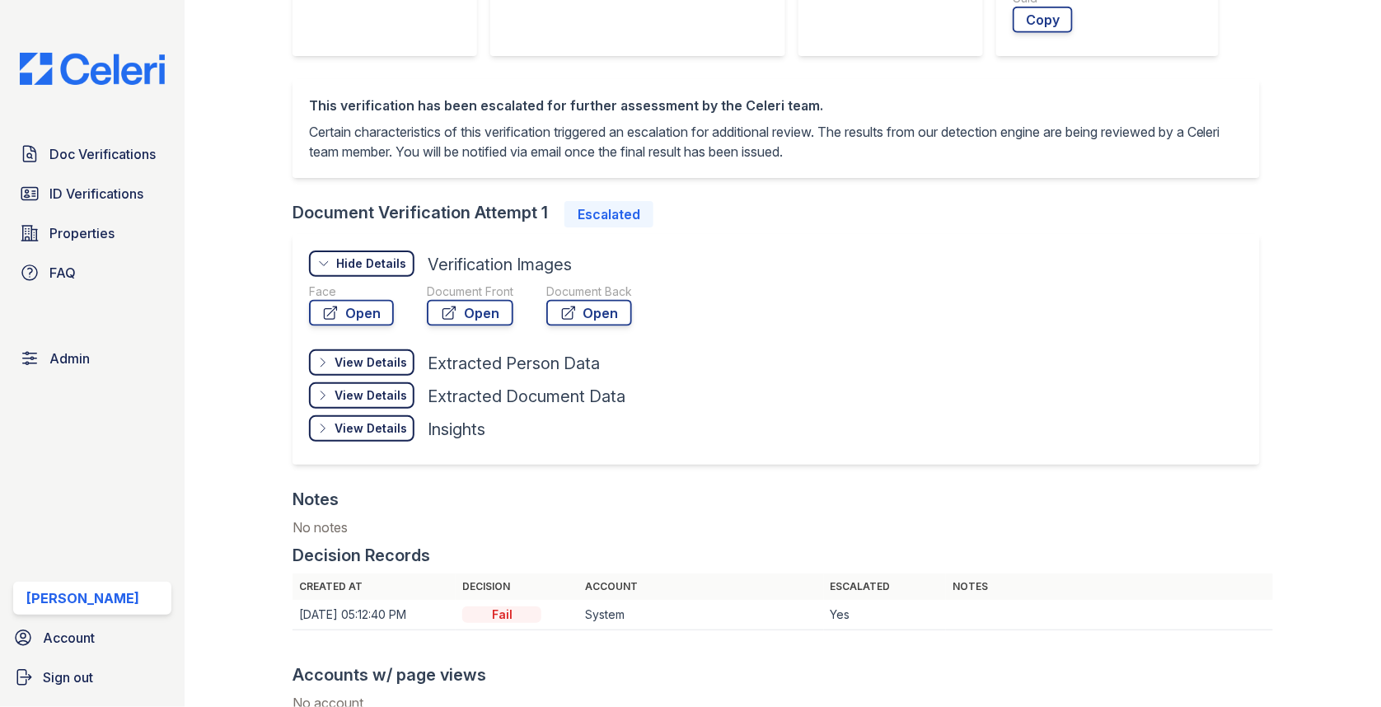
click at [480, 328] on div "Document Front Open" at bounding box center [470, 307] width 87 height 49
click at [477, 305] on link "Open" at bounding box center [470, 313] width 87 height 26
click at [345, 318] on link "Open" at bounding box center [351, 313] width 85 height 26
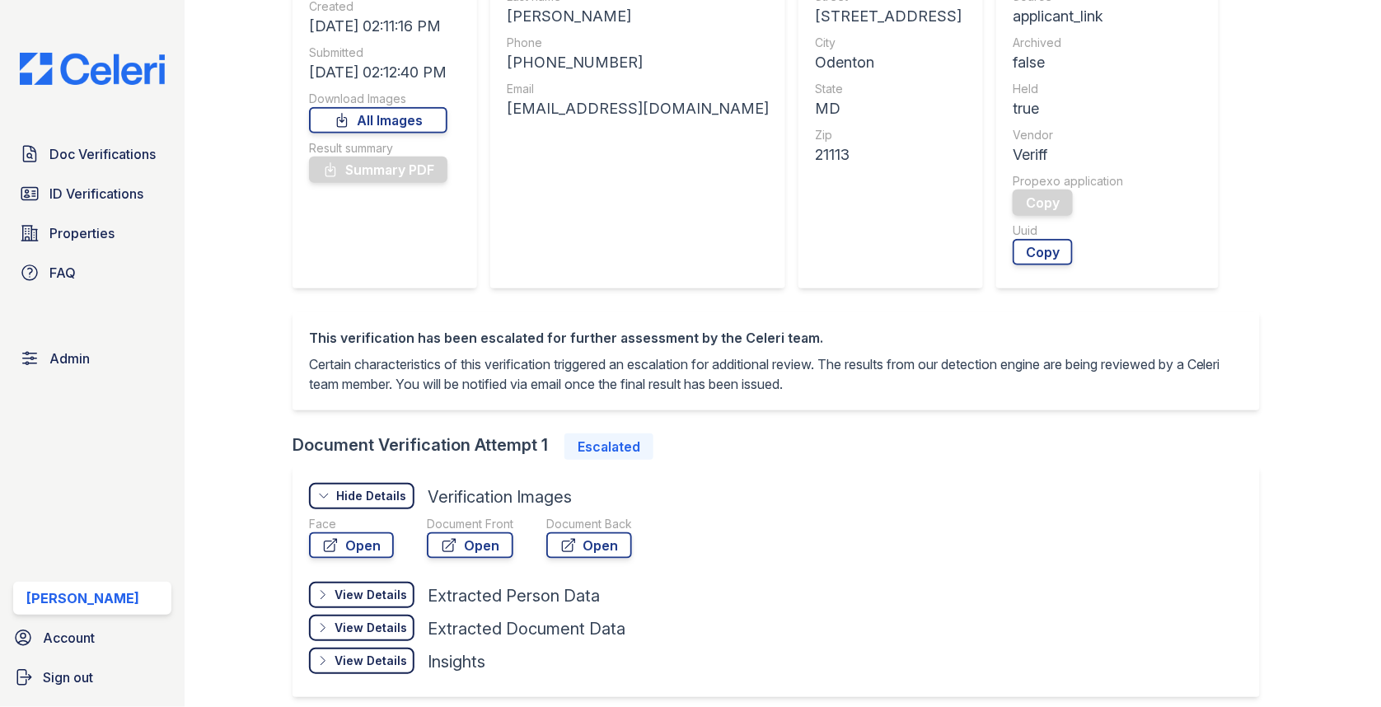
scroll to position [0, 0]
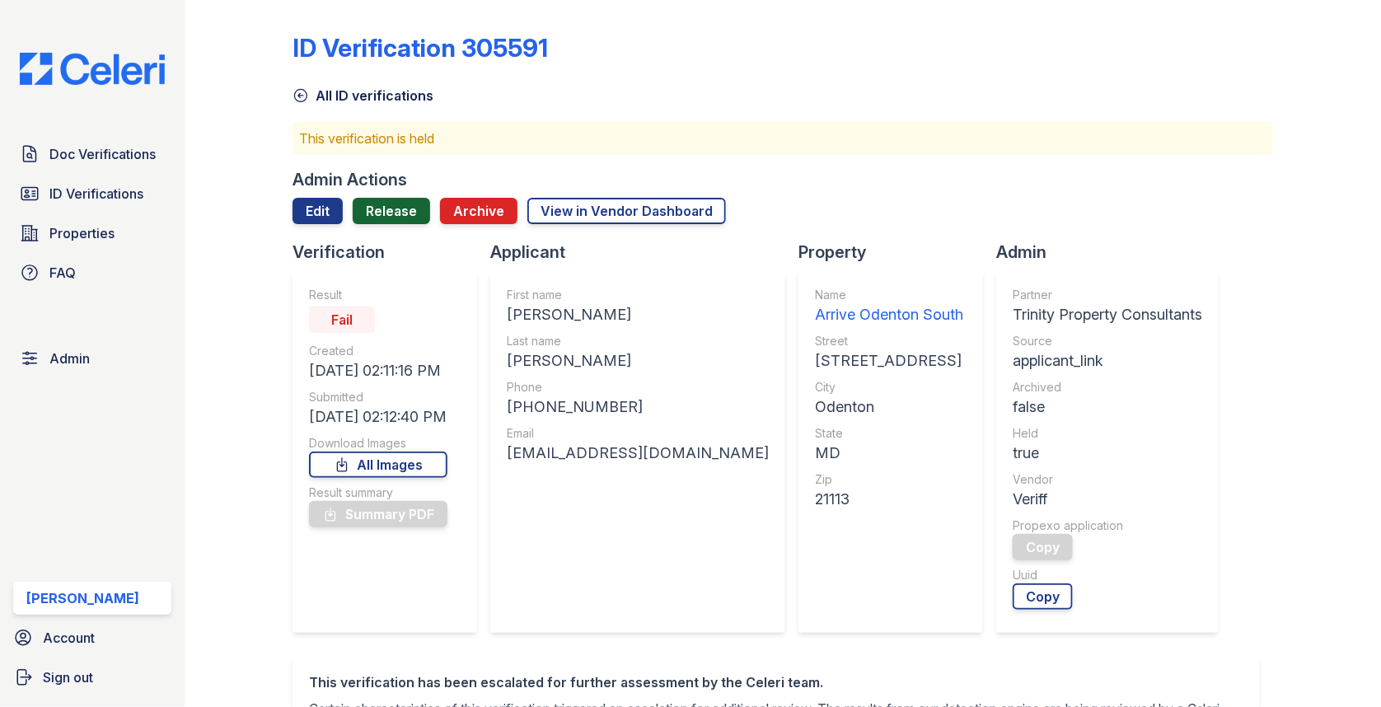
click at [395, 213] on link "Release" at bounding box center [391, 211] width 77 height 26
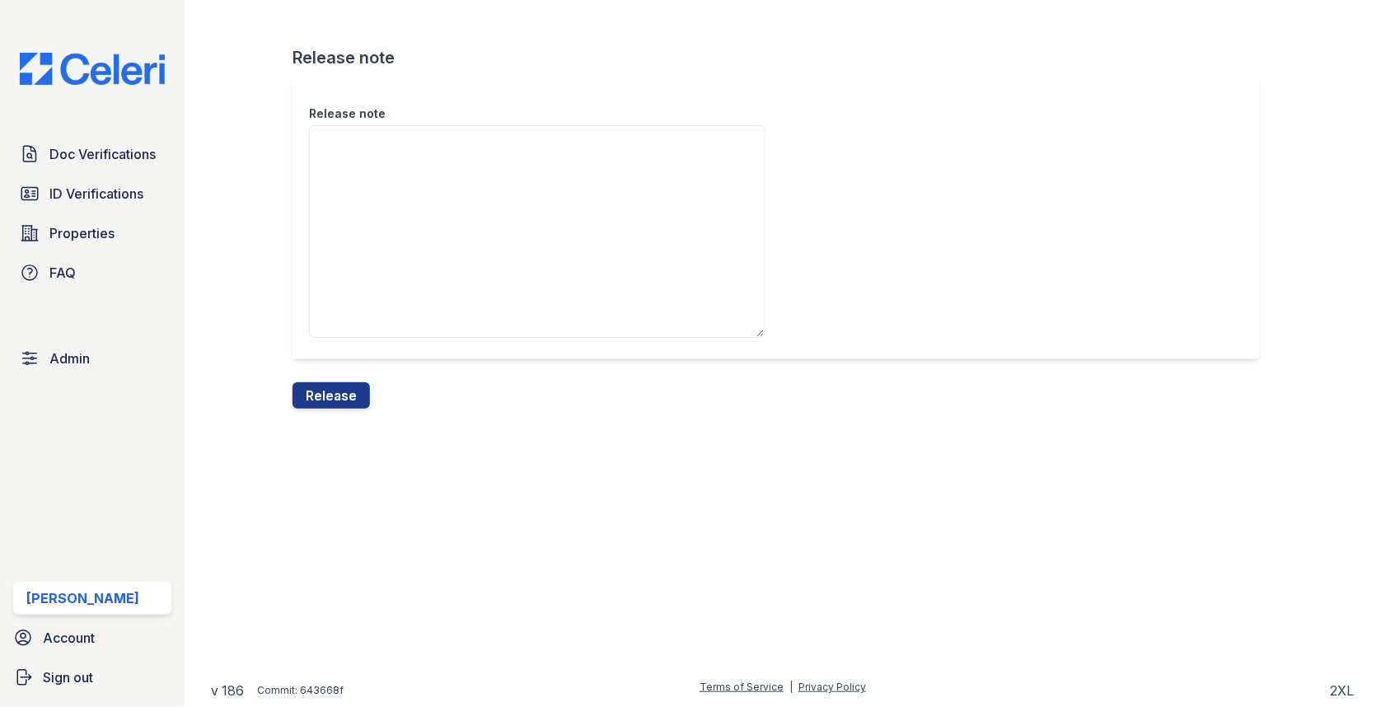
click at [396, 227] on textarea "Release note" at bounding box center [537, 231] width 456 height 213
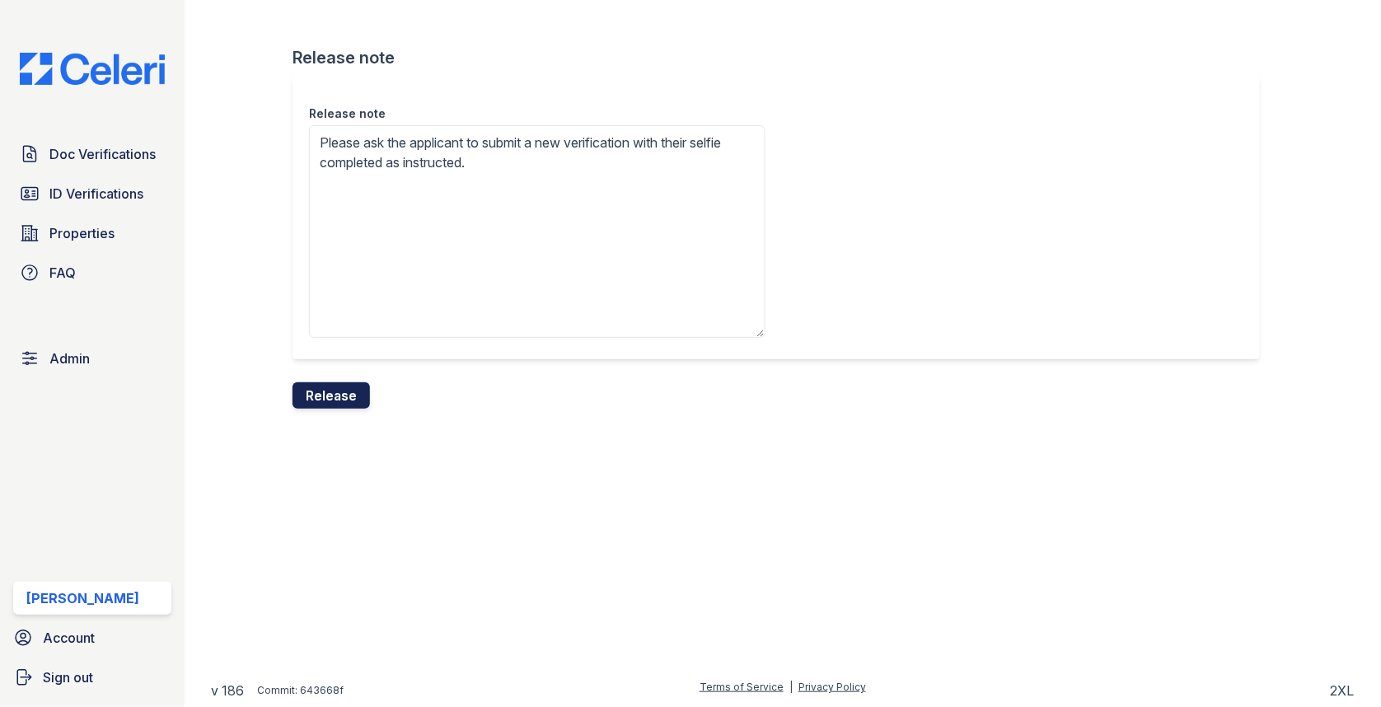
type textarea "Please ask the applicant to submit a new verification with their selfie complet…"
click at [333, 391] on button "Release" at bounding box center [330, 395] width 77 height 26
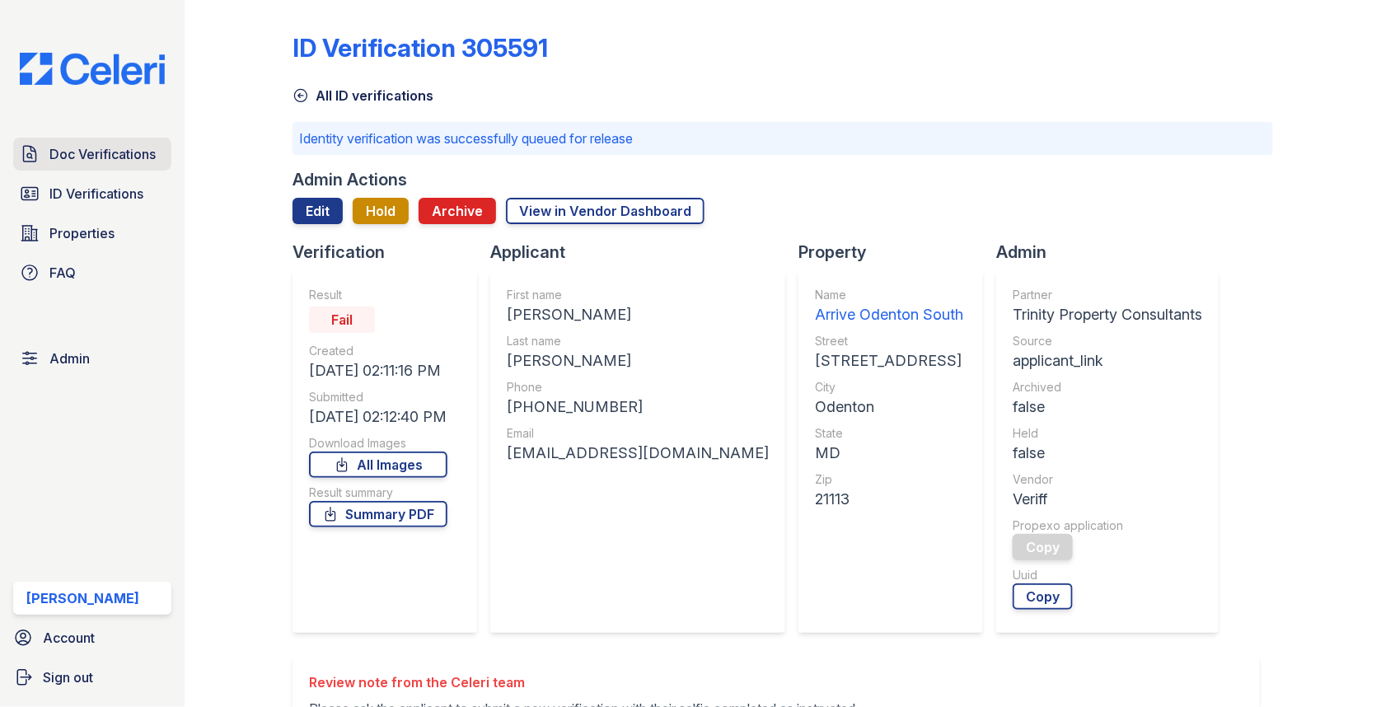
click at [138, 139] on link "Doc Verifications" at bounding box center [92, 154] width 158 height 33
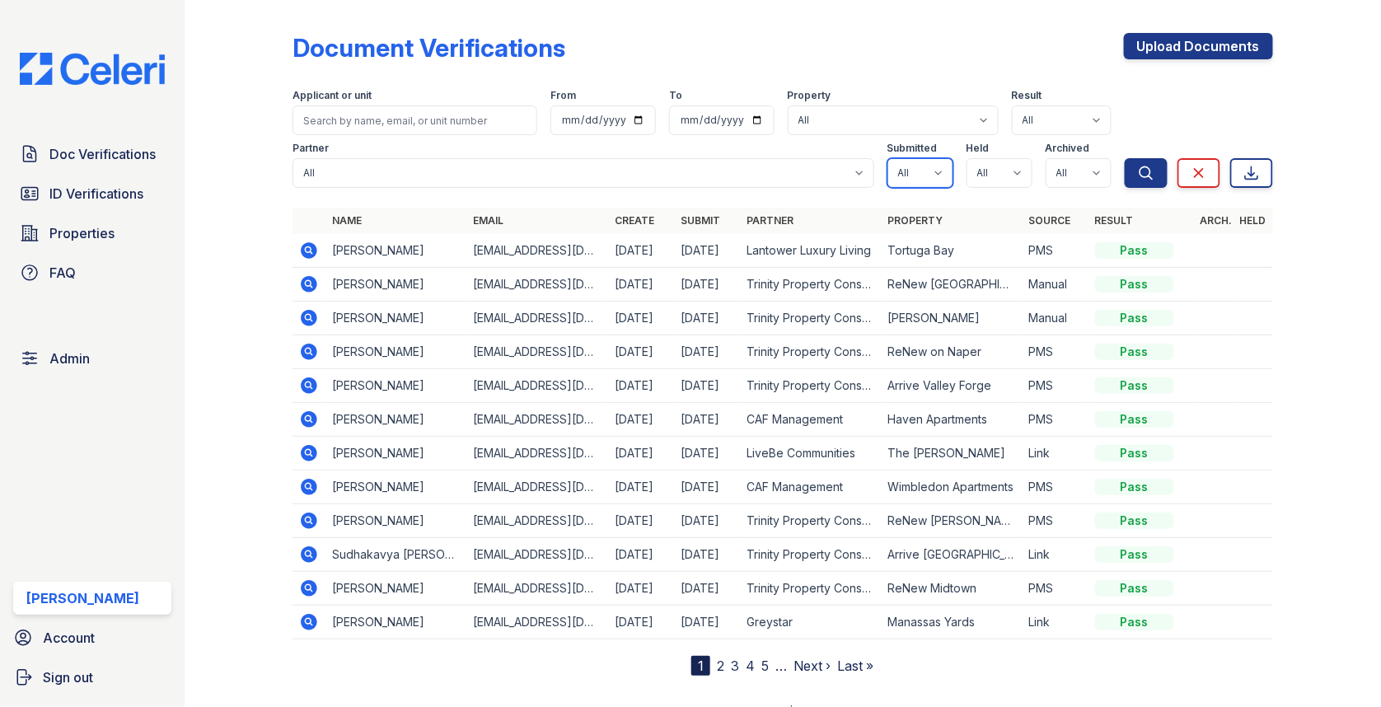
click at [934, 177] on select "All true false" at bounding box center [920, 173] width 66 height 30
select select "true"
click at [1006, 168] on select "All true false" at bounding box center [999, 173] width 66 height 30
select select "true"
click at [1084, 171] on select "All true false" at bounding box center [1079, 173] width 66 height 30
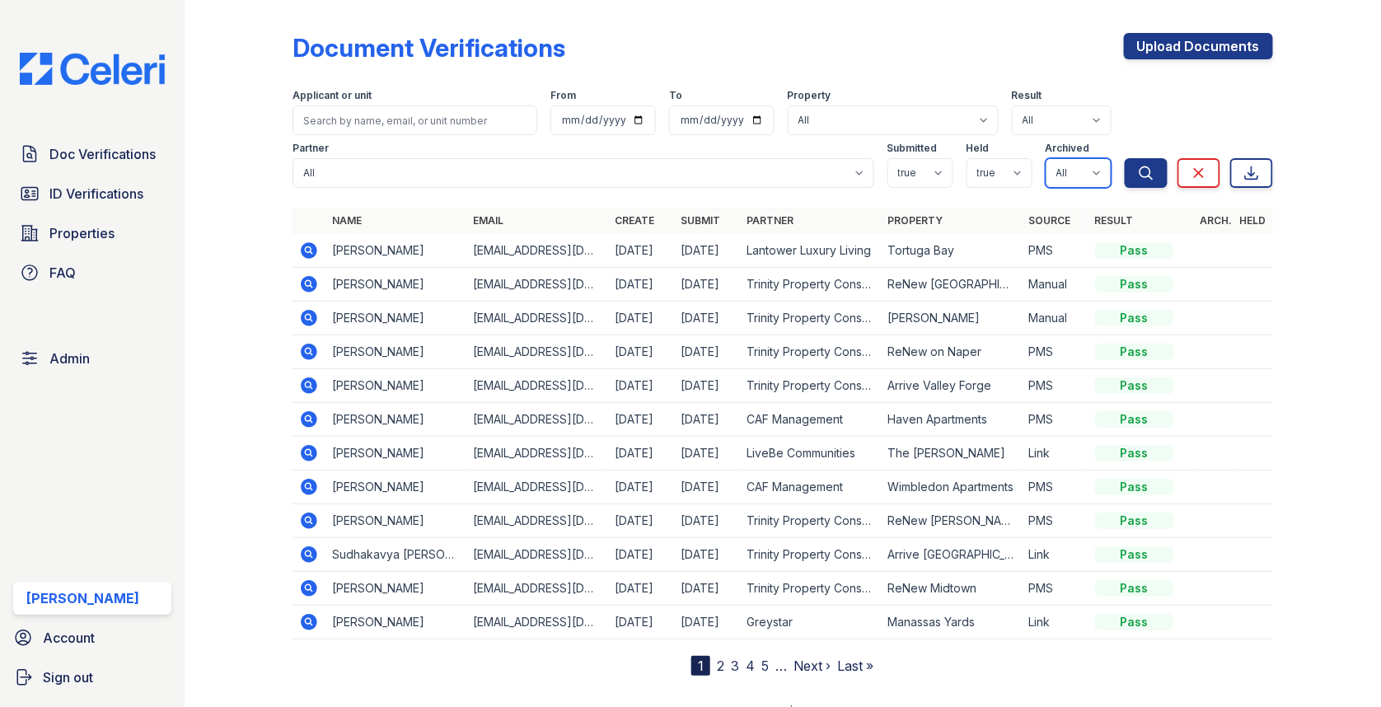
select select "false"
click at [1149, 173] on icon "submit" at bounding box center [1146, 173] width 16 height 16
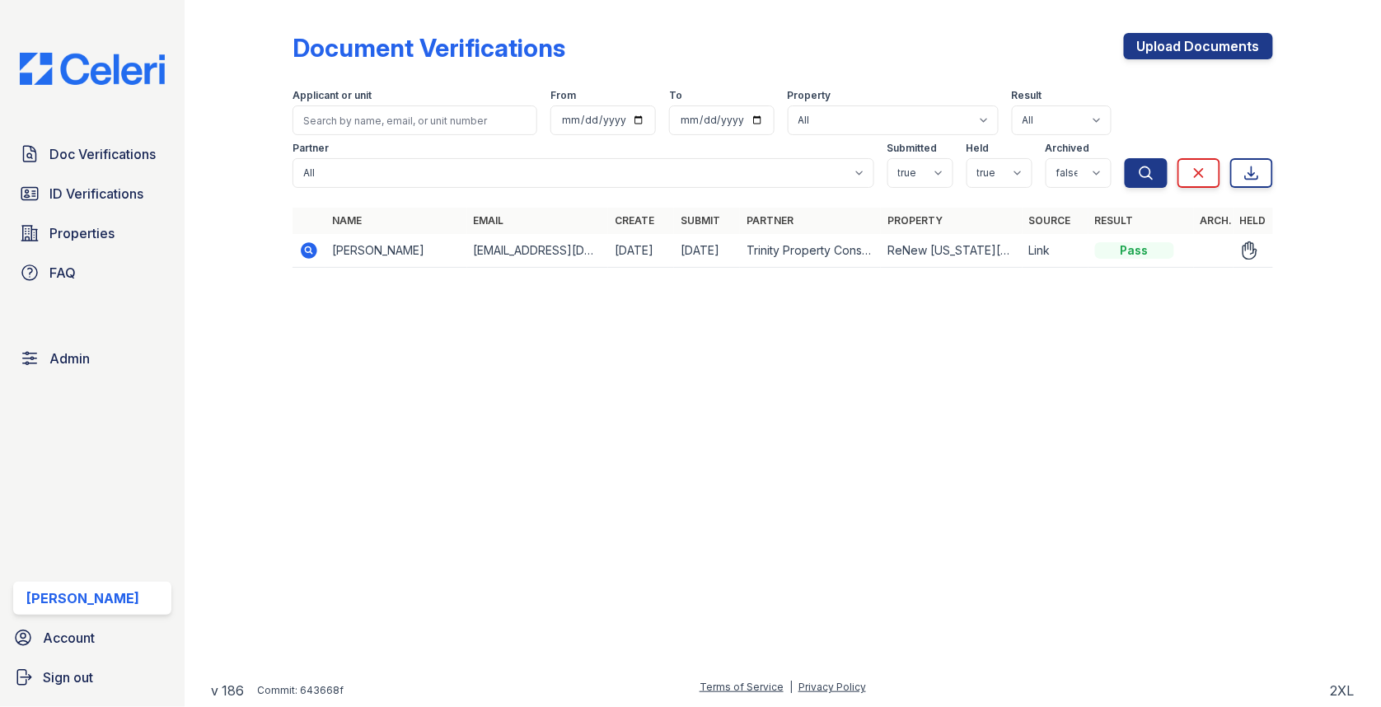
click at [314, 246] on icon at bounding box center [309, 250] width 16 height 16
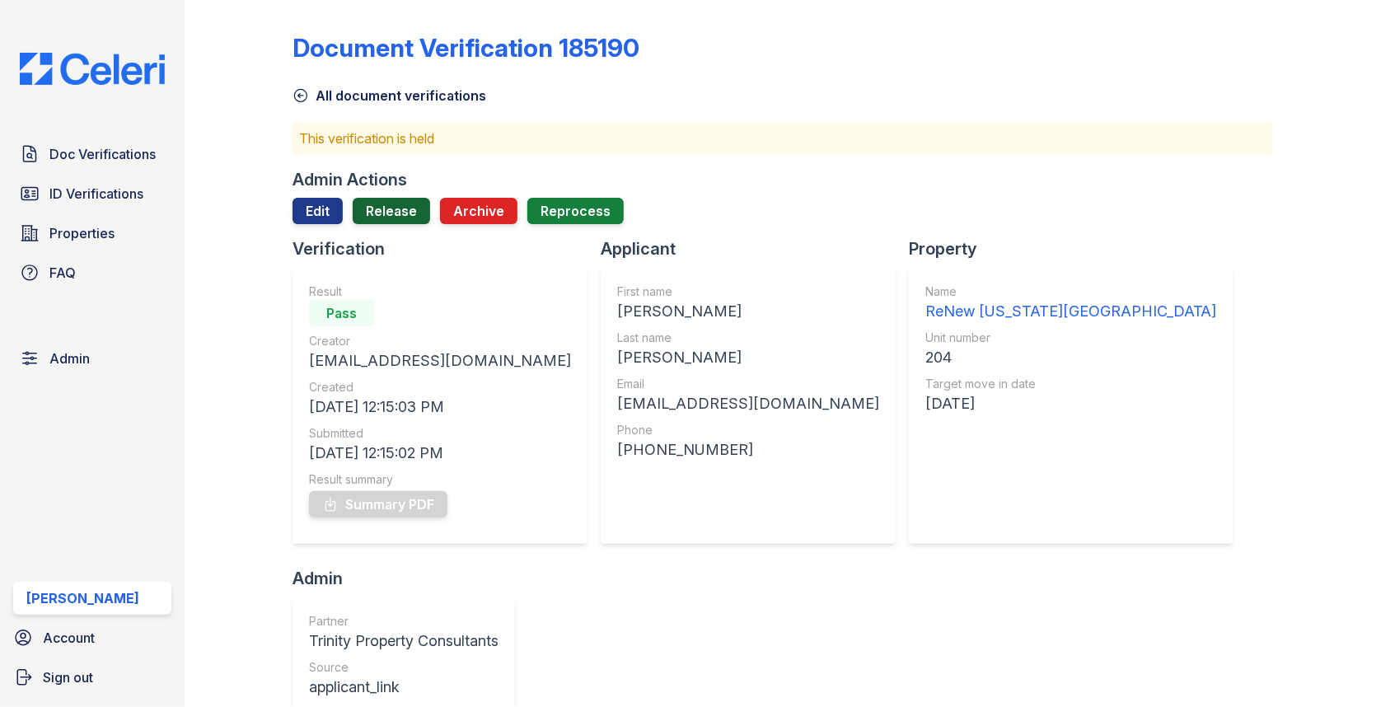
click at [414, 201] on link "Release" at bounding box center [391, 211] width 77 height 26
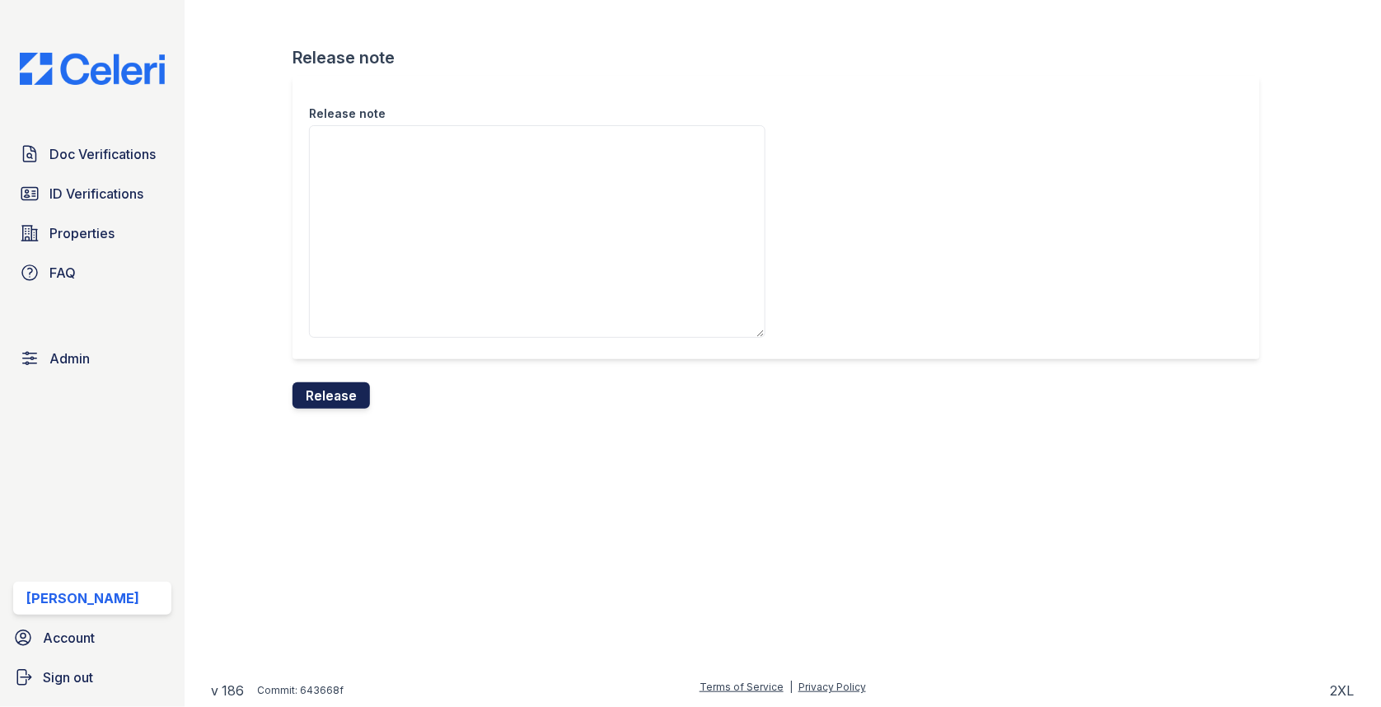
click at [343, 388] on button "Release" at bounding box center [330, 395] width 77 height 26
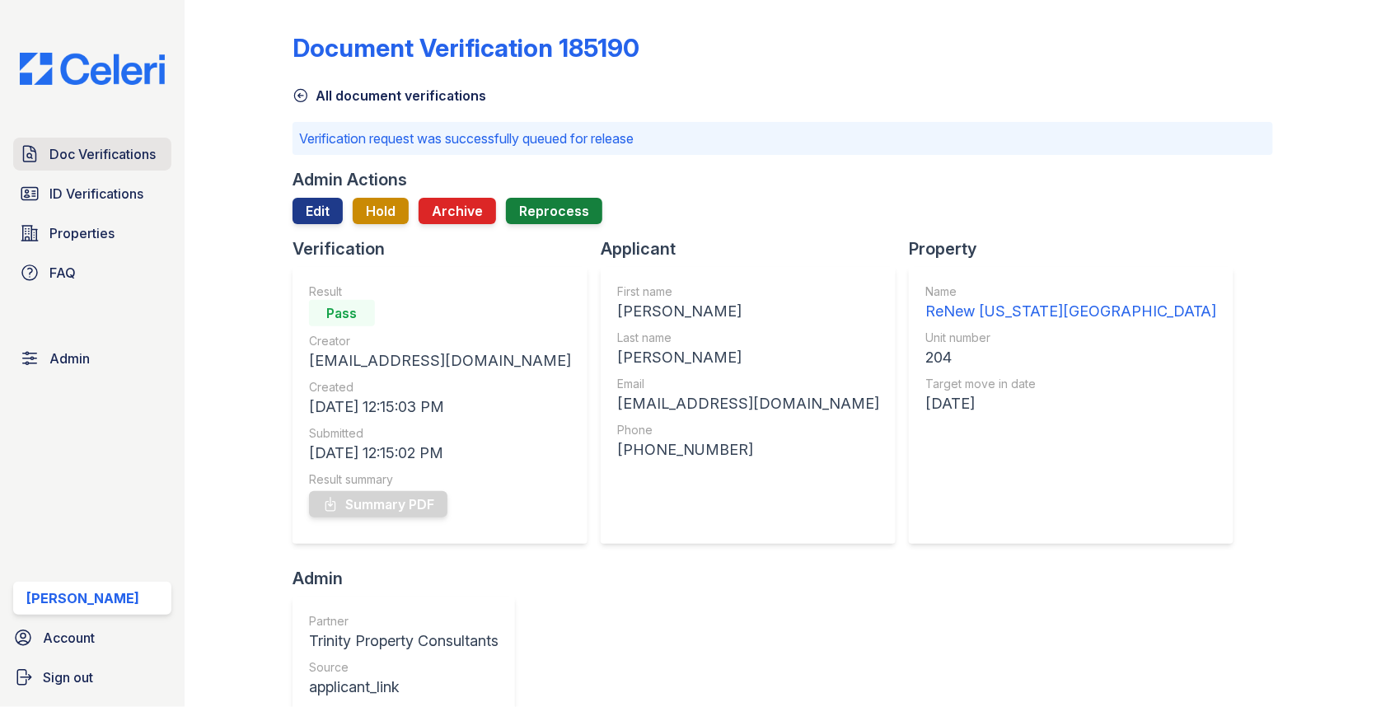
click at [155, 160] on span "Doc Verifications" at bounding box center [102, 154] width 106 height 20
